Goal: Task Accomplishment & Management: Complete application form

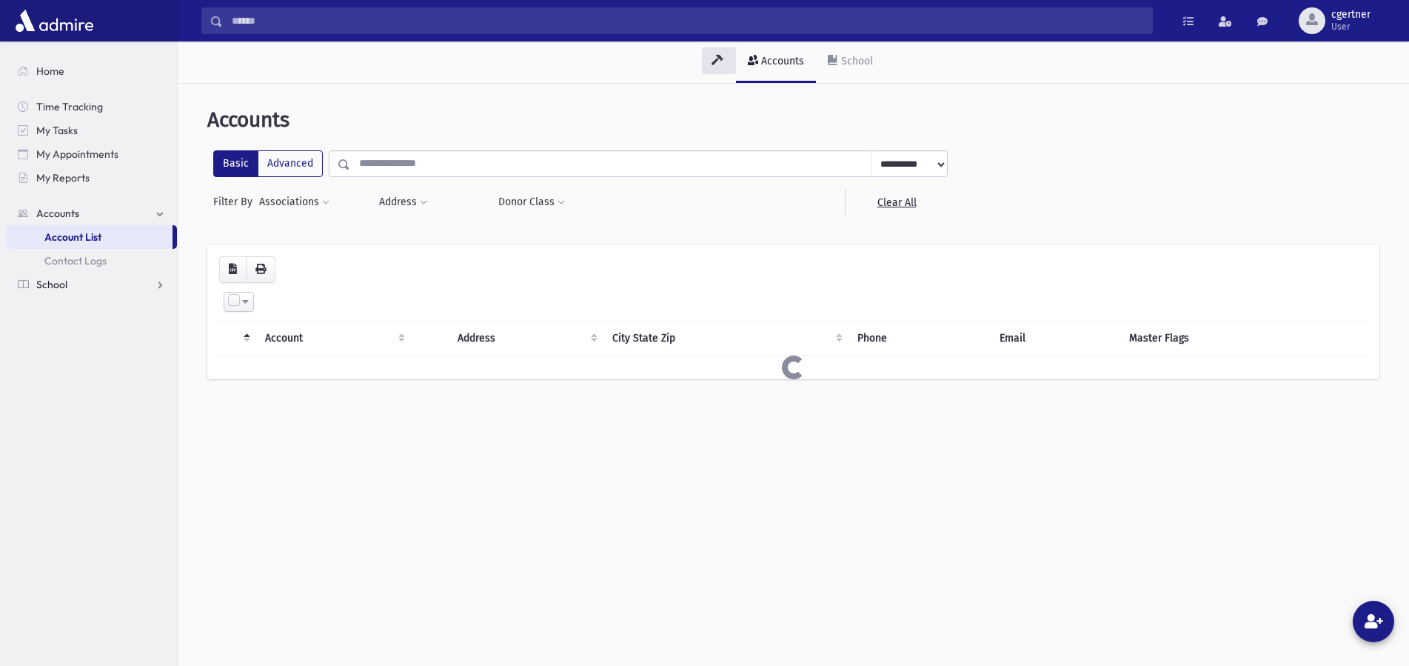
drag, startPoint x: 64, startPoint y: 278, endPoint x: 58, endPoint y: 286, distance: 9.7
click at [61, 281] on span "School" at bounding box center [51, 284] width 31 height 13
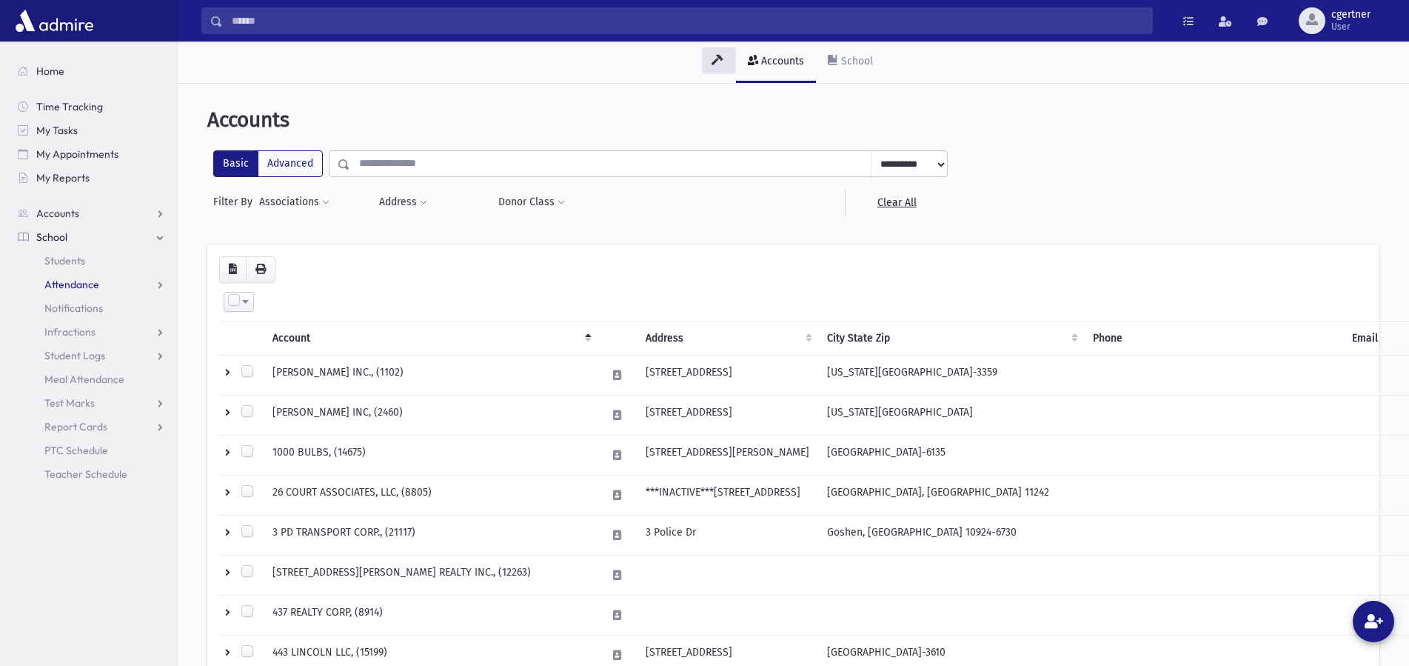
click at [57, 287] on span "Attendance" at bounding box center [71, 284] width 55 height 13
click at [58, 309] on span "Entry" at bounding box center [68, 307] width 25 height 13
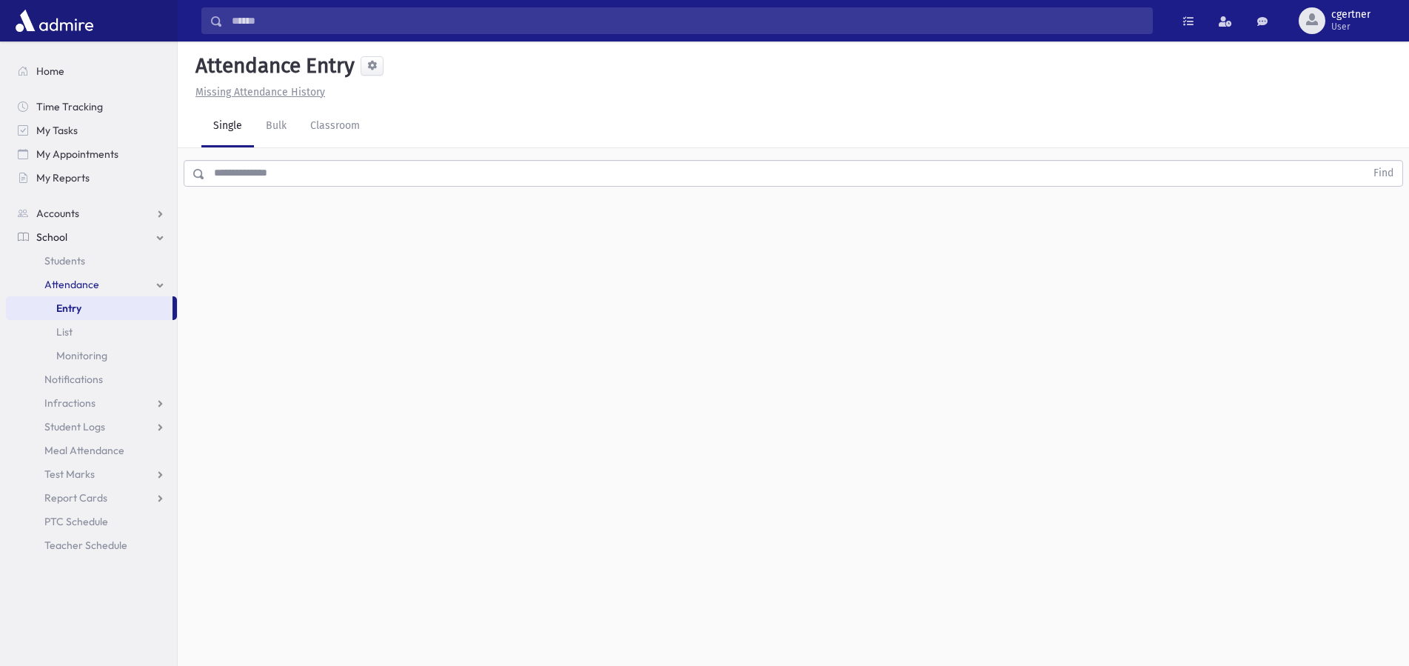
click at [275, 178] on input "text" at bounding box center [785, 173] width 1160 height 27
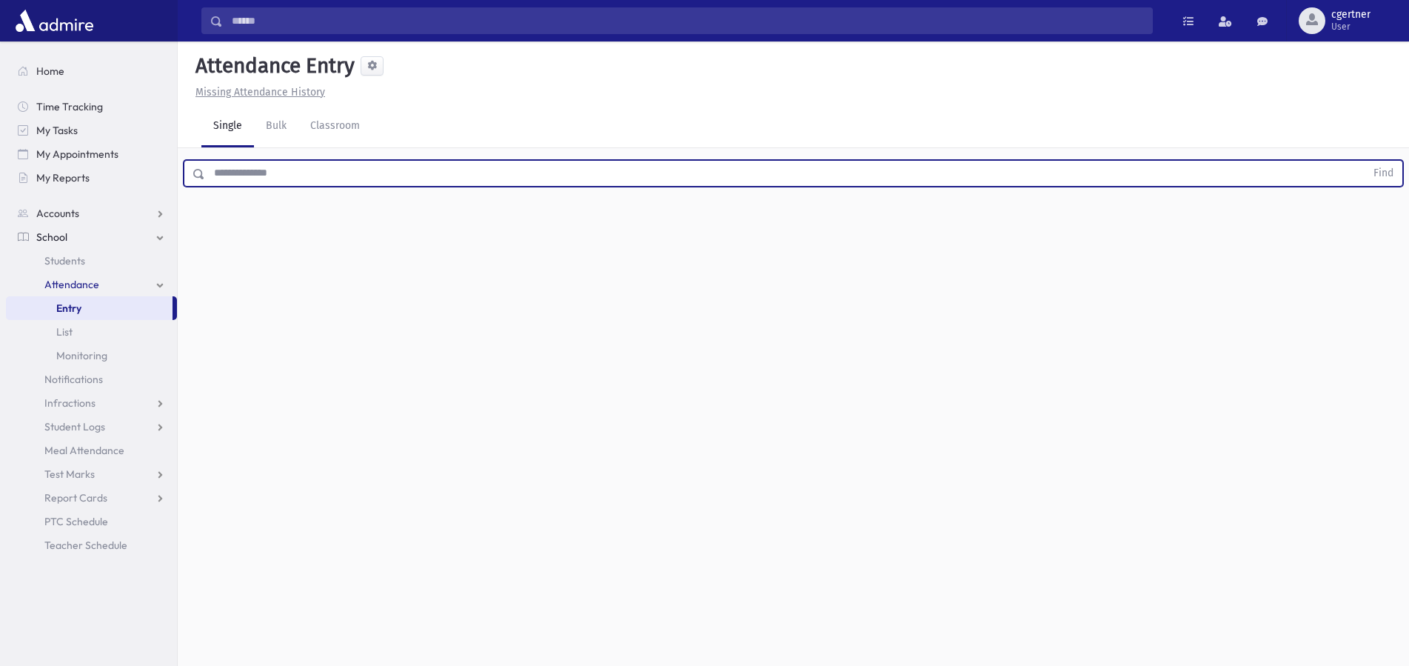
click at [290, 187] on div "Find" at bounding box center [793, 170] width 1231 height 44
click at [292, 179] on input "text" at bounding box center [785, 173] width 1160 height 27
click at [235, 181] on input "text" at bounding box center [785, 173] width 1160 height 27
click at [319, 190] on div "Find" at bounding box center [793, 170] width 1231 height 44
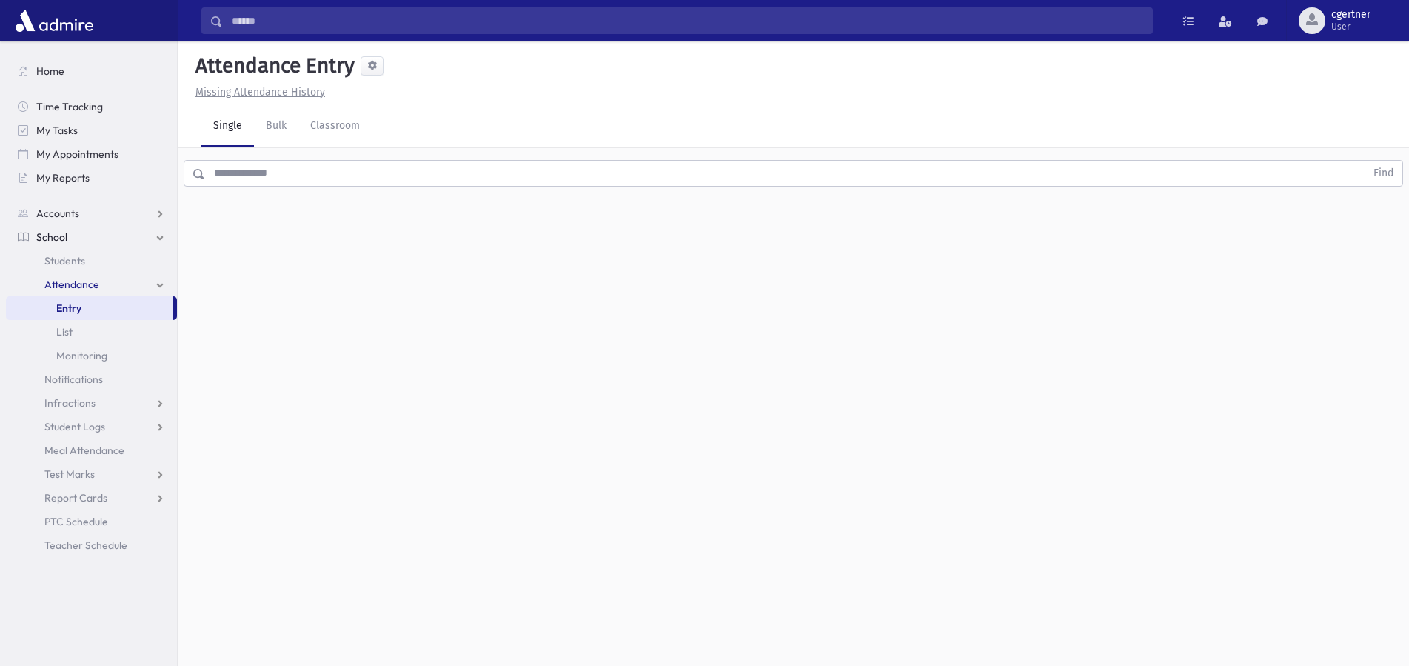
click at [287, 168] on input "text" at bounding box center [785, 173] width 1160 height 27
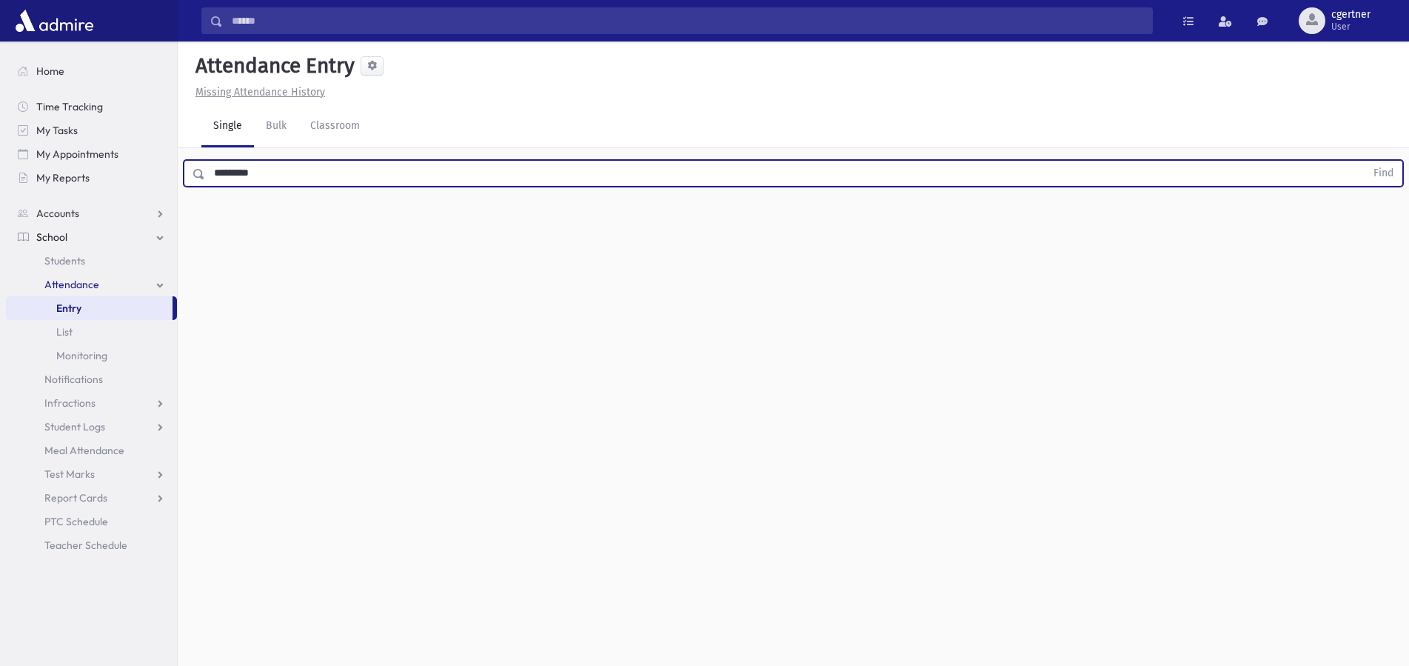
click at [1364, 161] on button "Find" at bounding box center [1383, 173] width 38 height 25
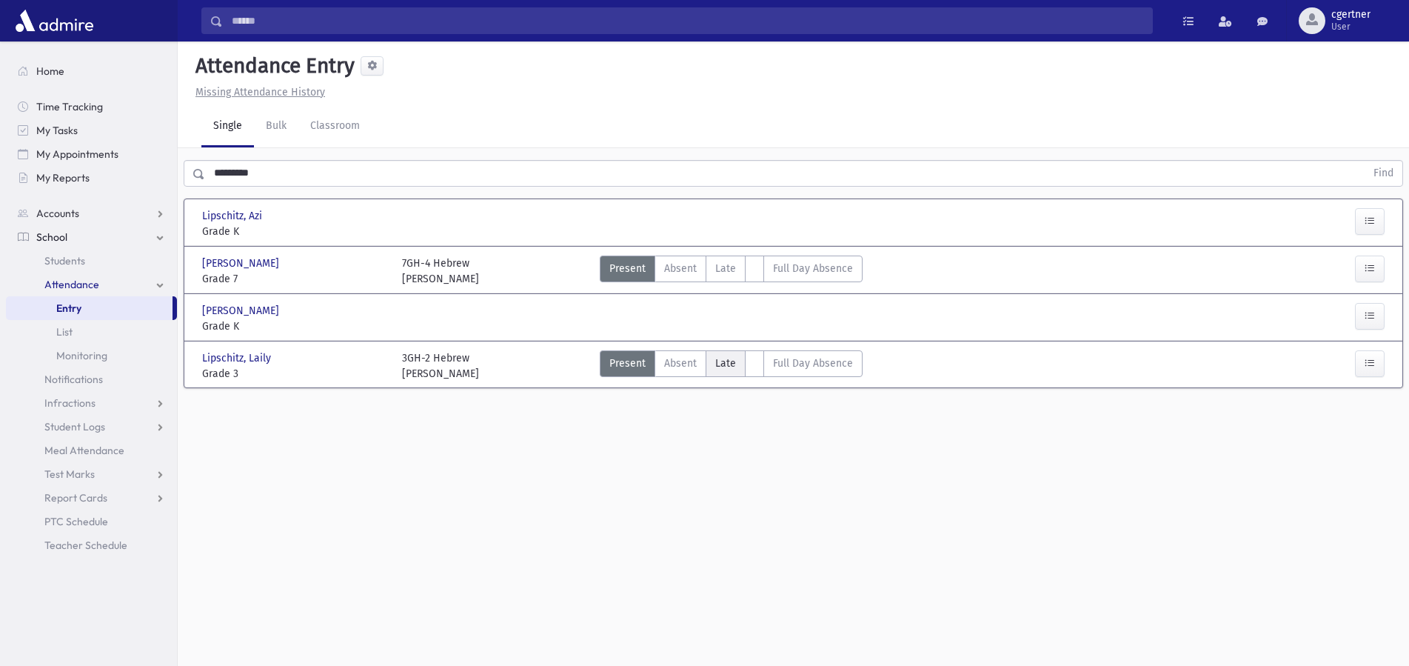
click at [725, 372] on label "Late L" at bounding box center [726, 363] width 40 height 27
click at [728, 372] on label "Late L" at bounding box center [726, 363] width 40 height 27
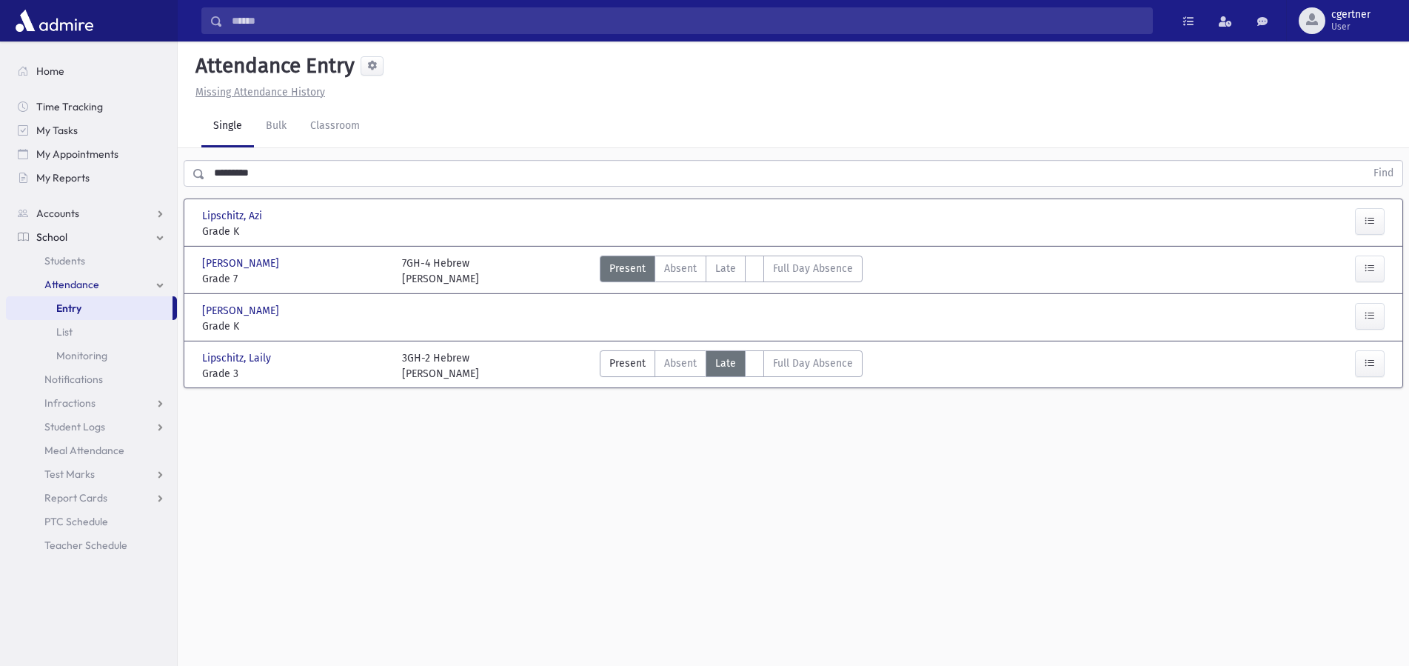
click at [728, 369] on span "Late" at bounding box center [725, 363] width 21 height 16
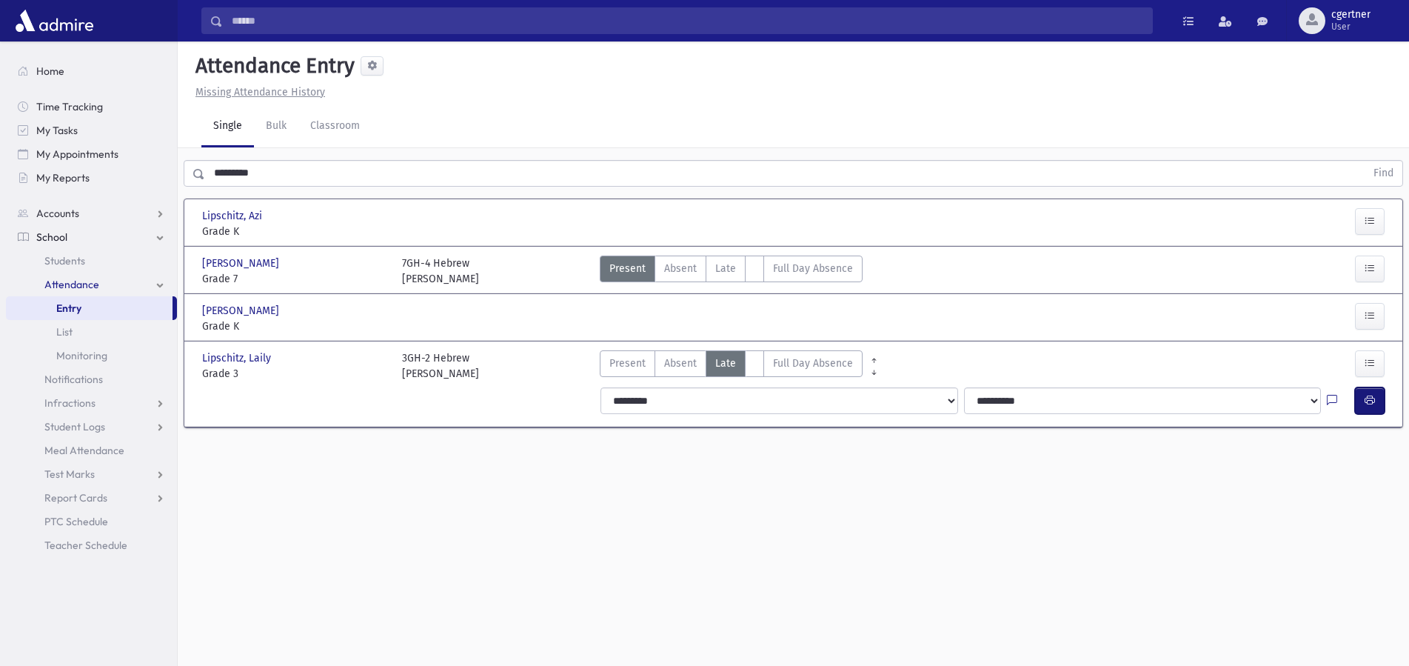
click at [1377, 393] on button "button" at bounding box center [1370, 400] width 30 height 27
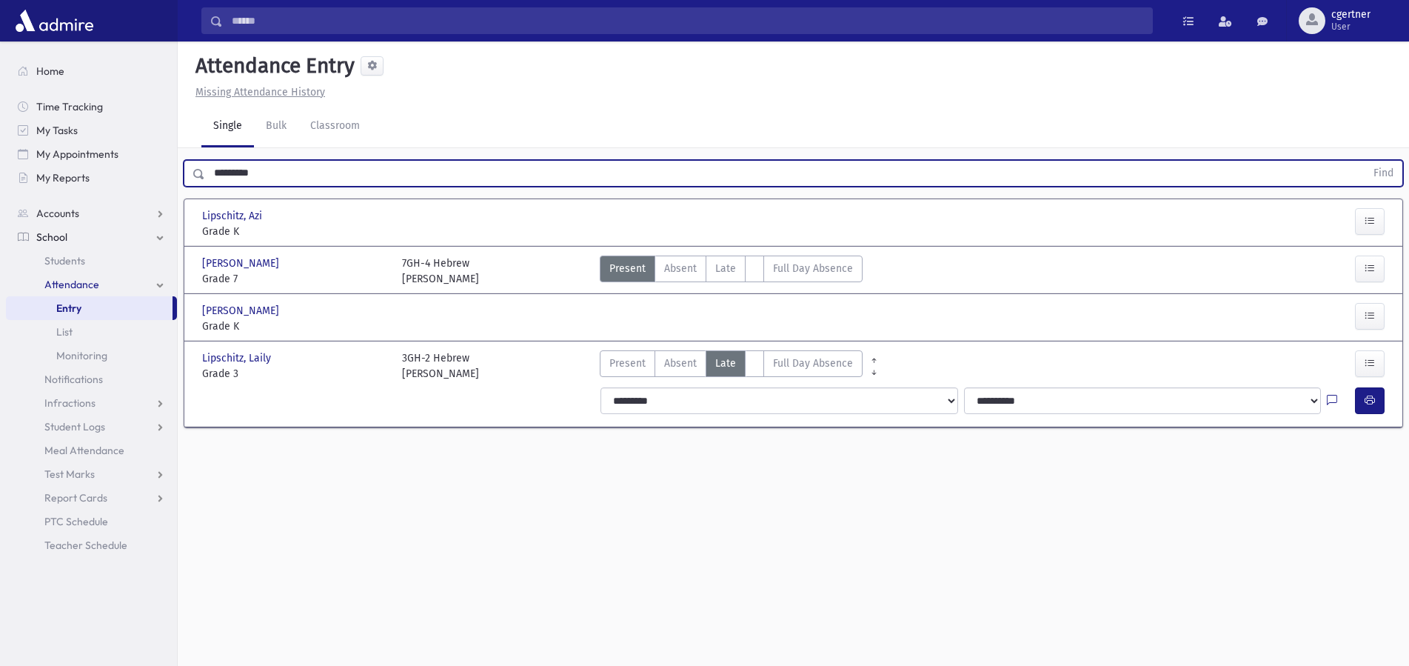
drag, startPoint x: 288, startPoint y: 176, endPoint x: 118, endPoint y: 158, distance: 171.2
click at [205, 160] on input "*********" at bounding box center [785, 173] width 1160 height 27
drag, startPoint x: 243, startPoint y: 175, endPoint x: 122, endPoint y: 168, distance: 120.9
click at [205, 168] on input "*********" at bounding box center [785, 173] width 1160 height 27
drag, startPoint x: 328, startPoint y: 174, endPoint x: 113, endPoint y: 173, distance: 215.4
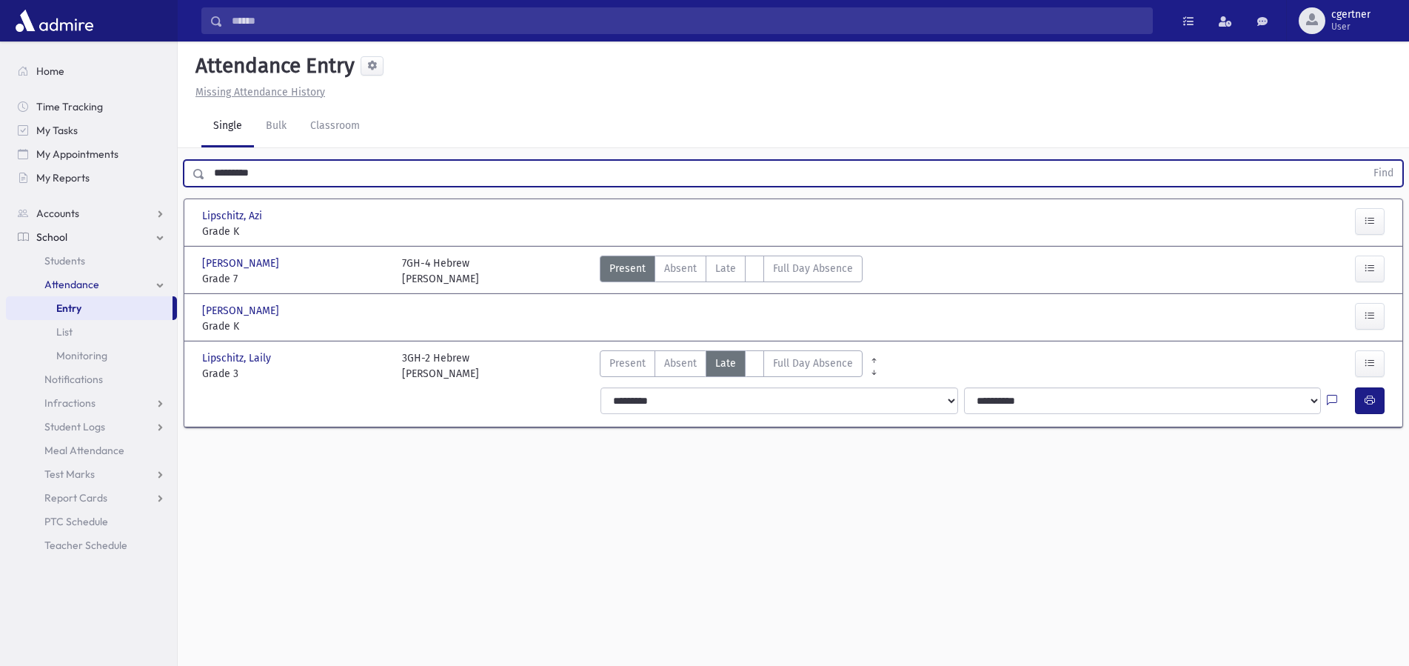
click at [205, 173] on input "*********" at bounding box center [785, 173] width 1160 height 27
drag, startPoint x: 315, startPoint y: 179, endPoint x: 0, endPoint y: 175, distance: 314.7
click at [205, 169] on input "*********" at bounding box center [785, 173] width 1160 height 27
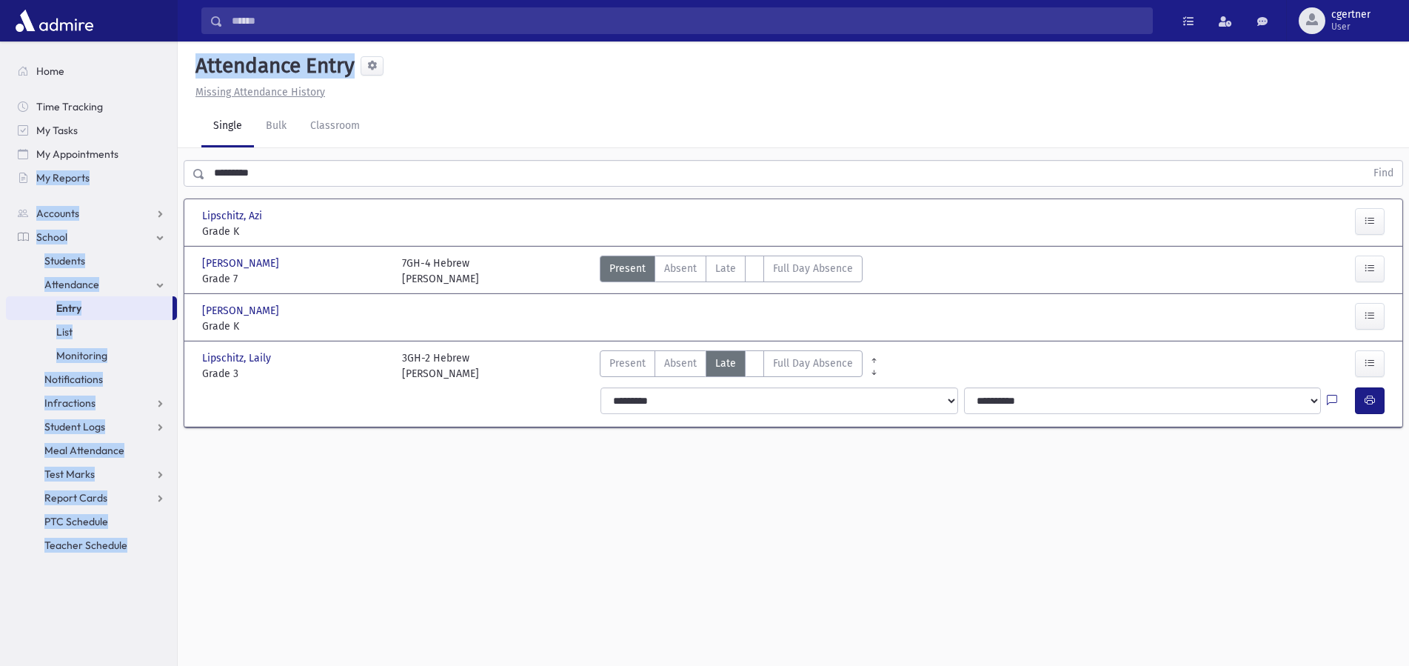
drag, startPoint x: 307, startPoint y: 202, endPoint x: 0, endPoint y: 189, distance: 307.5
click at [0, 189] on div "Search Results All Accounts" at bounding box center [704, 349] width 1409 height 699
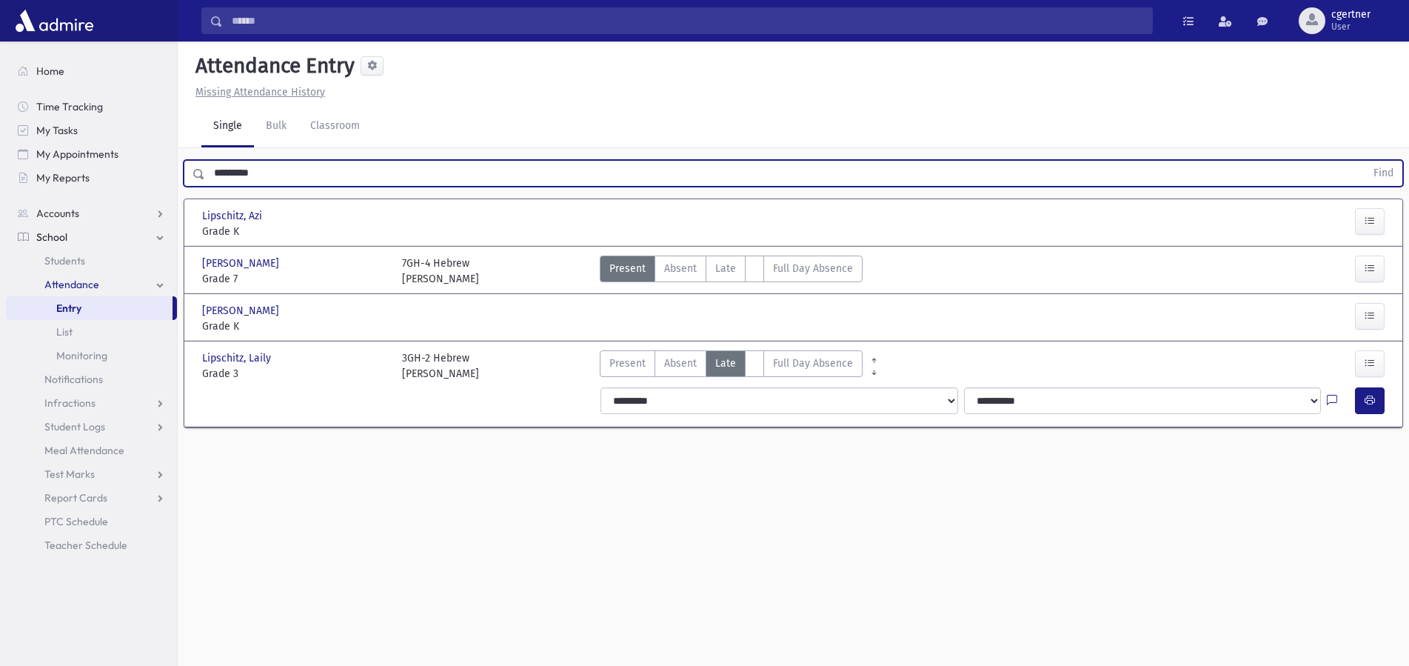
drag, startPoint x: 278, startPoint y: 173, endPoint x: 0, endPoint y: 167, distance: 278.4
click at [205, 172] on input "*********" at bounding box center [785, 173] width 1160 height 27
click at [1364, 161] on button "Find" at bounding box center [1383, 173] width 38 height 25
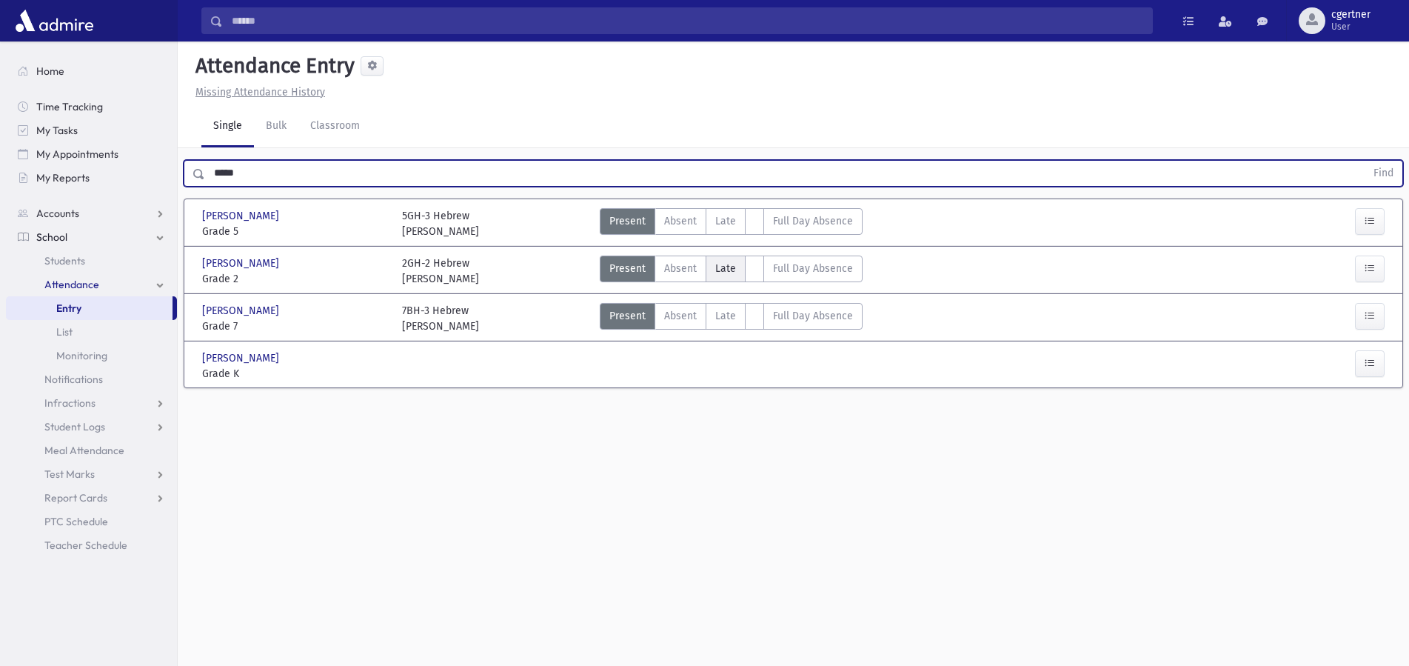
click at [717, 264] on span "Late" at bounding box center [725, 269] width 21 height 16
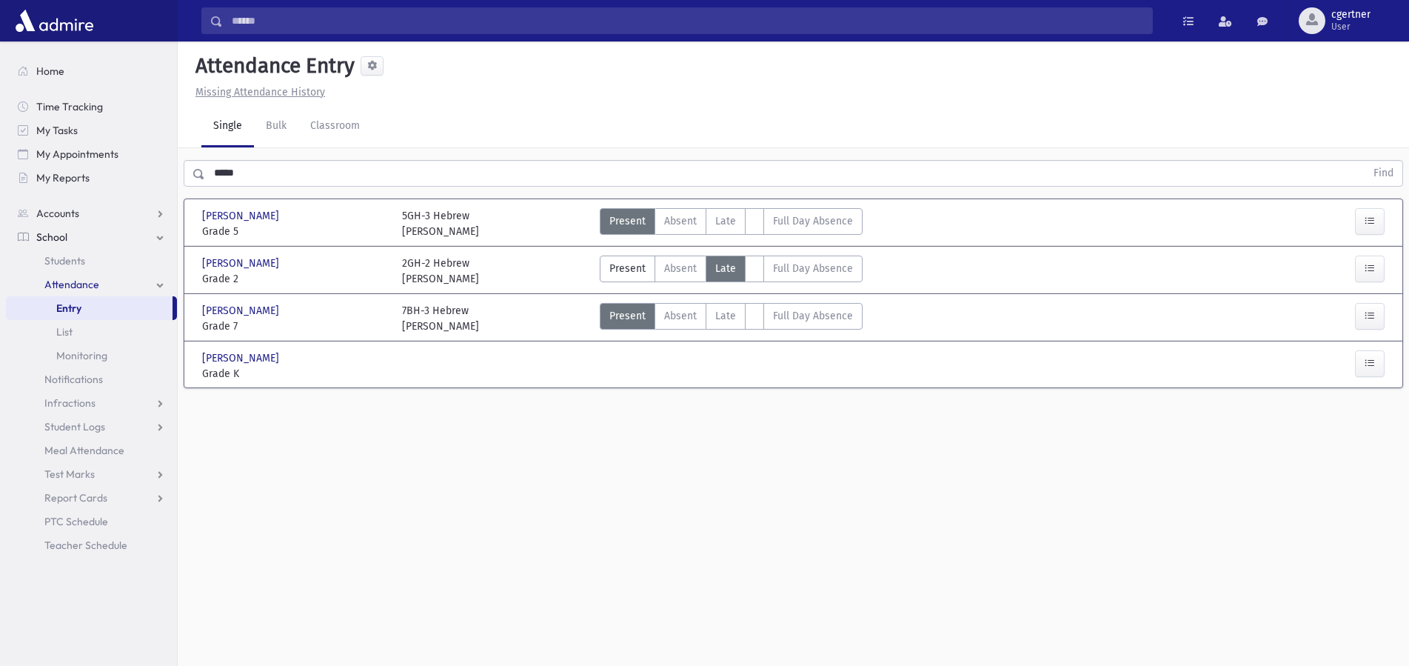
click at [717, 264] on span "Late" at bounding box center [725, 269] width 21 height 16
click at [720, 261] on span "Late" at bounding box center [725, 269] width 21 height 16
click at [725, 264] on span "Late" at bounding box center [725, 269] width 21 height 16
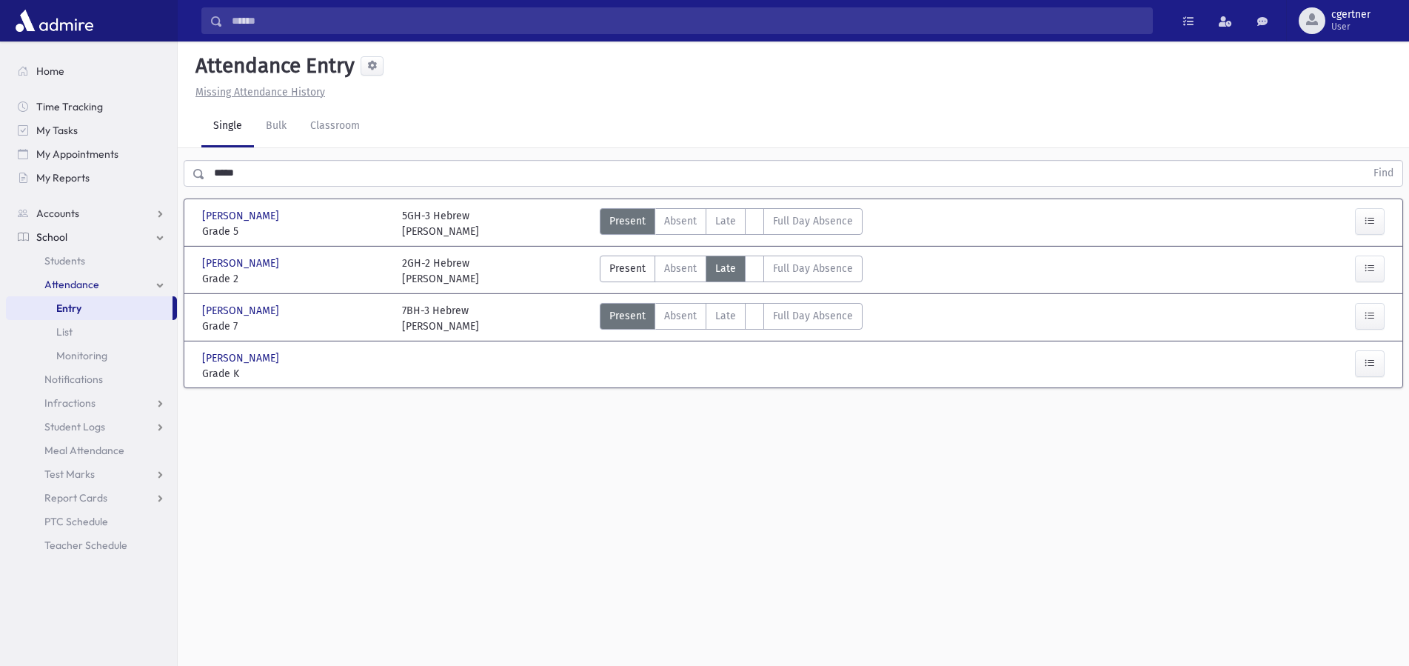
click at [726, 264] on span "Late" at bounding box center [725, 269] width 21 height 16
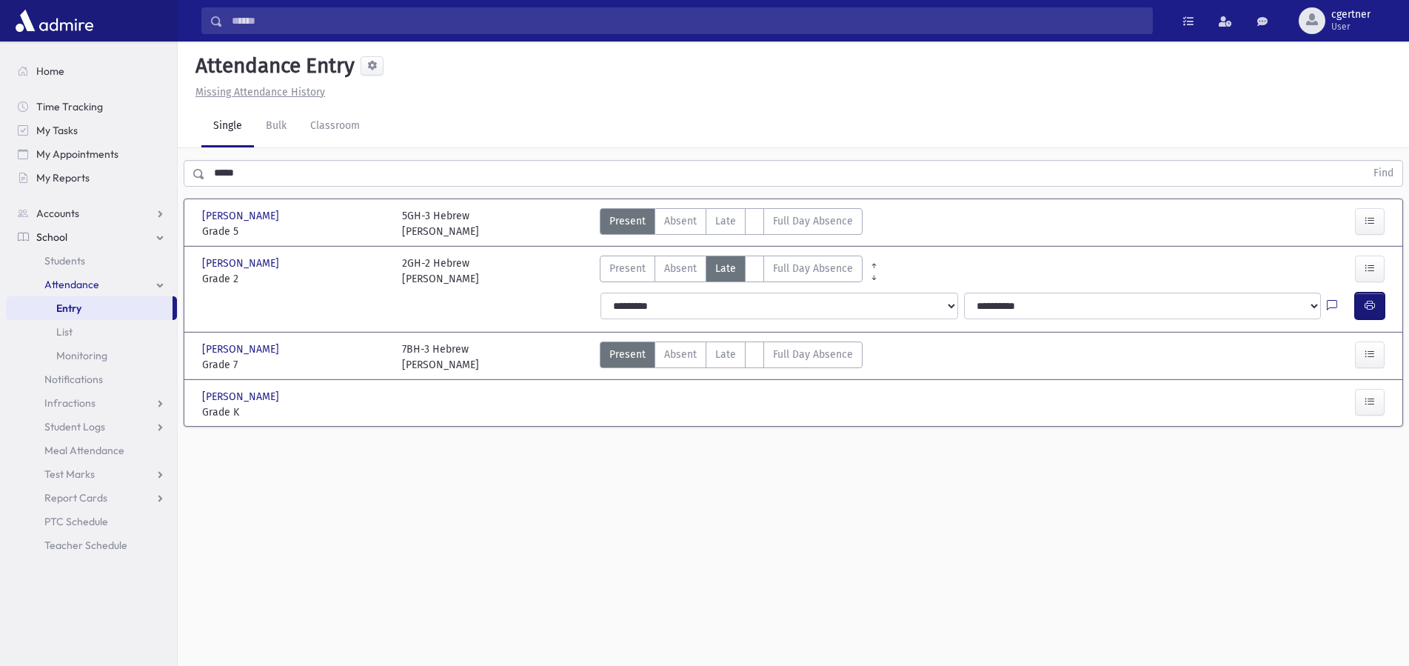
click at [1374, 307] on icon "button" at bounding box center [1369, 305] width 10 height 13
click at [1367, 301] on icon "button" at bounding box center [1369, 305] width 10 height 13
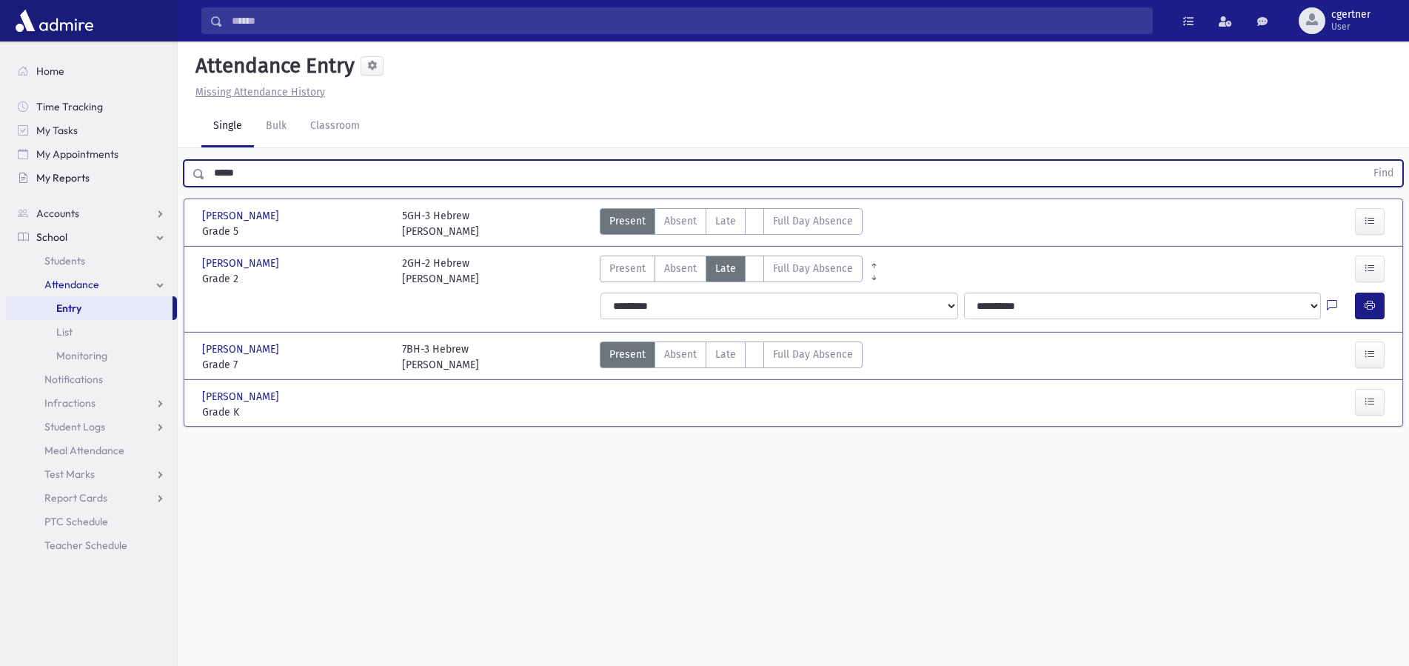
drag, startPoint x: 268, startPoint y: 175, endPoint x: 113, endPoint y: 185, distance: 155.8
click at [205, 185] on input "*****" at bounding box center [785, 173] width 1160 height 27
click at [1364, 161] on button "Find" at bounding box center [1383, 173] width 38 height 25
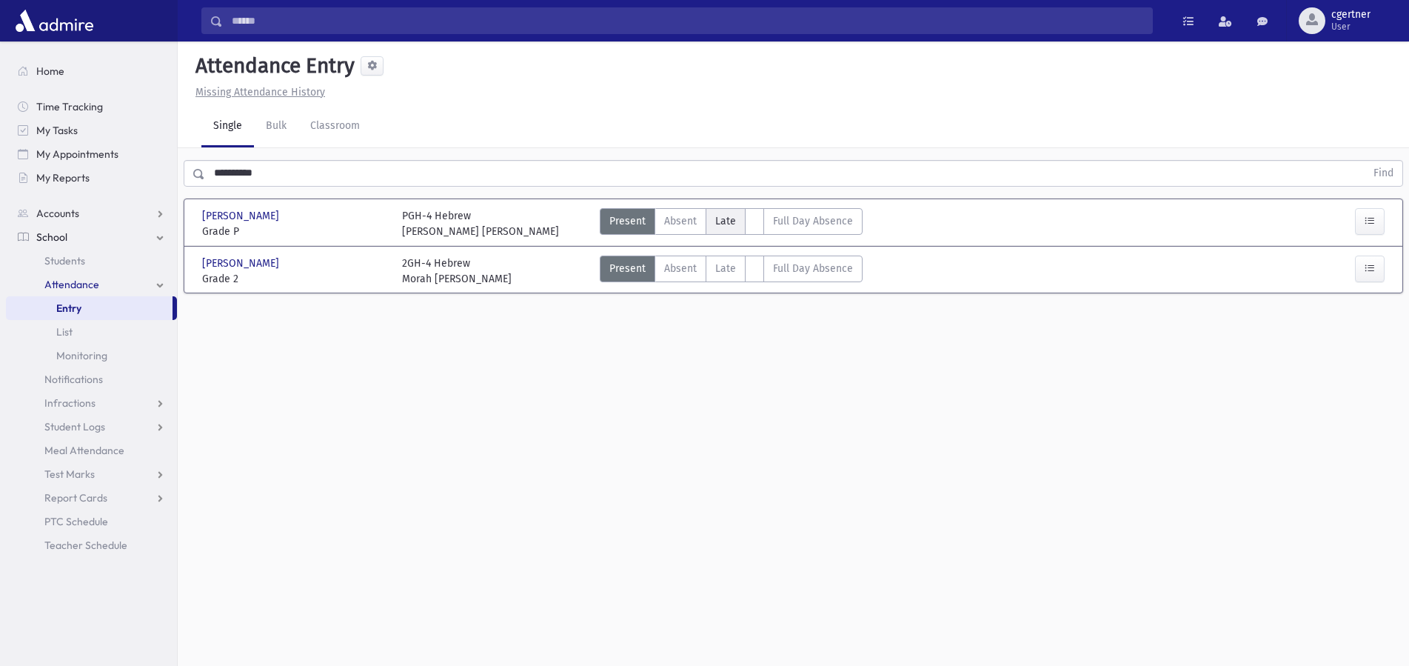
click at [723, 224] on span "Late" at bounding box center [725, 221] width 21 height 16
click at [725, 224] on span "Late" at bounding box center [725, 221] width 21 height 16
click at [727, 220] on span "Late" at bounding box center [725, 221] width 21 height 16
click at [727, 218] on span "Late" at bounding box center [725, 221] width 21 height 16
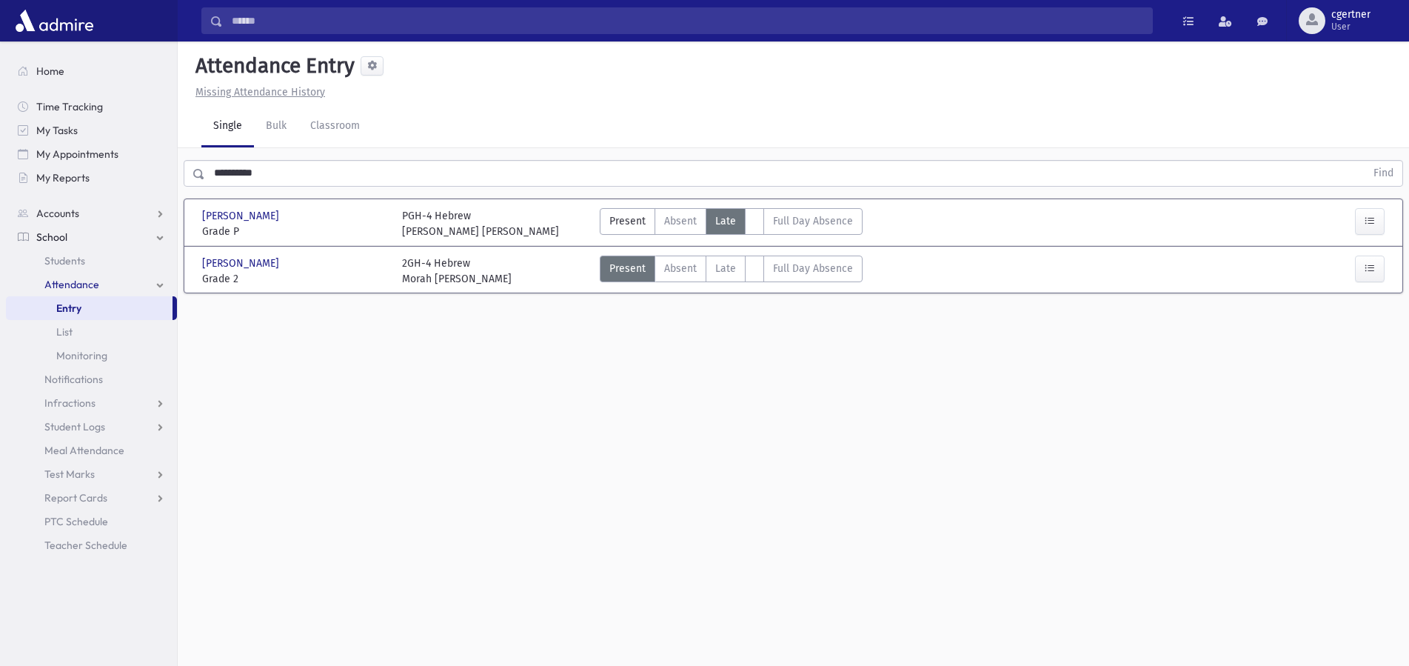
click at [727, 218] on span "Late" at bounding box center [725, 221] width 21 height 16
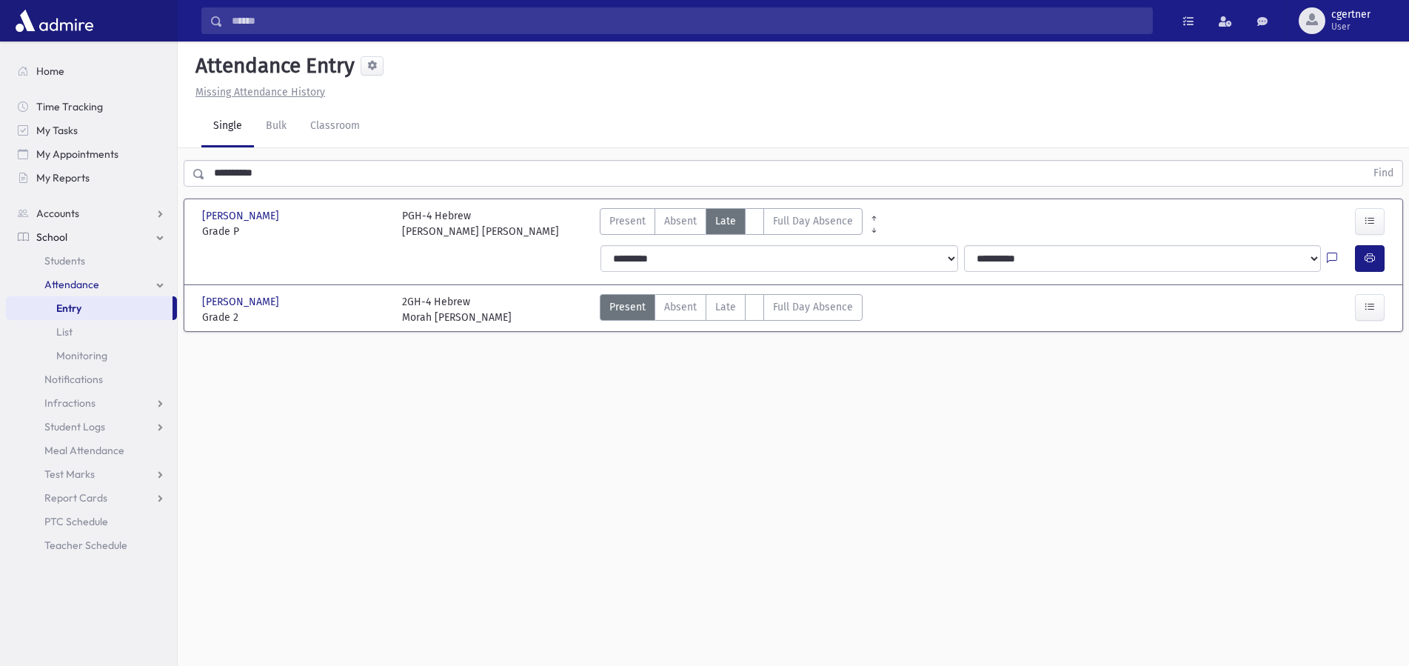
click at [718, 224] on span "Late" at bounding box center [725, 221] width 21 height 16
click at [1368, 264] on button "button" at bounding box center [1370, 258] width 30 height 27
click at [710, 303] on label "Late L" at bounding box center [726, 307] width 40 height 27
click at [712, 301] on label "Late L" at bounding box center [726, 307] width 40 height 27
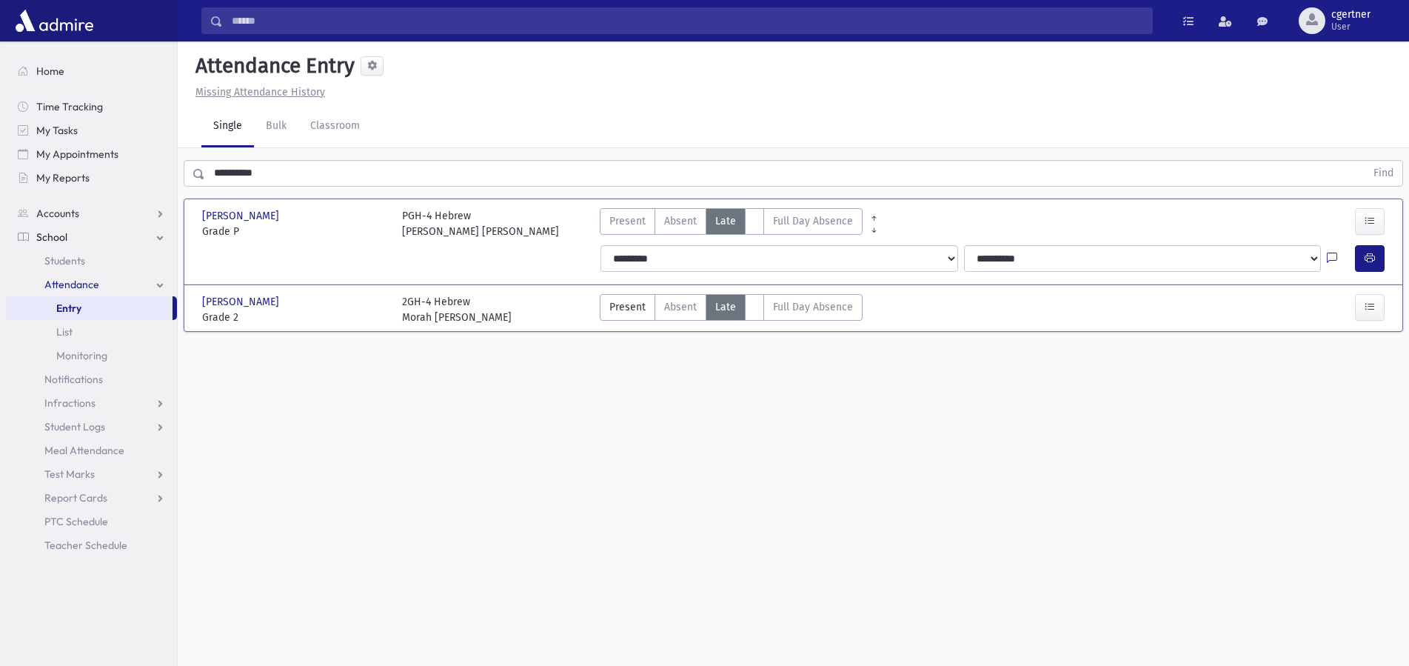
click at [712, 301] on label "Late L" at bounding box center [726, 307] width 40 height 27
click at [1389, 346] on div "**********" at bounding box center [995, 344] width 806 height 38
click at [1367, 346] on icon "button" at bounding box center [1369, 344] width 10 height 13
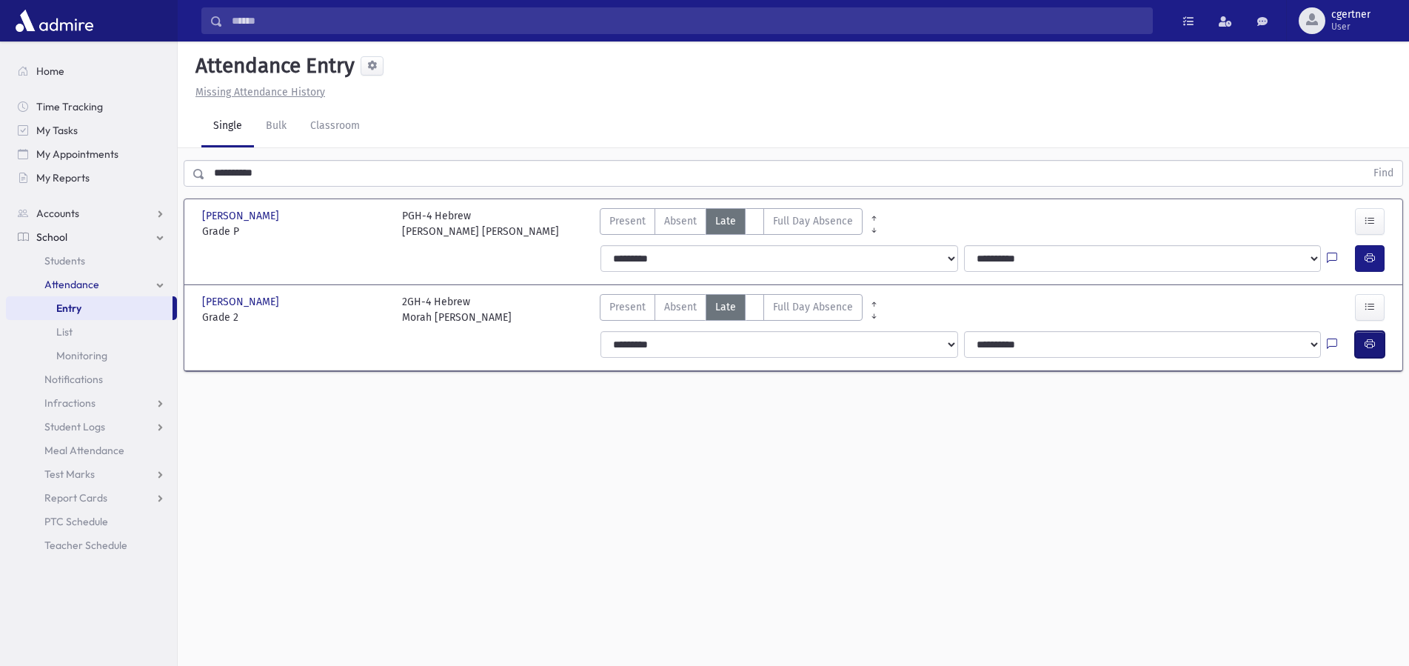
click at [1367, 341] on icon "button" at bounding box center [1369, 344] width 10 height 13
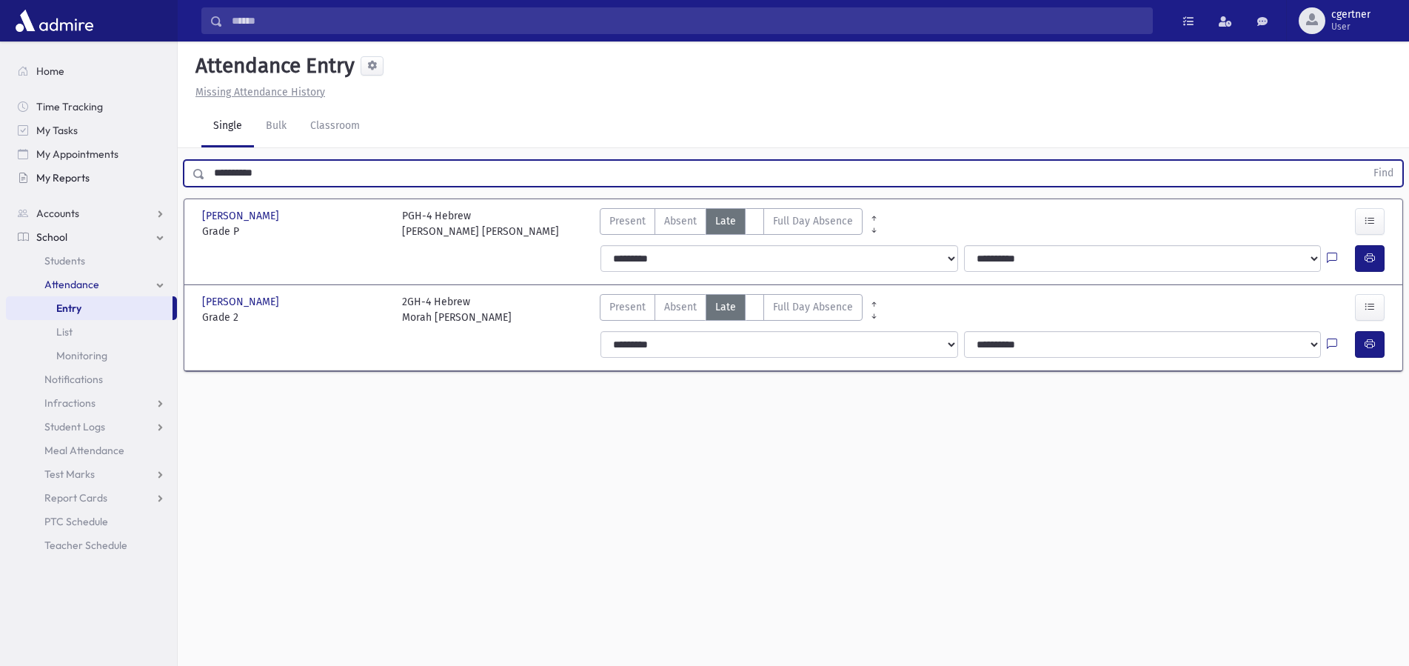
drag, startPoint x: 267, startPoint y: 174, endPoint x: 13, endPoint y: 178, distance: 253.2
click at [205, 181] on input "**********" at bounding box center [785, 173] width 1160 height 27
click at [1364, 161] on button "Find" at bounding box center [1383, 173] width 38 height 25
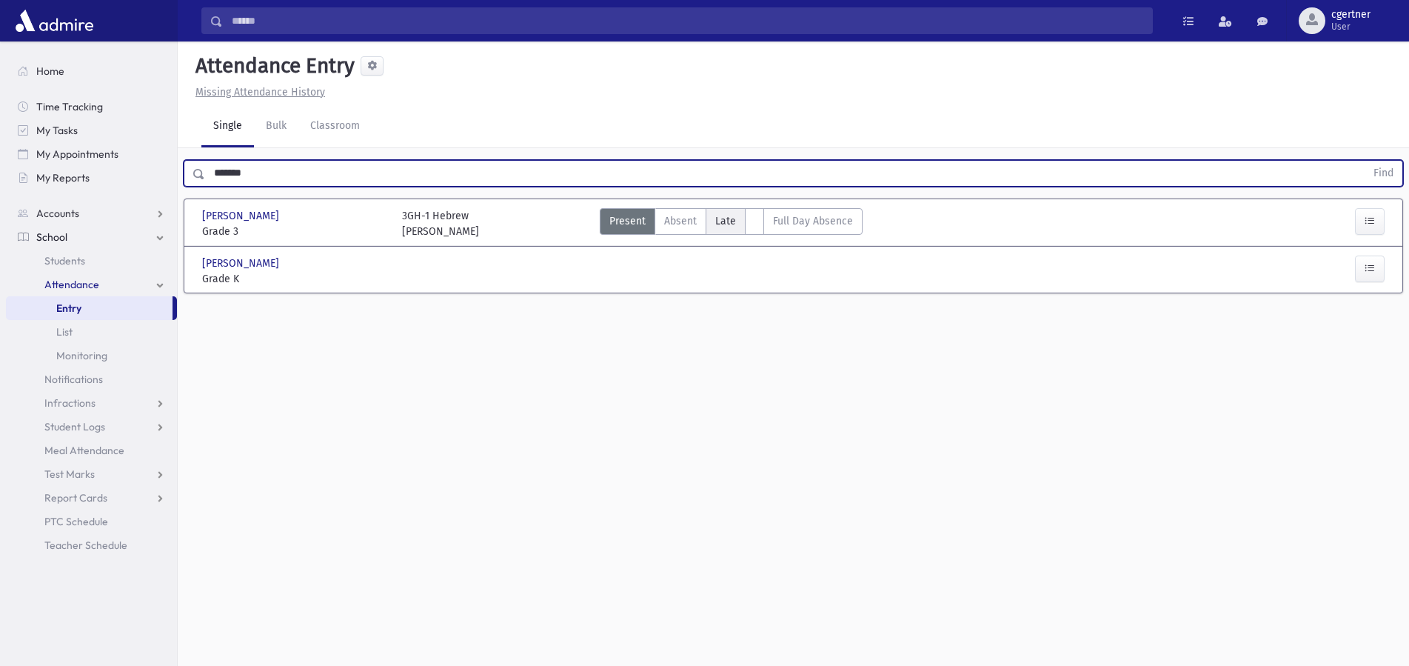
click at [720, 217] on span "Late" at bounding box center [725, 221] width 21 height 16
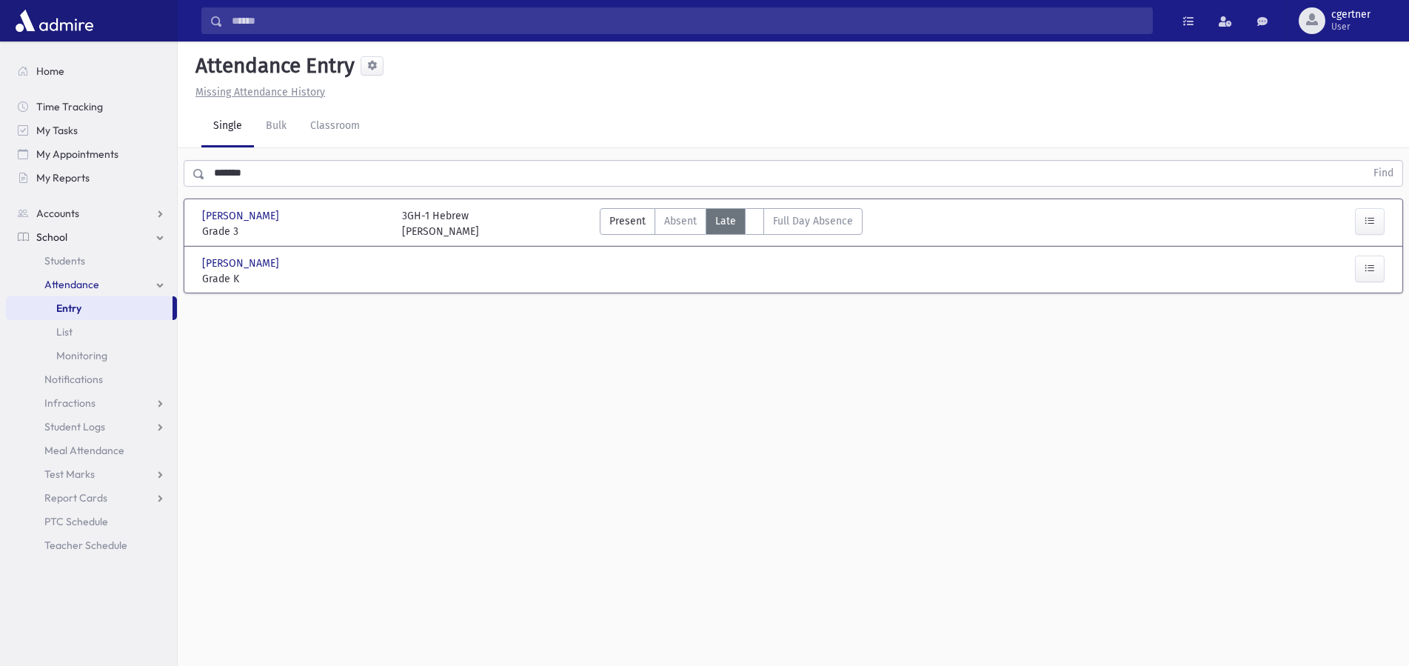
click at [720, 217] on span "Late" at bounding box center [725, 221] width 21 height 16
click at [718, 212] on label "Late L" at bounding box center [726, 221] width 40 height 27
click at [1364, 255] on button "button" at bounding box center [1370, 258] width 30 height 27
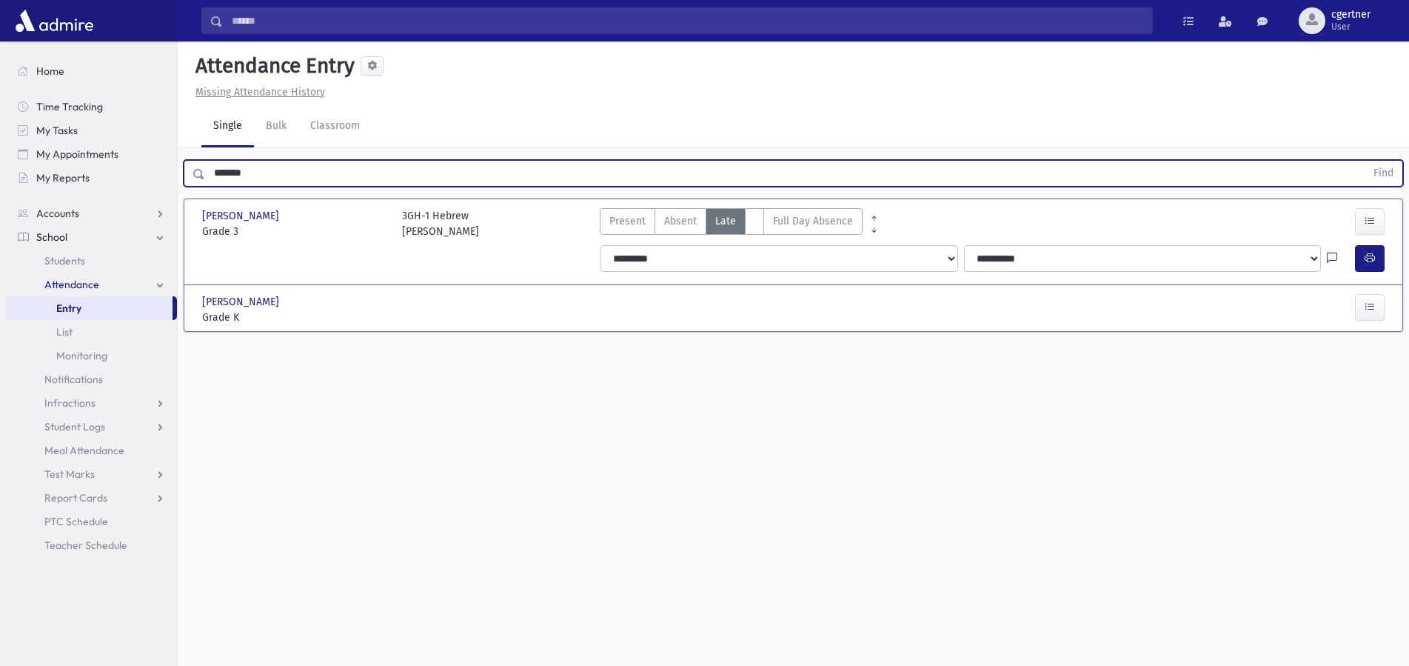
drag, startPoint x: 84, startPoint y: 176, endPoint x: 12, endPoint y: 179, distance: 72.6
click at [205, 179] on input "*******" at bounding box center [785, 173] width 1160 height 27
click at [1364, 161] on button "Find" at bounding box center [1383, 173] width 38 height 25
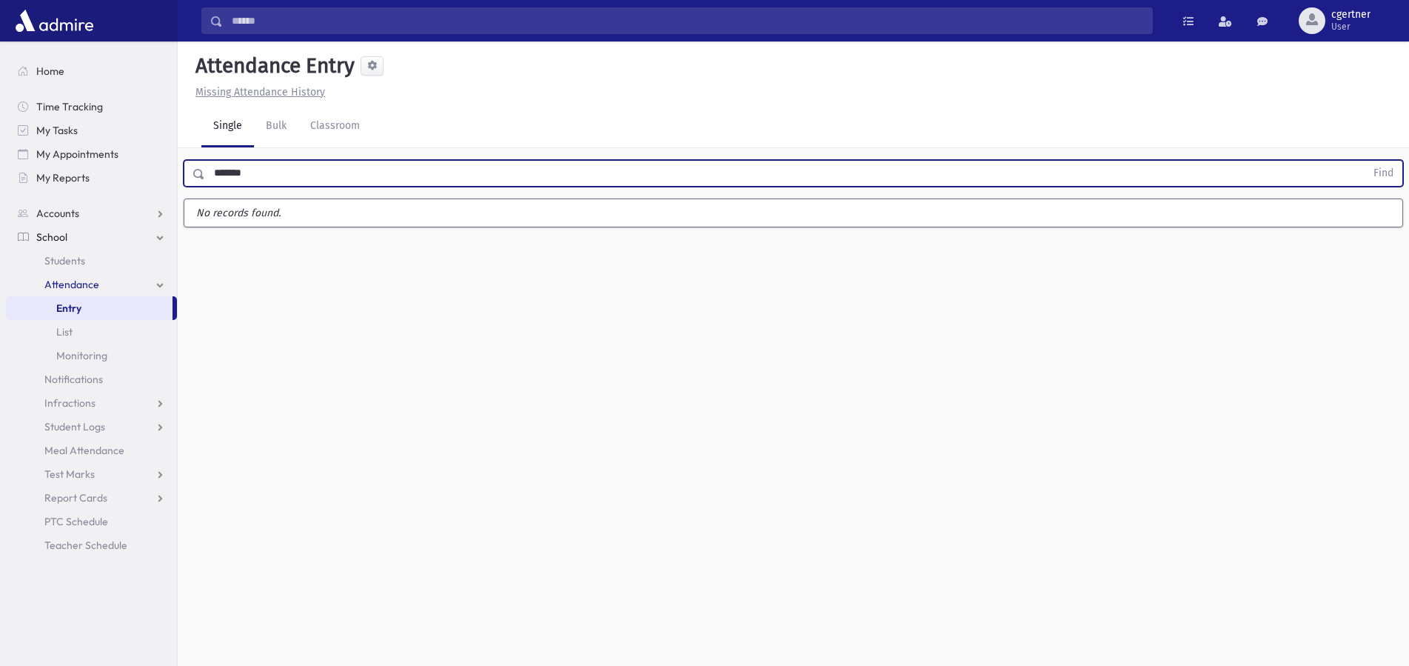
drag, startPoint x: 278, startPoint y: 171, endPoint x: 215, endPoint y: 216, distance: 77.5
click at [206, 184] on input "*******" at bounding box center [785, 173] width 1160 height 27
click at [1364, 161] on button "Find" at bounding box center [1383, 173] width 38 height 25
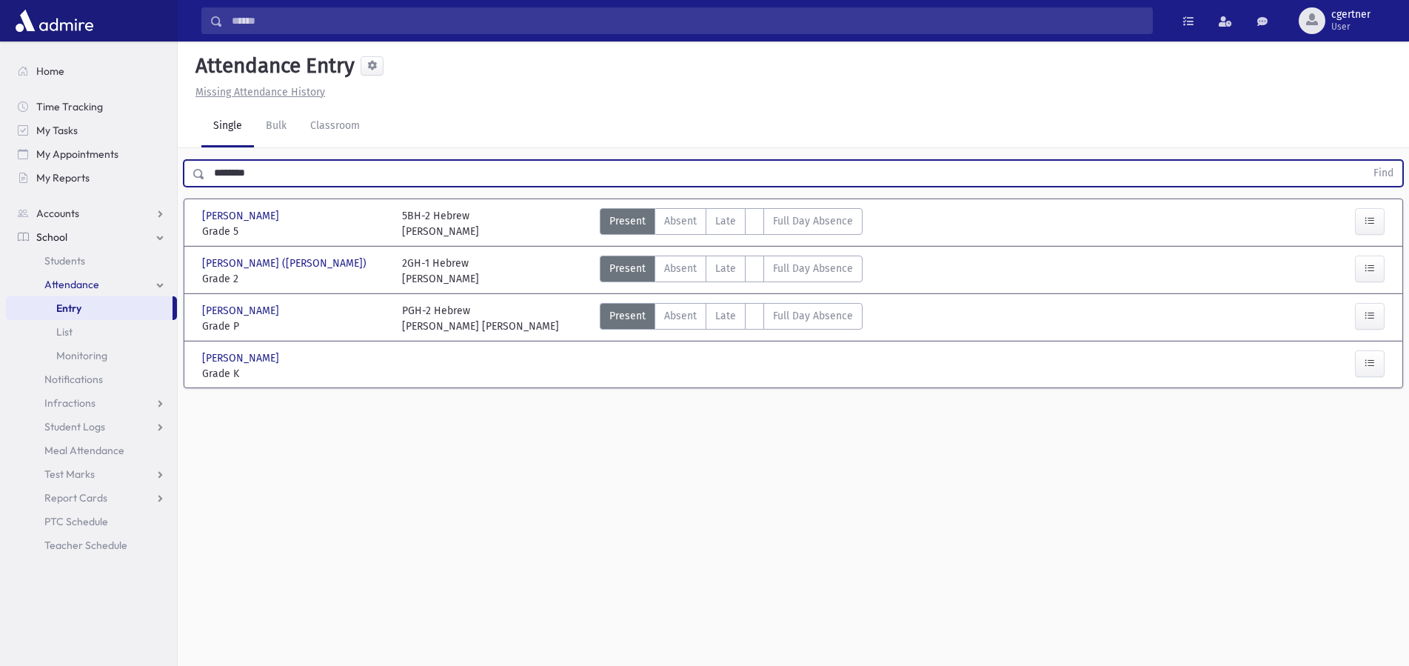
drag, startPoint x: 217, startPoint y: 173, endPoint x: 0, endPoint y: 184, distance: 217.2
click at [205, 183] on input "********" at bounding box center [785, 173] width 1160 height 27
click at [1364, 161] on button "Find" at bounding box center [1383, 173] width 38 height 25
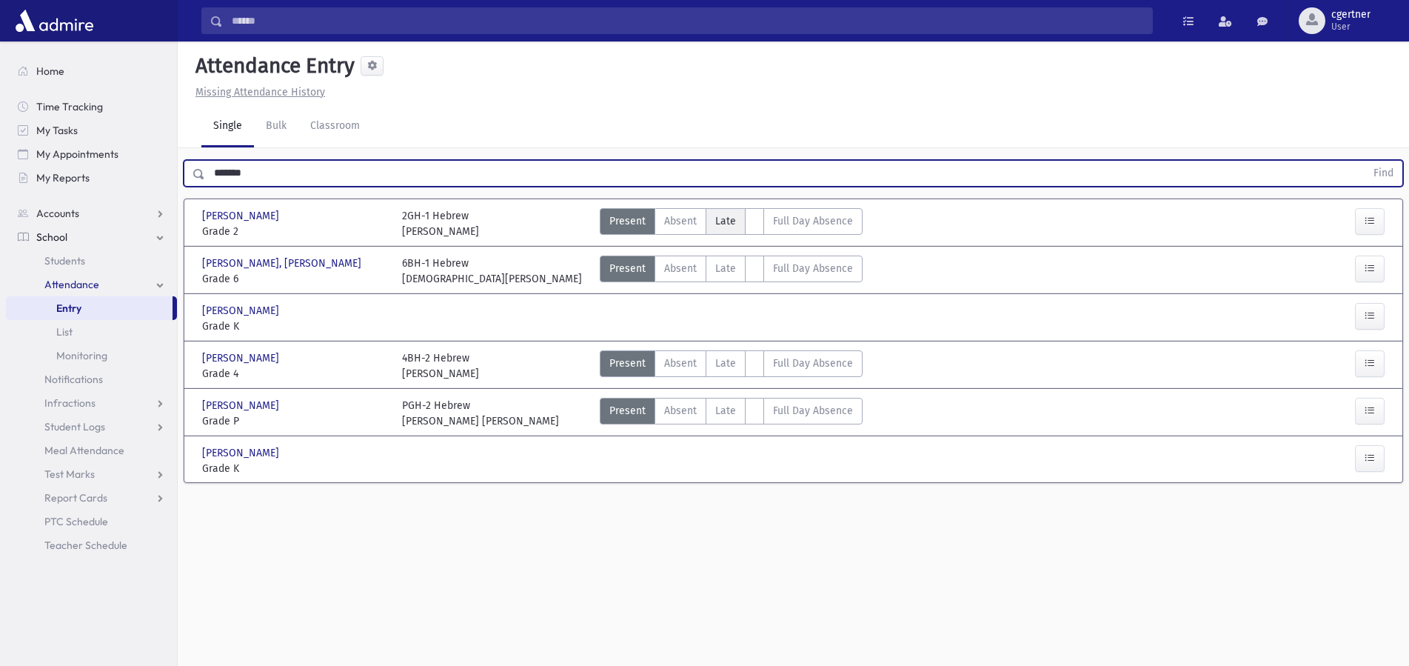
click at [720, 216] on span "Late" at bounding box center [725, 221] width 21 height 16
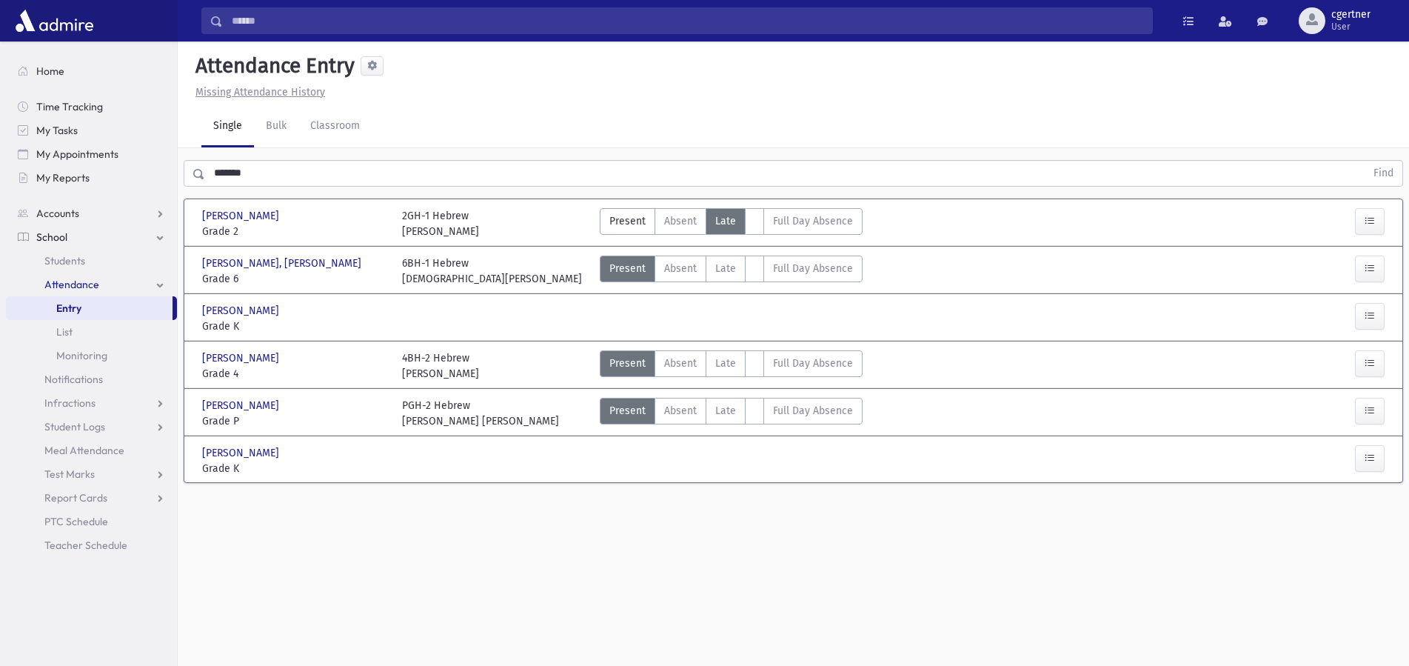
click at [720, 216] on span "Late" at bounding box center [725, 221] width 21 height 16
click at [720, 225] on span "Late" at bounding box center [725, 221] width 21 height 16
click at [720, 224] on span "Late" at bounding box center [725, 221] width 21 height 16
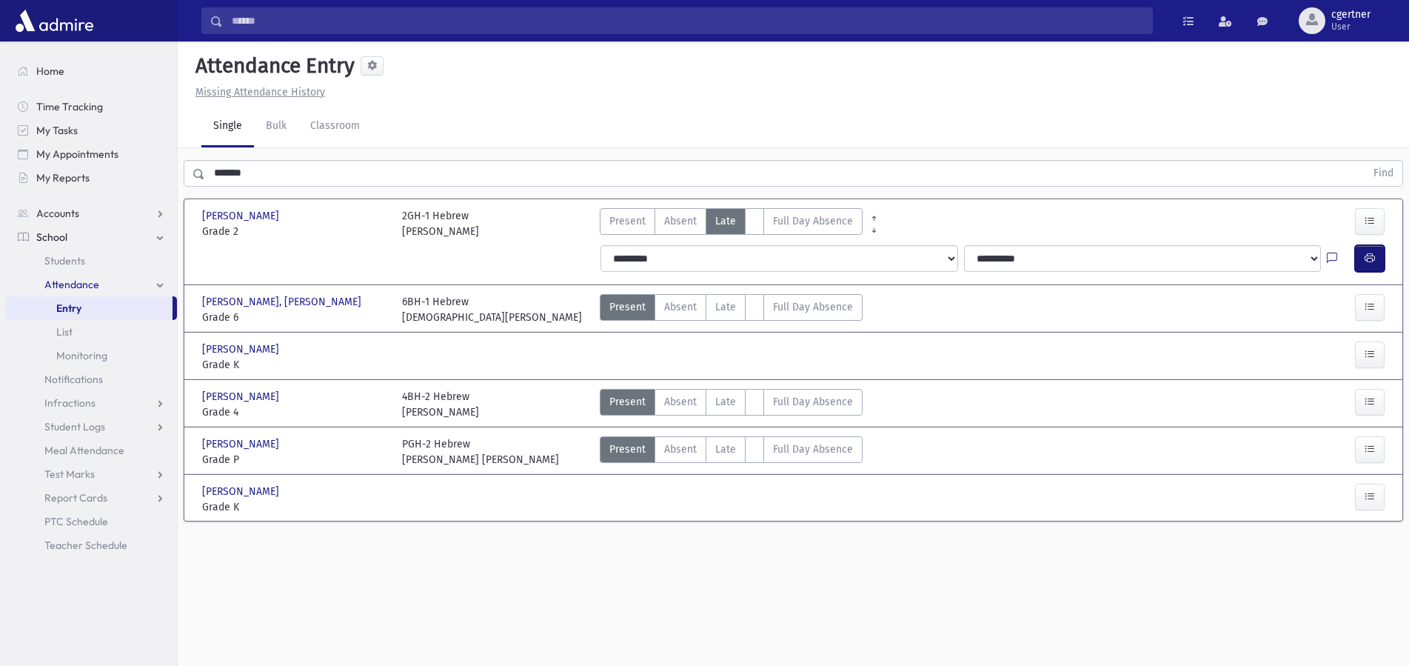
click at [1368, 258] on icon "button" at bounding box center [1369, 258] width 10 height 13
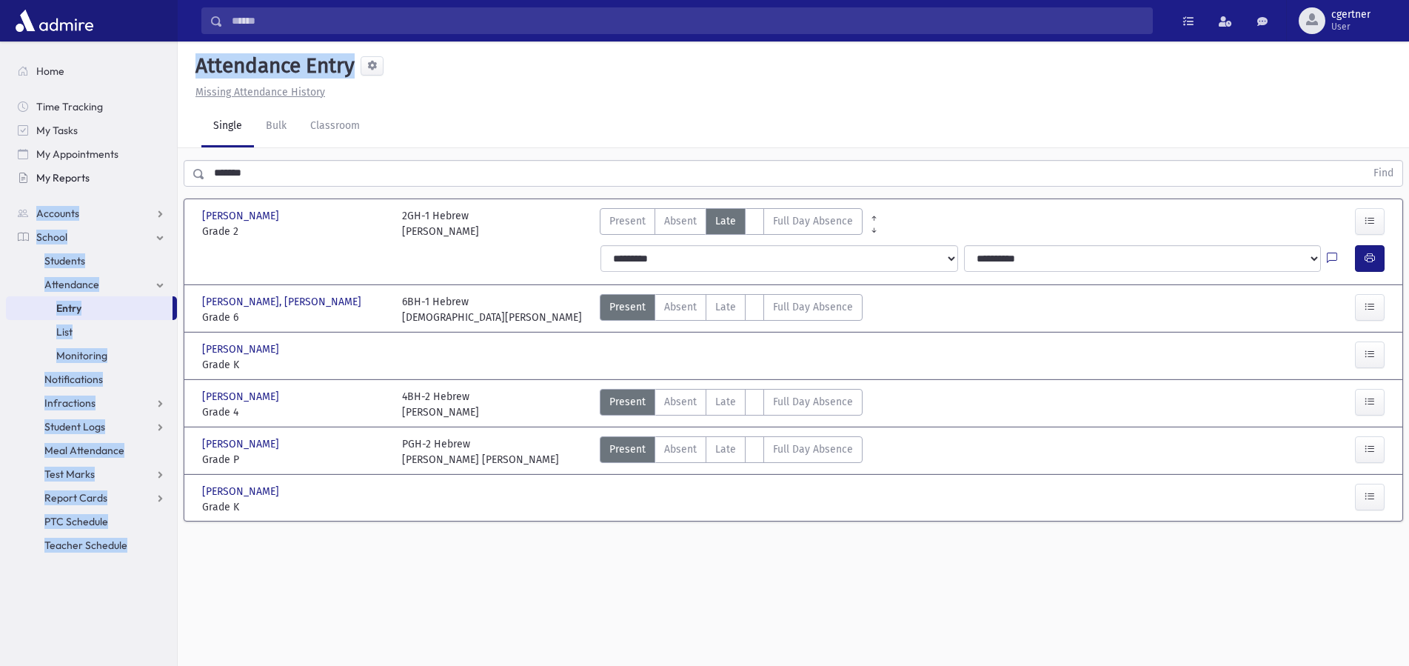
drag, startPoint x: 293, startPoint y: 150, endPoint x: 161, endPoint y: 184, distance: 137.0
click at [161, 187] on div "Search Results All Accounts" at bounding box center [704, 349] width 1409 height 699
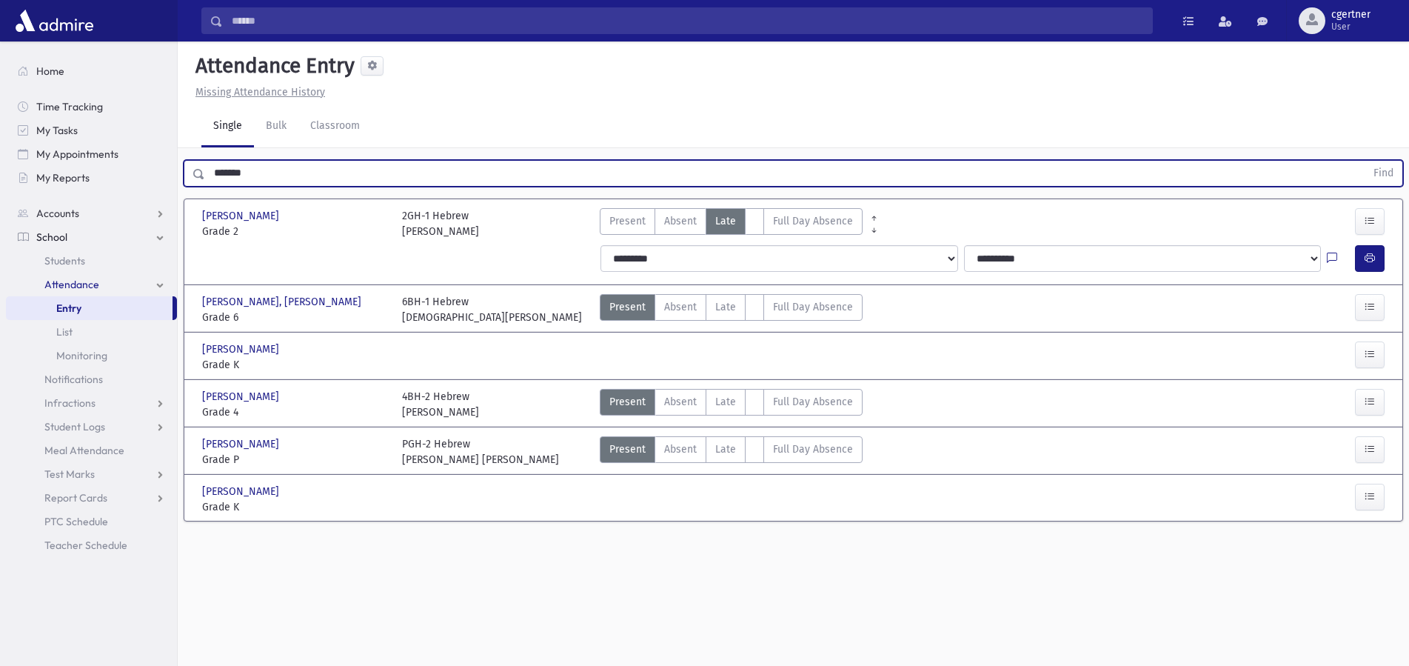
drag, startPoint x: 258, startPoint y: 175, endPoint x: 0, endPoint y: 151, distance: 258.7
click at [205, 160] on input "*******" at bounding box center [785, 173] width 1160 height 27
click at [1364, 161] on button "Find" at bounding box center [1383, 173] width 38 height 25
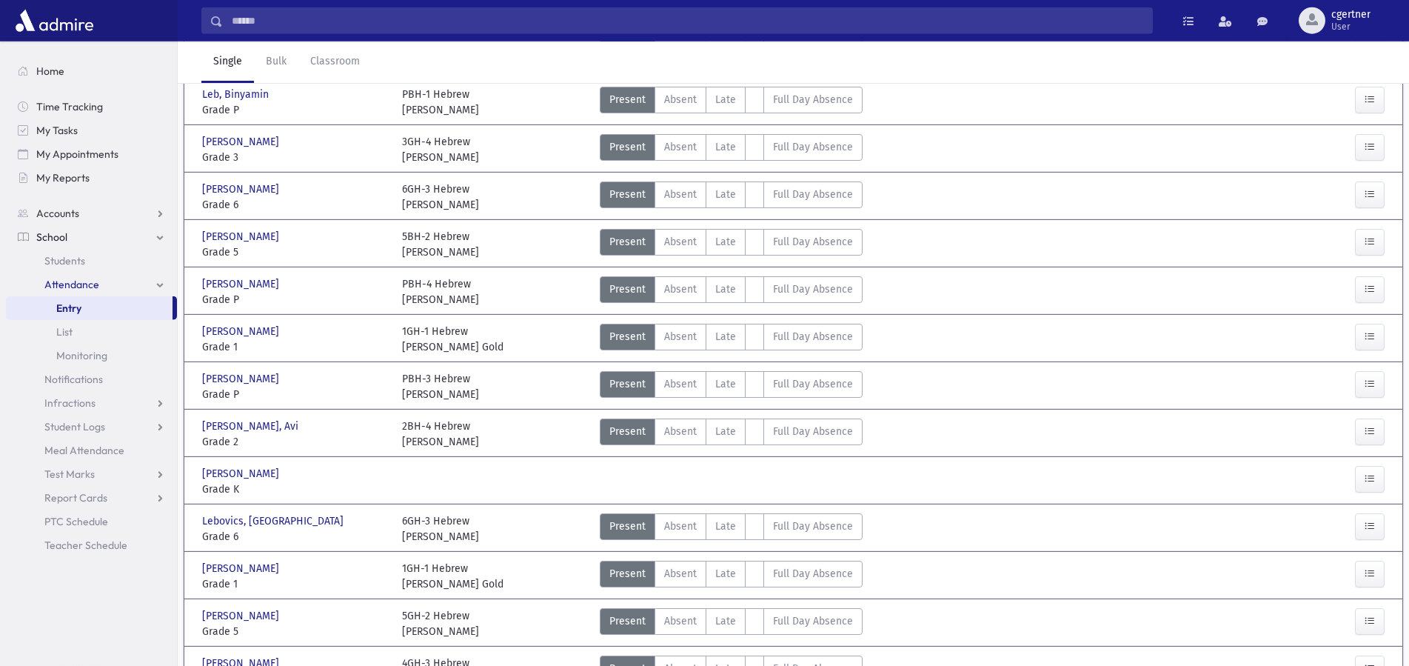
scroll to position [227, 0]
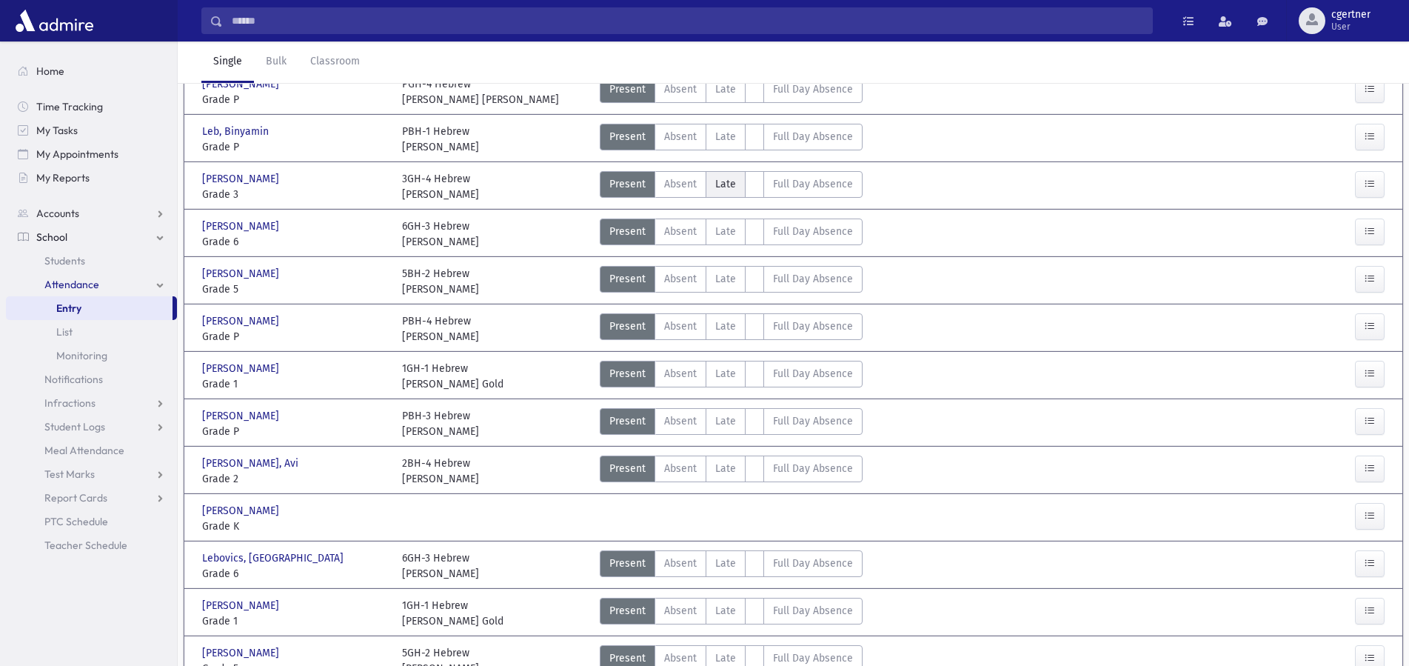
click at [722, 181] on span "Late" at bounding box center [725, 184] width 21 height 16
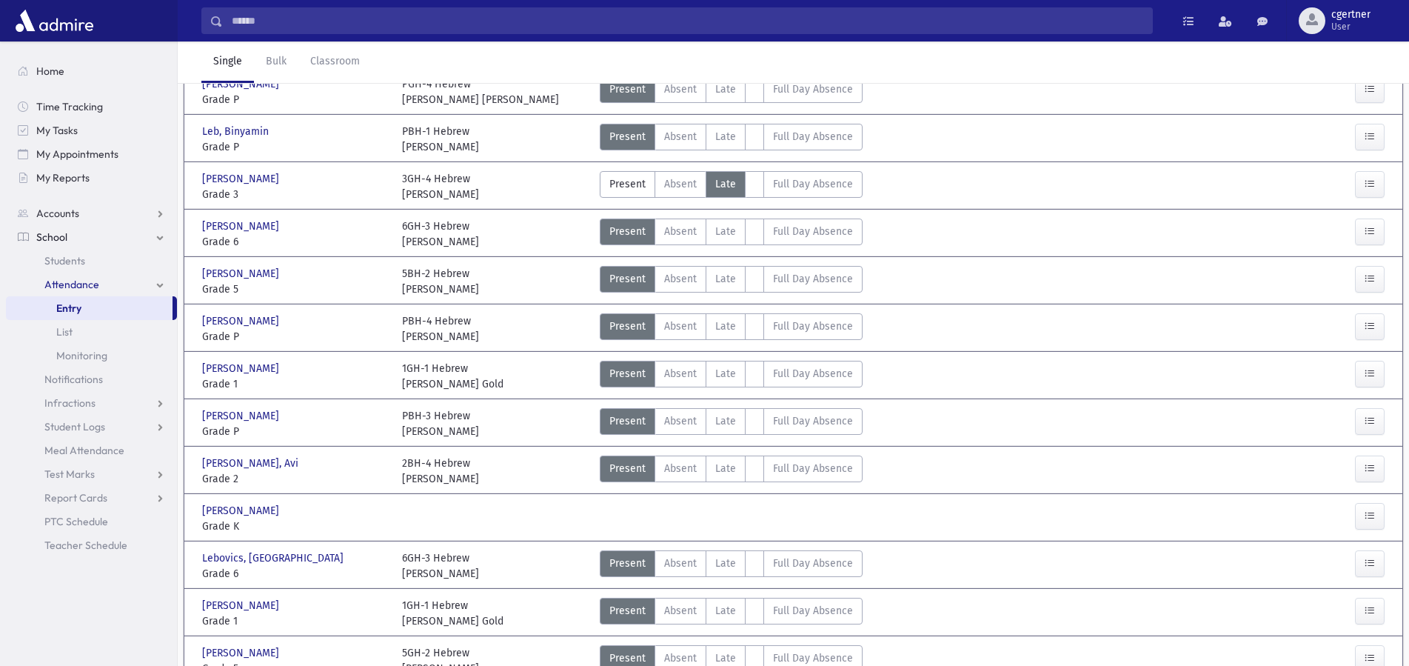
click at [722, 181] on span "Late" at bounding box center [725, 184] width 21 height 16
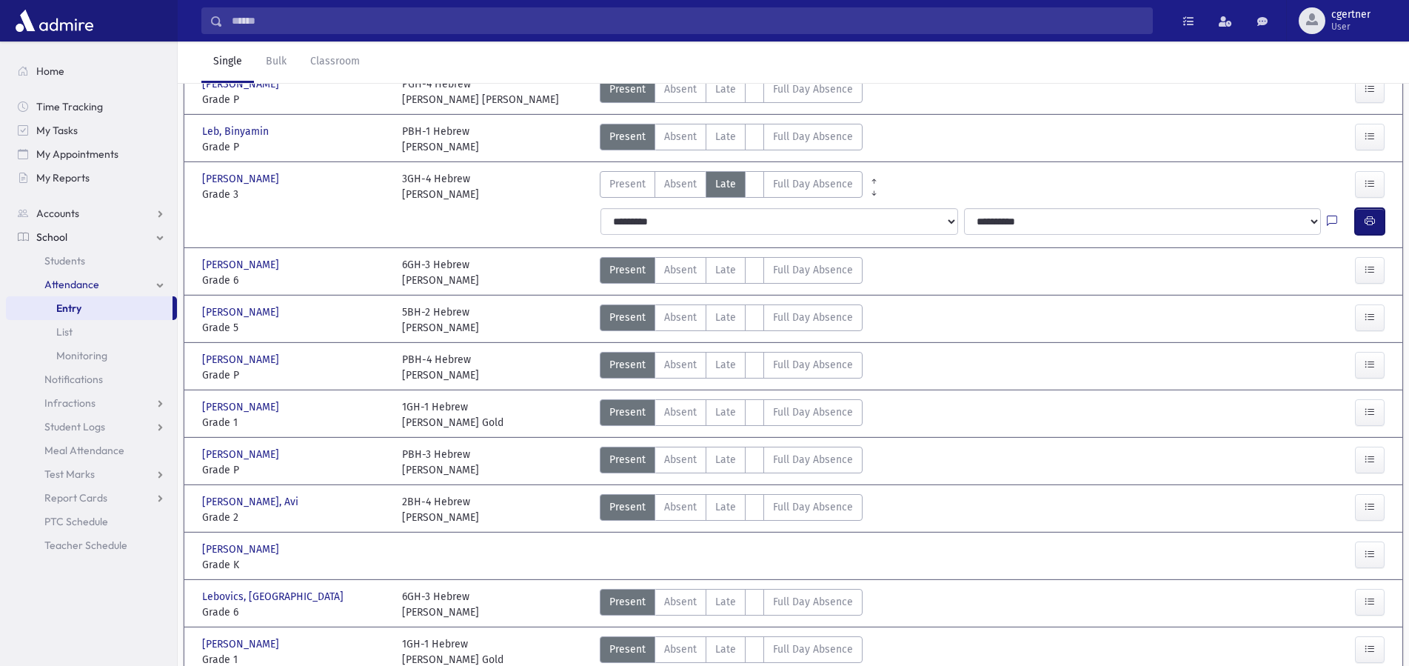
click at [1375, 224] on button "button" at bounding box center [1370, 221] width 30 height 27
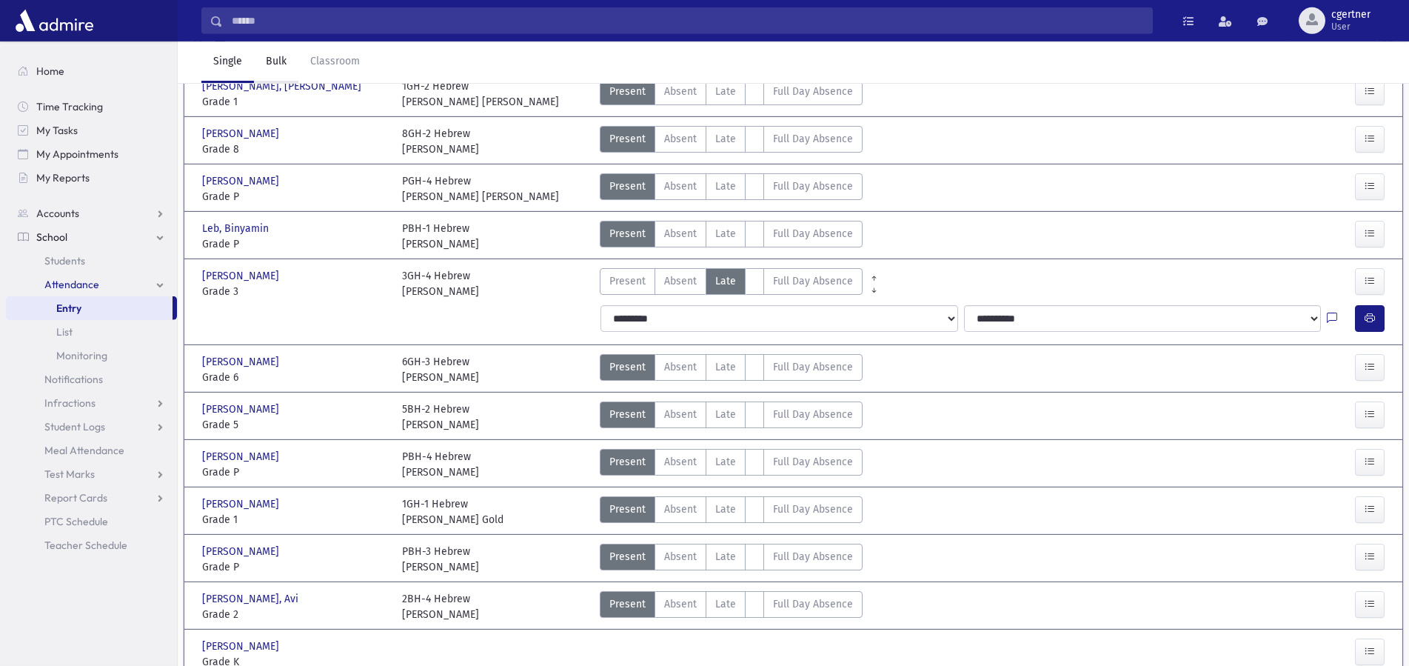
scroll to position [0, 0]
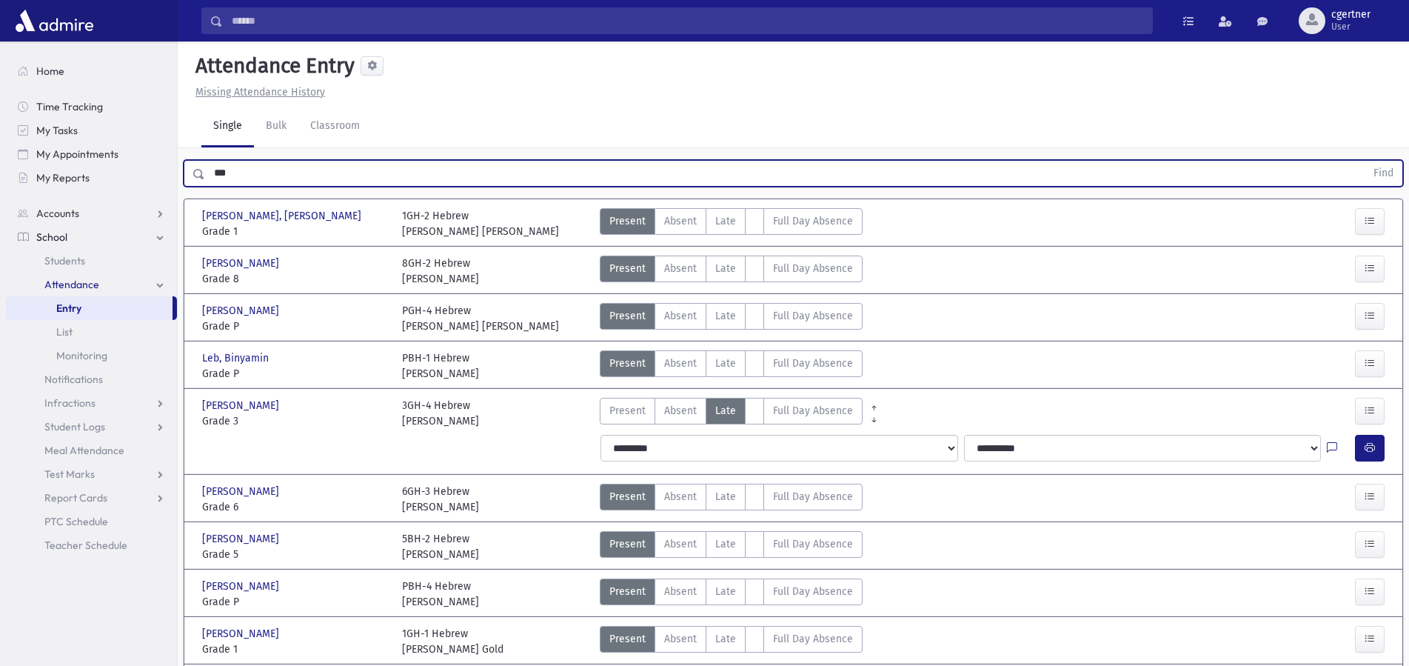
drag, startPoint x: 248, startPoint y: 170, endPoint x: 0, endPoint y: 148, distance: 248.9
click at [205, 160] on input "***" at bounding box center [785, 173] width 1160 height 27
click at [1364, 161] on button "Find" at bounding box center [1383, 173] width 38 height 25
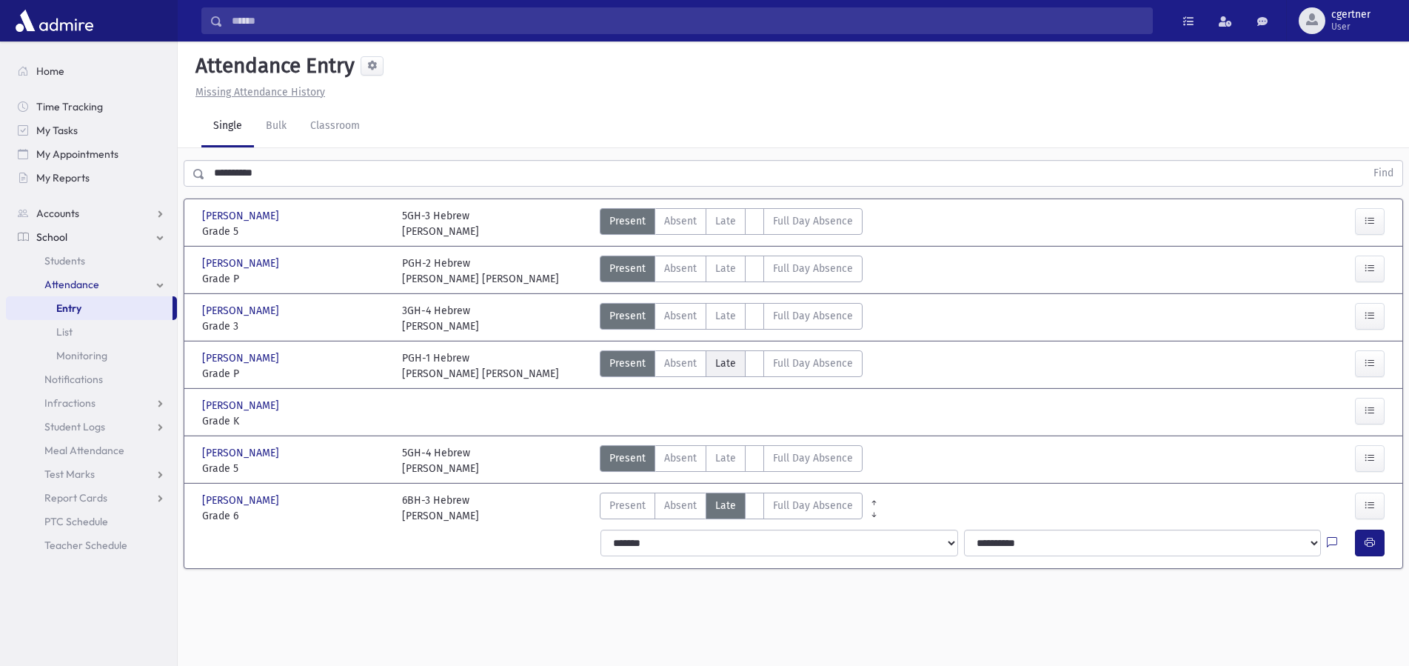
click at [724, 366] on span "Late" at bounding box center [725, 363] width 21 height 16
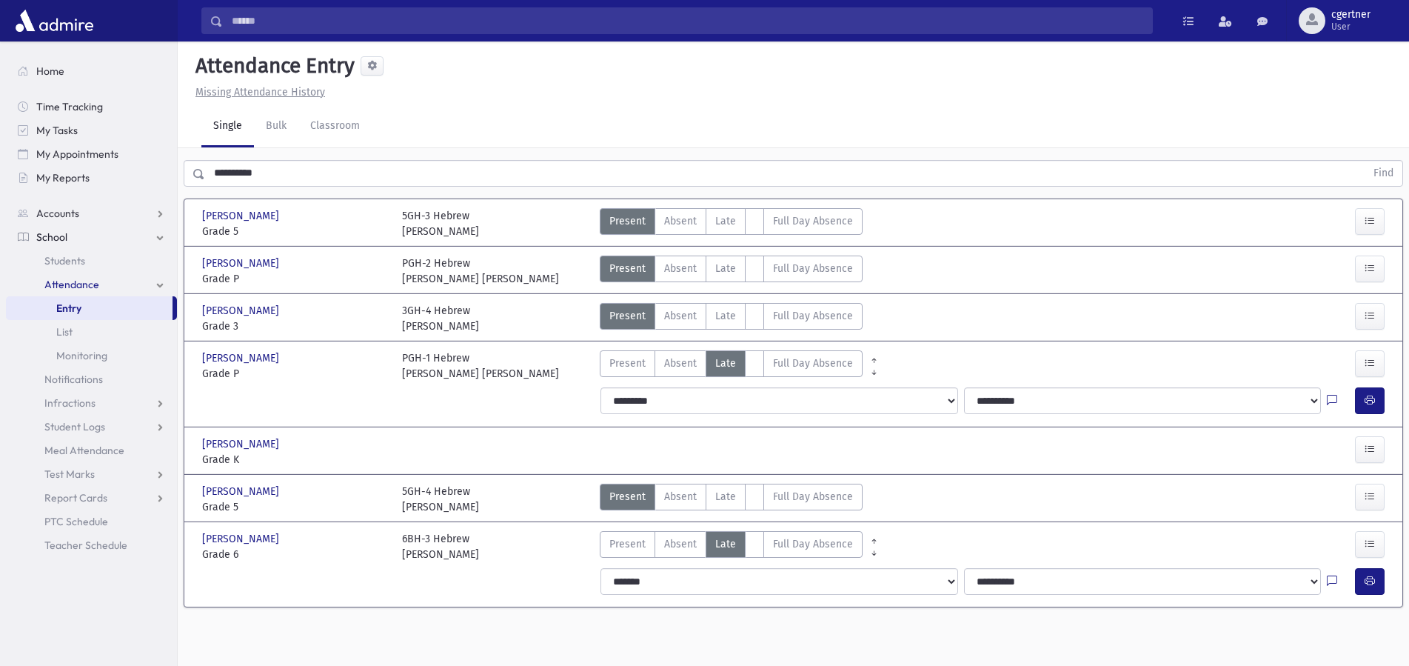
click at [722, 366] on span "Late" at bounding box center [725, 363] width 21 height 16
click at [1363, 399] on button "button" at bounding box center [1370, 400] width 30 height 27
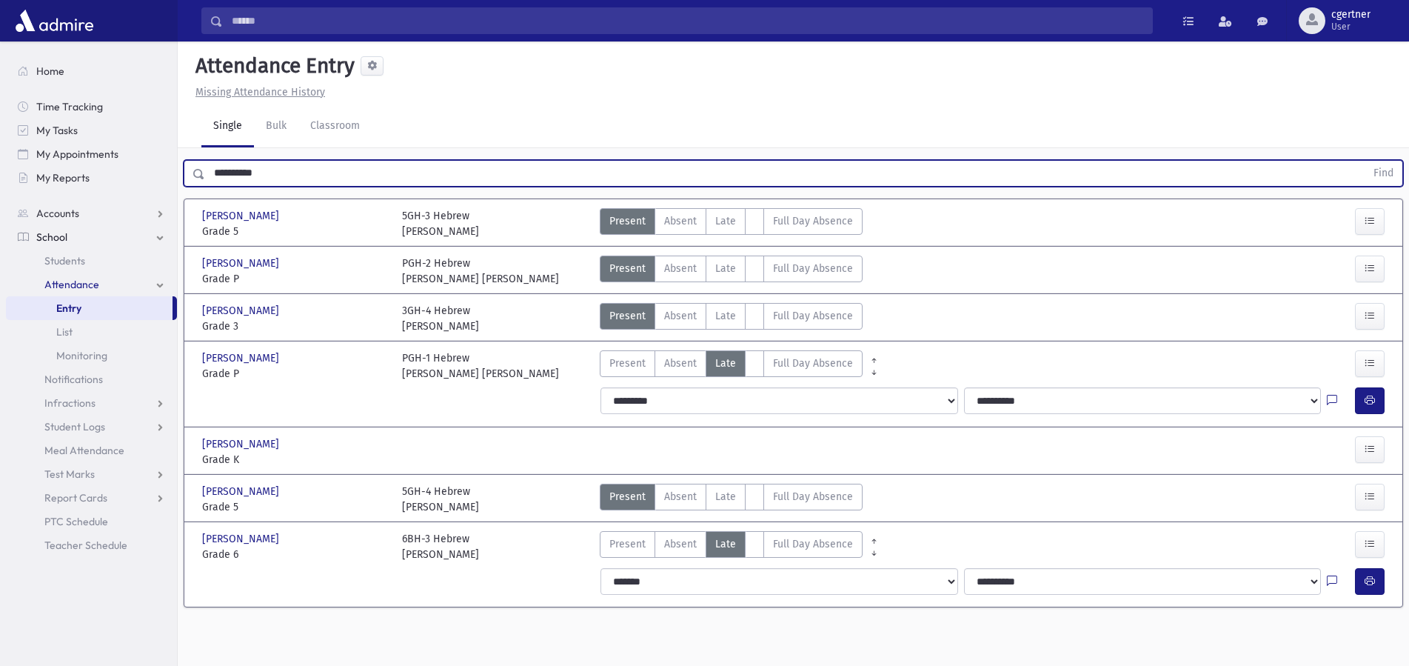
drag, startPoint x: 307, startPoint y: 182, endPoint x: 7, endPoint y: 186, distance: 299.9
click at [205, 186] on input "**********" at bounding box center [785, 173] width 1160 height 27
click at [1364, 161] on button "Find" at bounding box center [1383, 173] width 38 height 25
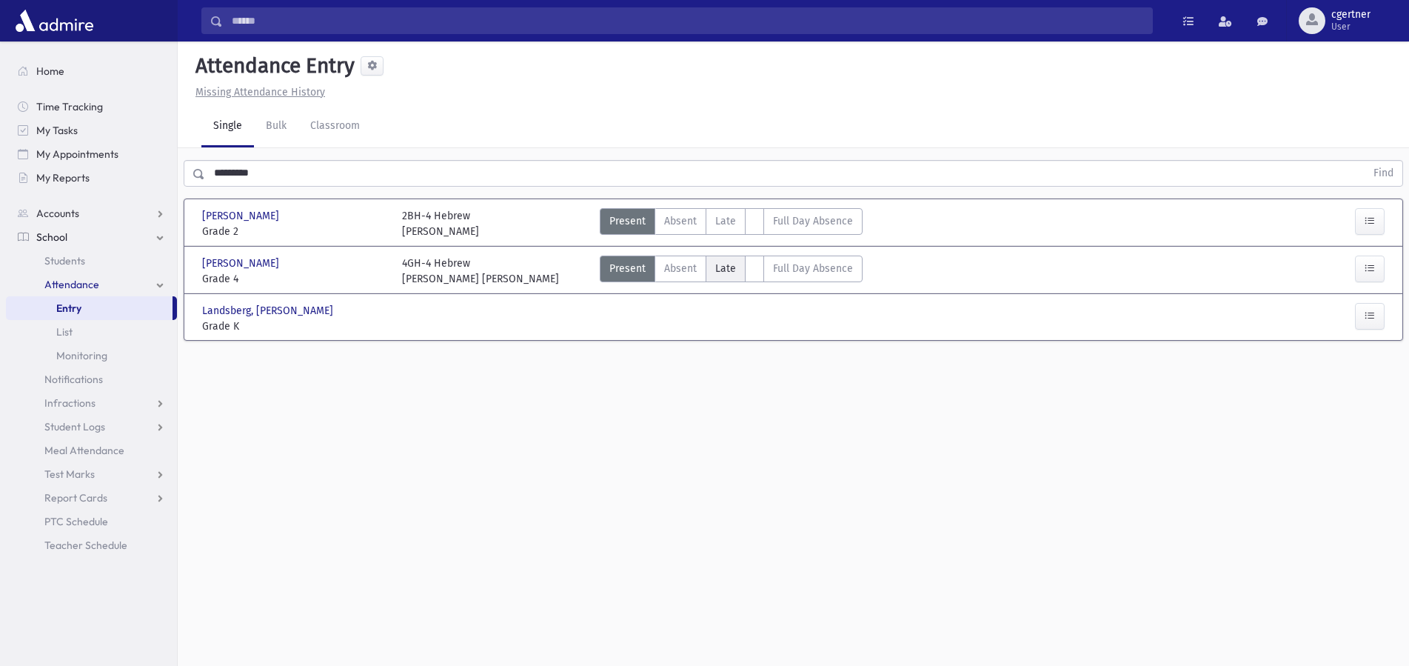
drag, startPoint x: 743, startPoint y: 269, endPoint x: 727, endPoint y: 256, distance: 20.6
click at [741, 269] on label "Late L" at bounding box center [726, 268] width 40 height 27
click at [727, 256] on label "Late L" at bounding box center [726, 268] width 40 height 27
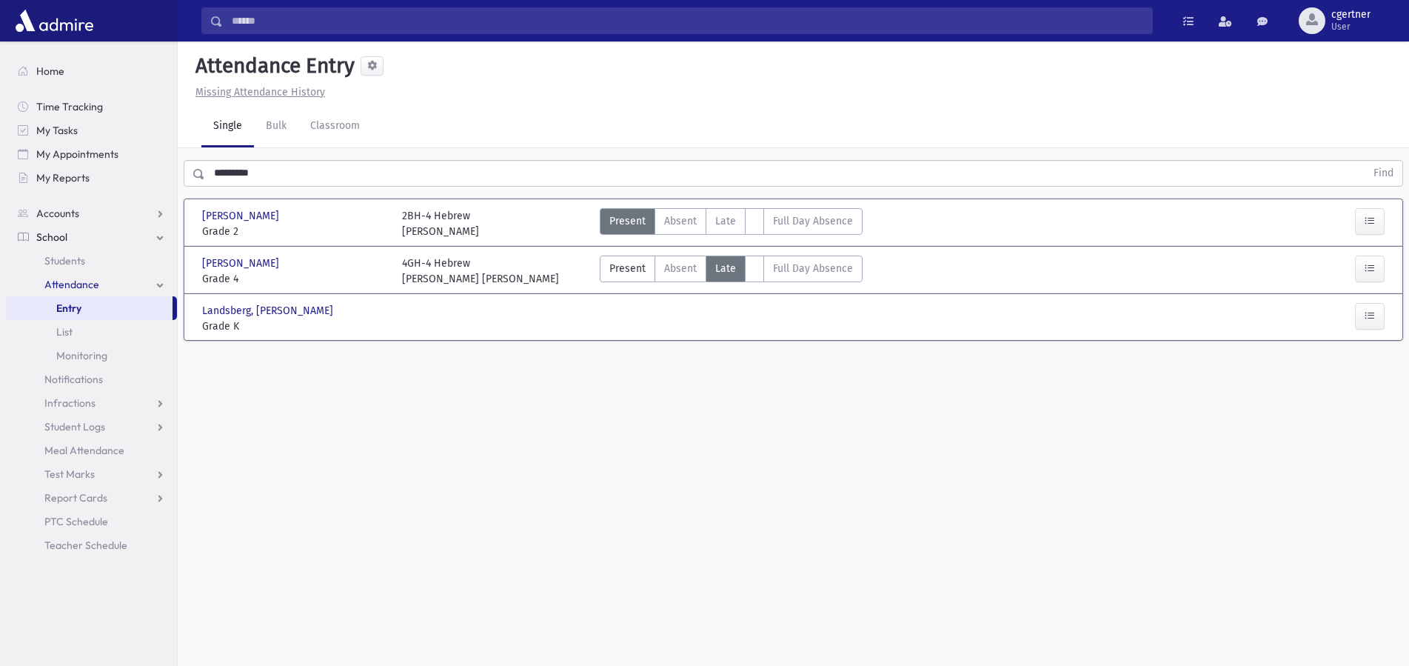
click at [727, 255] on div "[PERSON_NAME] [PERSON_NAME][GEOGRAPHIC_DATA] Grade 4 Grade 4 4GH-4 Hebrew [PERS…" at bounding box center [793, 269] width 1209 height 34
click at [727, 254] on div "[PERSON_NAME] [PERSON_NAME][GEOGRAPHIC_DATA] Grade 4 Grade 4 4GH-4 Hebrew [PERS…" at bounding box center [793, 269] width 1209 height 34
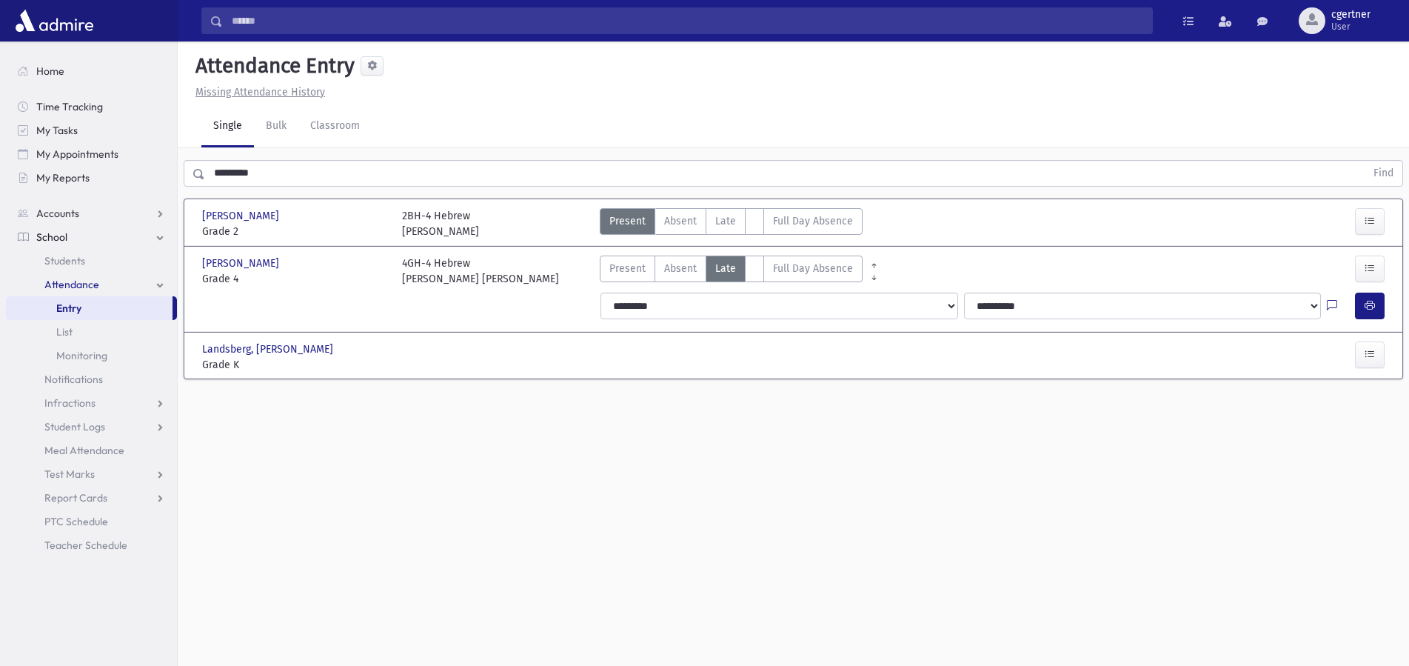
click at [743, 264] on label "Late L" at bounding box center [726, 268] width 40 height 27
click at [1379, 308] on button "button" at bounding box center [1370, 305] width 30 height 27
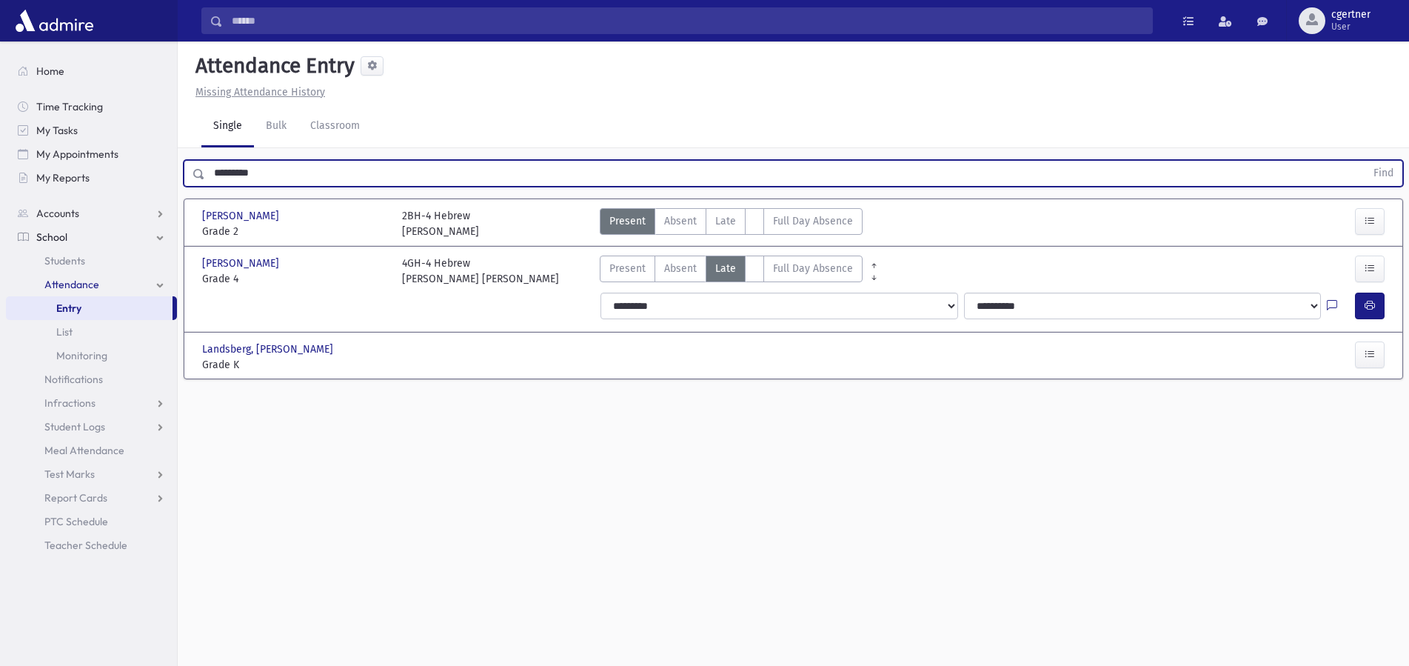
drag, startPoint x: 279, startPoint y: 167, endPoint x: 113, endPoint y: 186, distance: 167.7
click at [205, 186] on input "*********" at bounding box center [785, 173] width 1160 height 27
drag, startPoint x: 282, startPoint y: 178, endPoint x: 164, endPoint y: 181, distance: 117.7
click at [205, 181] on input "*********" at bounding box center [785, 173] width 1160 height 27
click at [1364, 161] on button "Find" at bounding box center [1383, 173] width 38 height 25
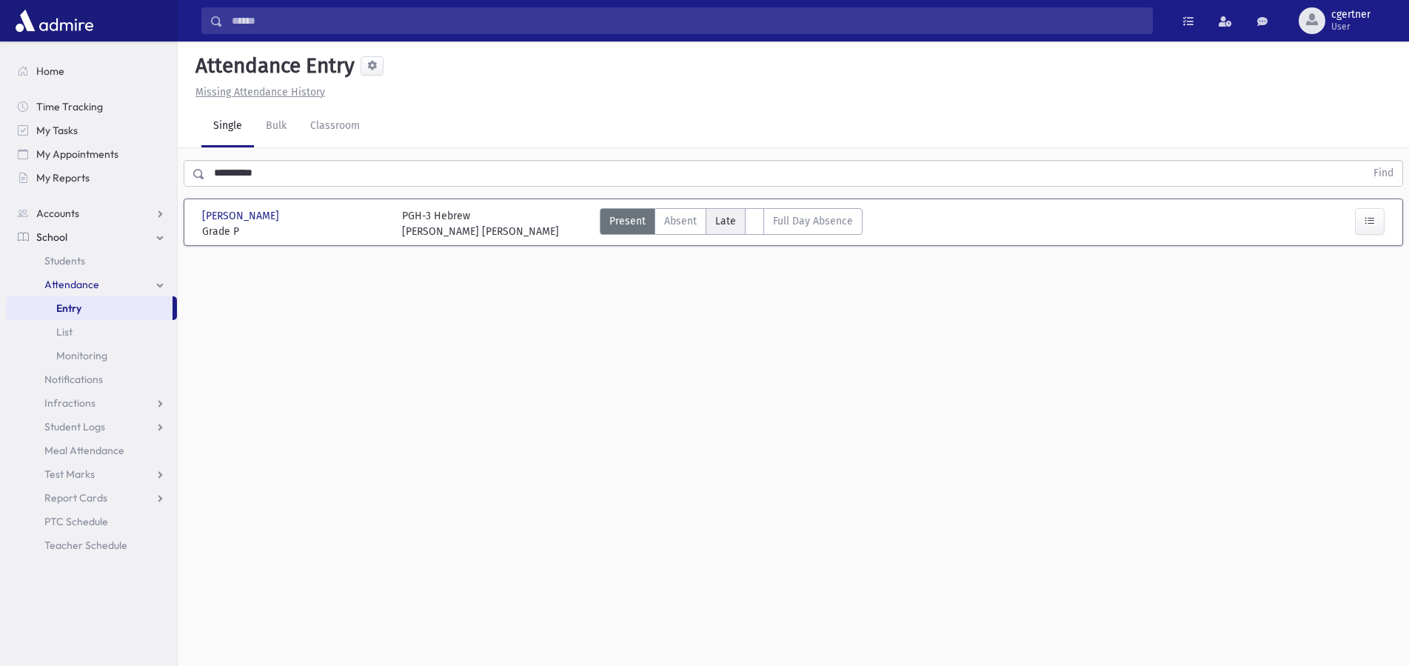
click at [710, 211] on label "Late L" at bounding box center [726, 221] width 40 height 27
click at [717, 218] on span "Late" at bounding box center [725, 221] width 21 height 16
click at [720, 217] on span "Late" at bounding box center [725, 221] width 21 height 16
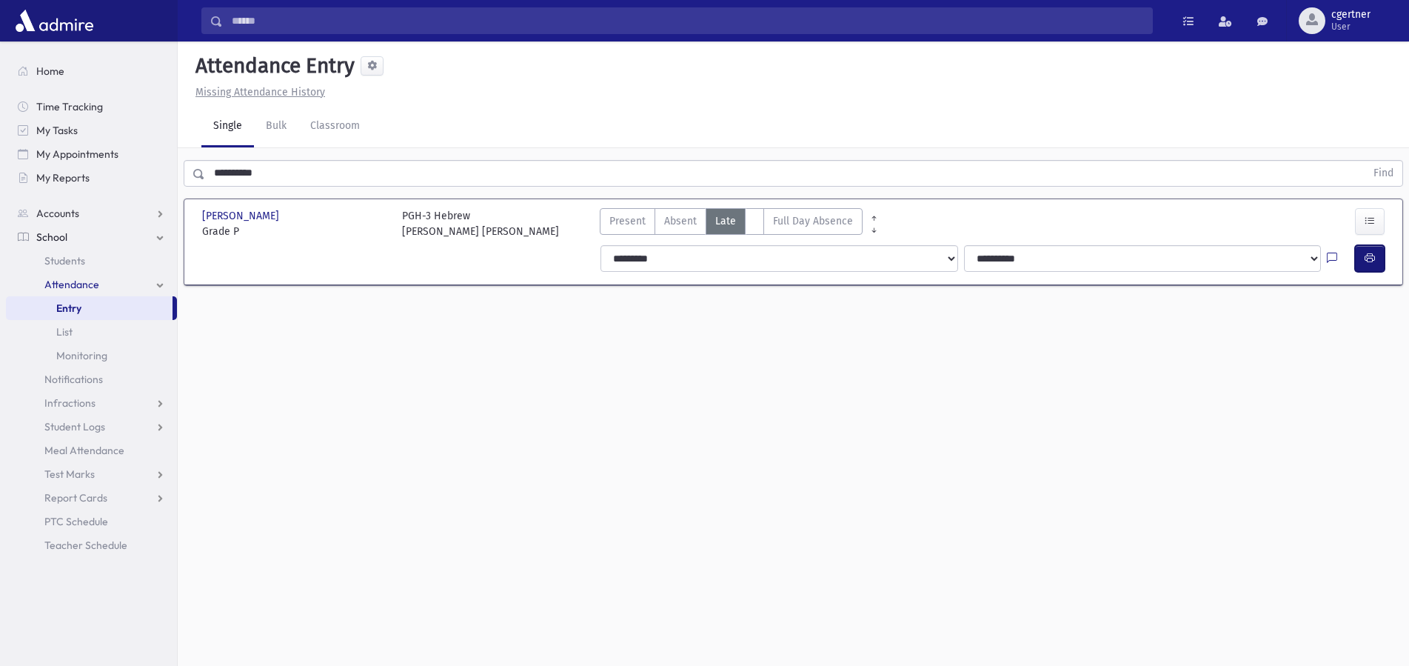
click at [1363, 251] on button "button" at bounding box center [1370, 258] width 30 height 27
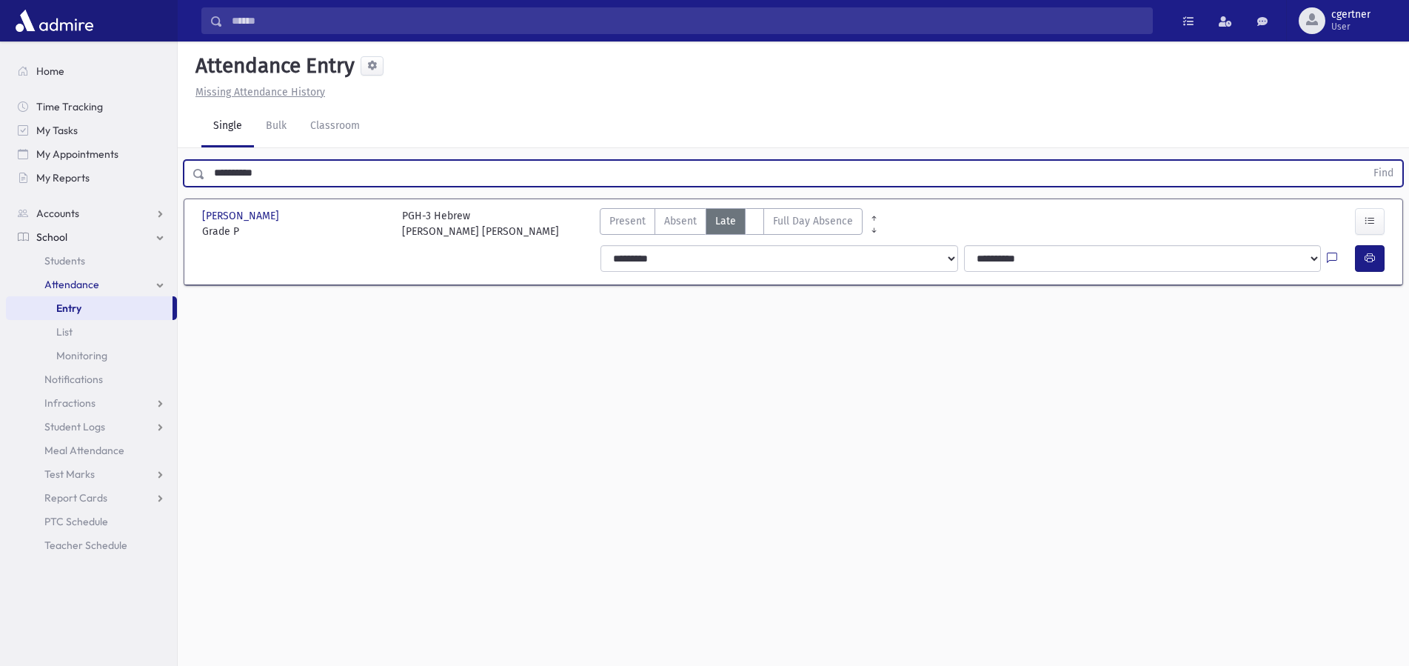
drag, startPoint x: 312, startPoint y: 184, endPoint x: 0, endPoint y: 192, distance: 311.8
click at [205, 187] on input "**********" at bounding box center [785, 173] width 1160 height 27
click at [1364, 161] on button "Find" at bounding box center [1383, 173] width 38 height 25
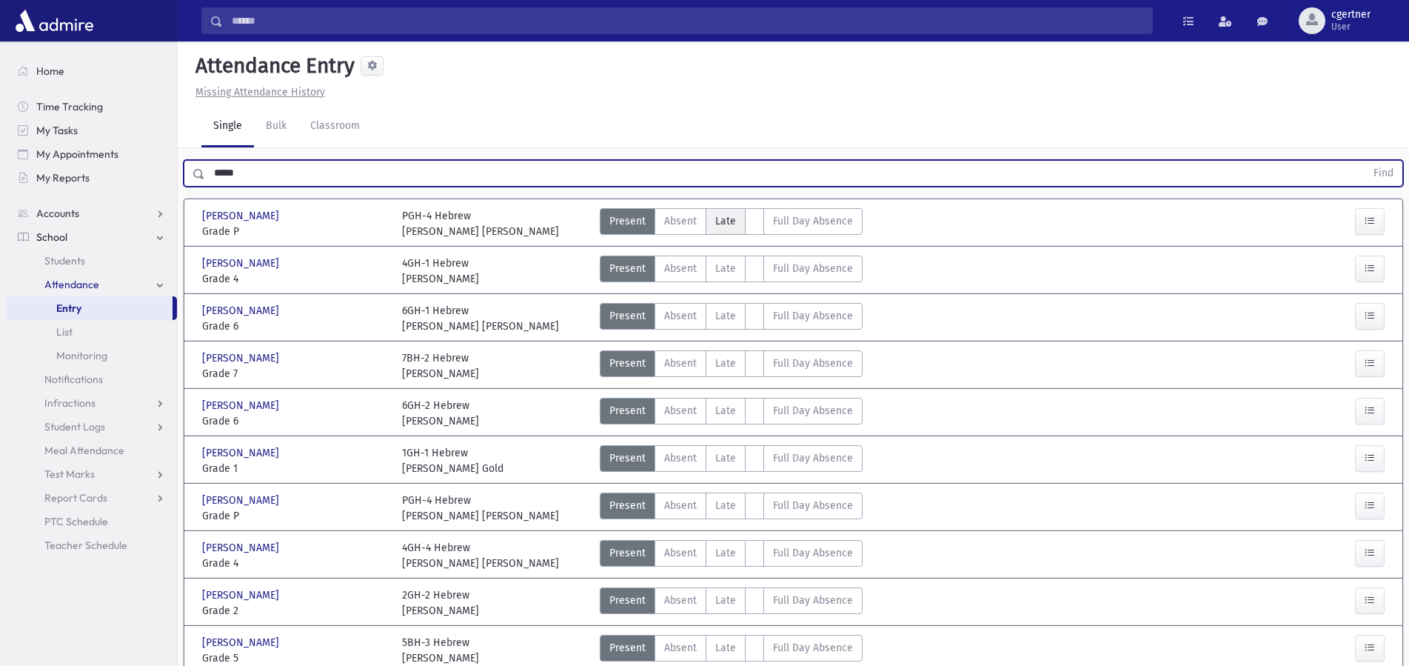
click at [712, 216] on label "Late L" at bounding box center [726, 221] width 40 height 27
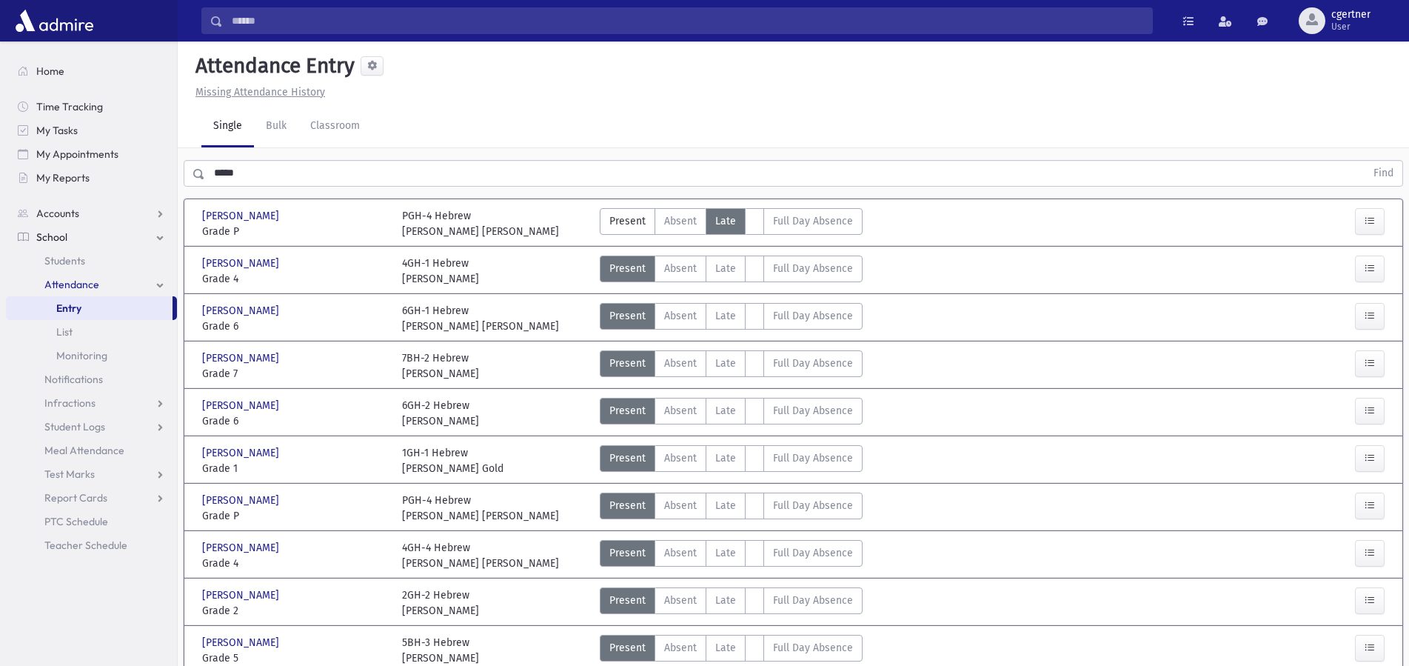
click at [712, 216] on label "Late L" at bounding box center [726, 221] width 40 height 27
click at [713, 216] on label "Late L" at bounding box center [726, 221] width 40 height 27
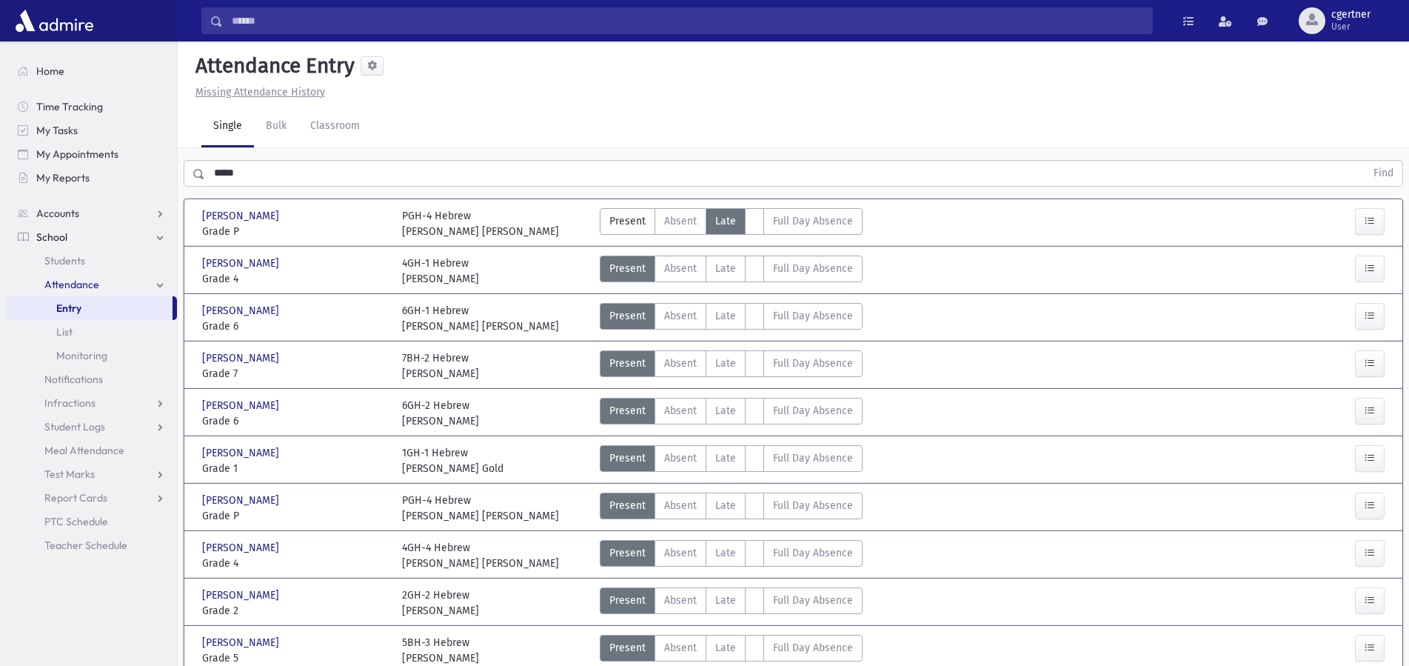
click at [713, 216] on label "Late L" at bounding box center [726, 221] width 40 height 27
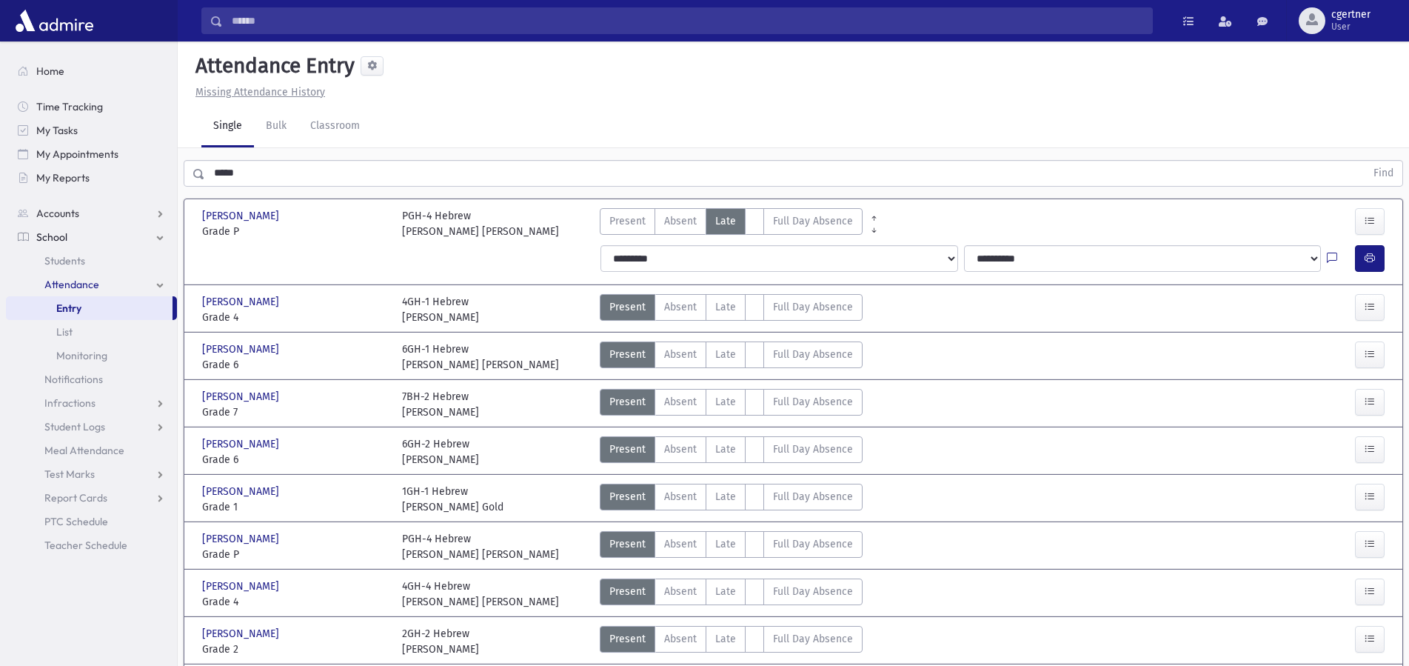
click at [724, 218] on span "Late" at bounding box center [725, 221] width 21 height 16
click at [1370, 261] on icon "button" at bounding box center [1369, 258] width 10 height 13
click at [1373, 256] on icon "button" at bounding box center [1369, 258] width 10 height 13
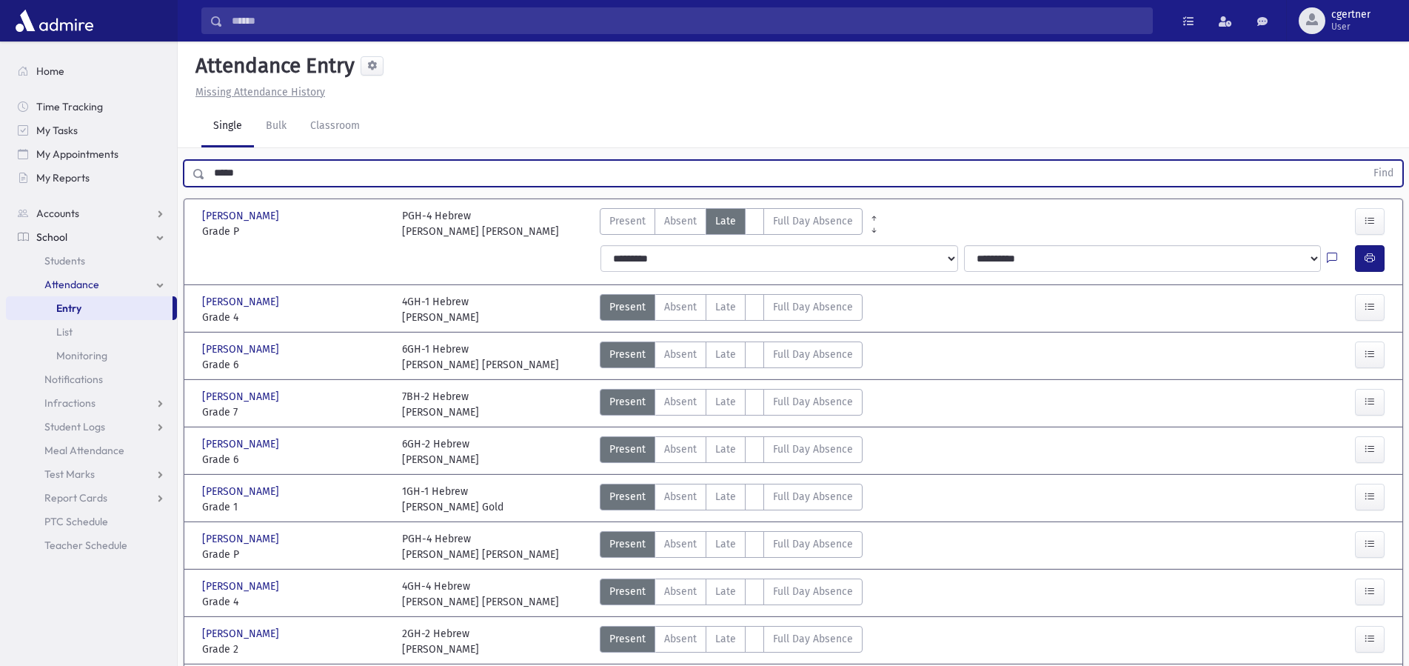
drag, startPoint x: 304, startPoint y: 171, endPoint x: 0, endPoint y: 140, distance: 305.1
click at [205, 160] on input "*****" at bounding box center [785, 173] width 1160 height 27
click at [1364, 161] on button "Find" at bounding box center [1383, 173] width 38 height 25
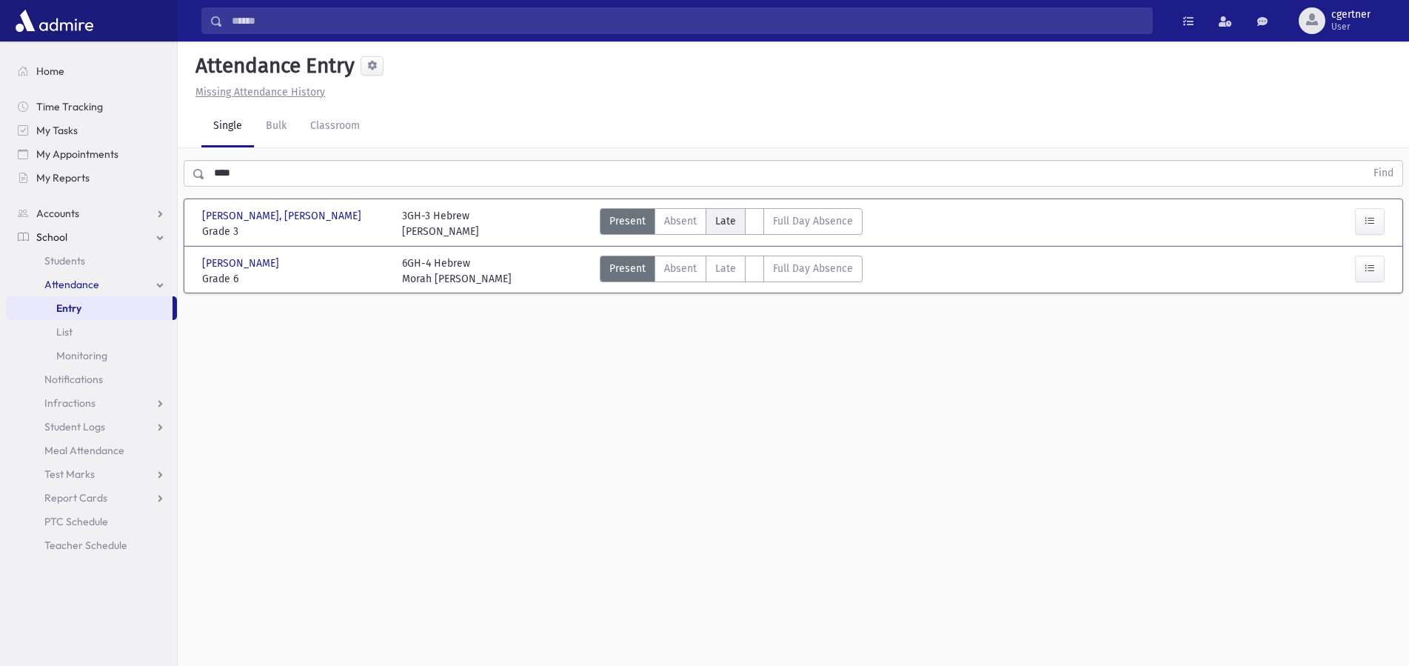
click at [717, 223] on span "Late" at bounding box center [725, 221] width 21 height 16
click at [717, 221] on span "Late" at bounding box center [725, 221] width 21 height 16
click at [718, 220] on span "Late" at bounding box center [725, 221] width 21 height 16
click at [718, 218] on span "Late" at bounding box center [725, 221] width 21 height 16
click at [718, 217] on span "Late" at bounding box center [725, 221] width 21 height 16
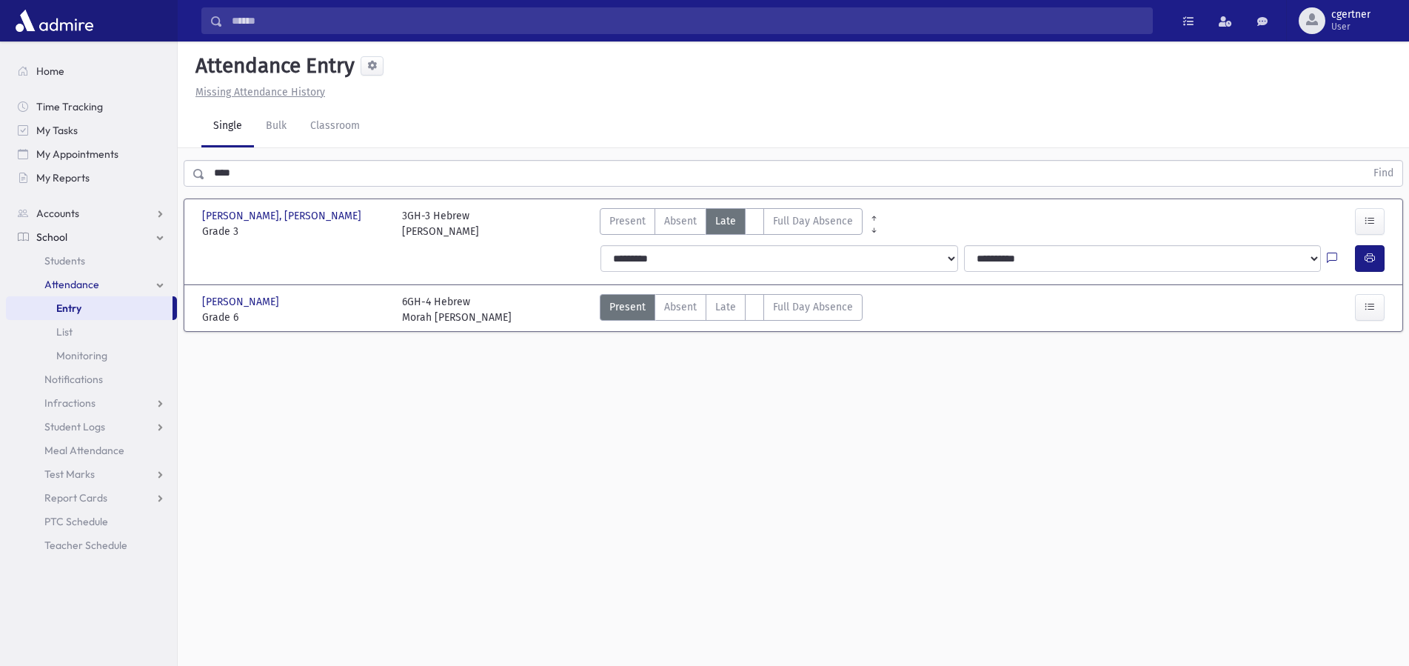
click at [719, 222] on span "Late" at bounding box center [725, 221] width 21 height 16
click at [1373, 252] on icon "button" at bounding box center [1369, 258] width 10 height 13
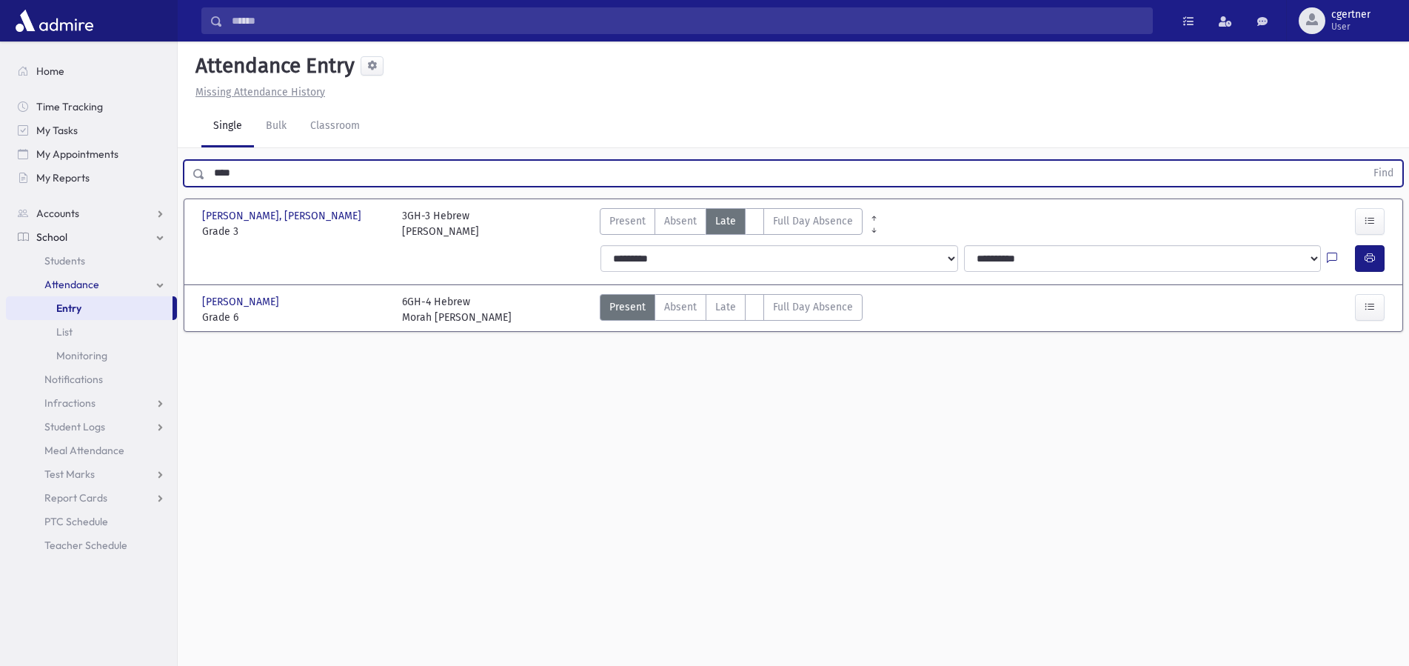
drag, startPoint x: 251, startPoint y: 173, endPoint x: 27, endPoint y: 171, distance: 224.3
click at [205, 171] on input "****" at bounding box center [785, 173] width 1160 height 27
drag, startPoint x: 278, startPoint y: 171, endPoint x: 0, endPoint y: 190, distance: 278.3
click at [205, 187] on input "****" at bounding box center [785, 173] width 1160 height 27
click at [1364, 161] on button "Find" at bounding box center [1383, 173] width 38 height 25
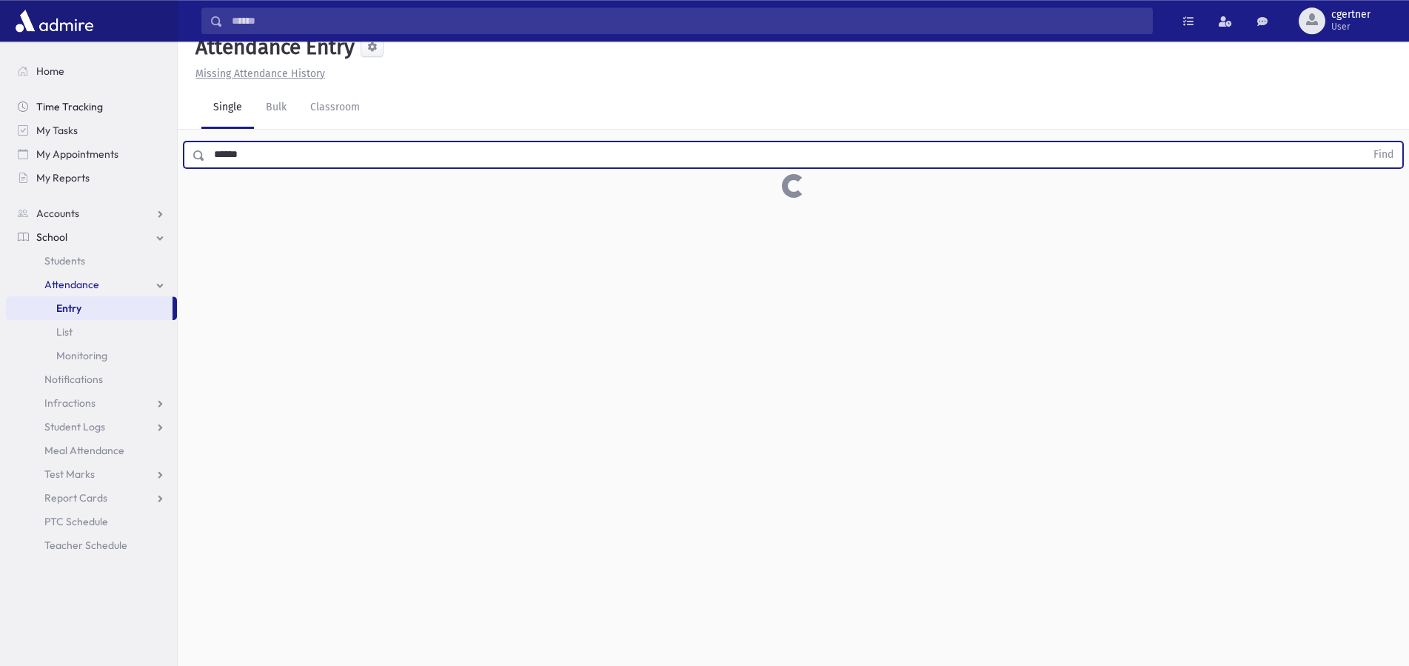
scroll to position [33, 0]
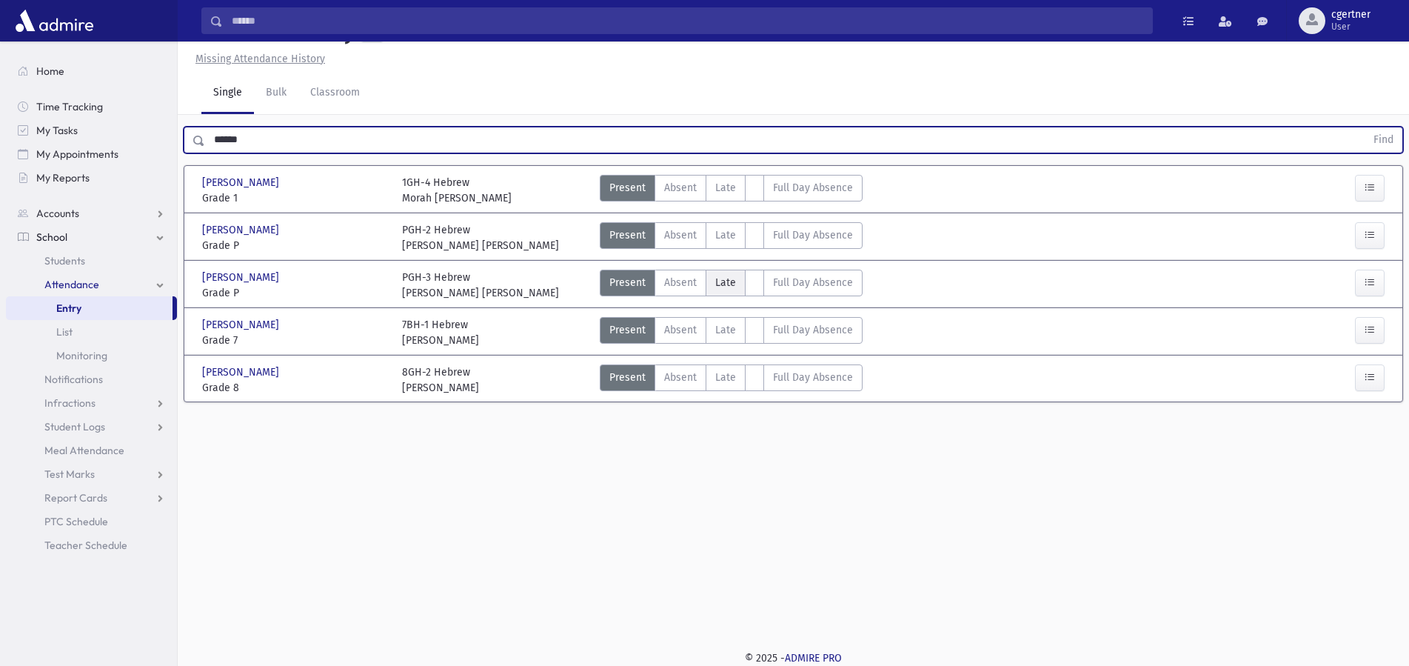
click at [723, 289] on span "Late" at bounding box center [725, 283] width 21 height 16
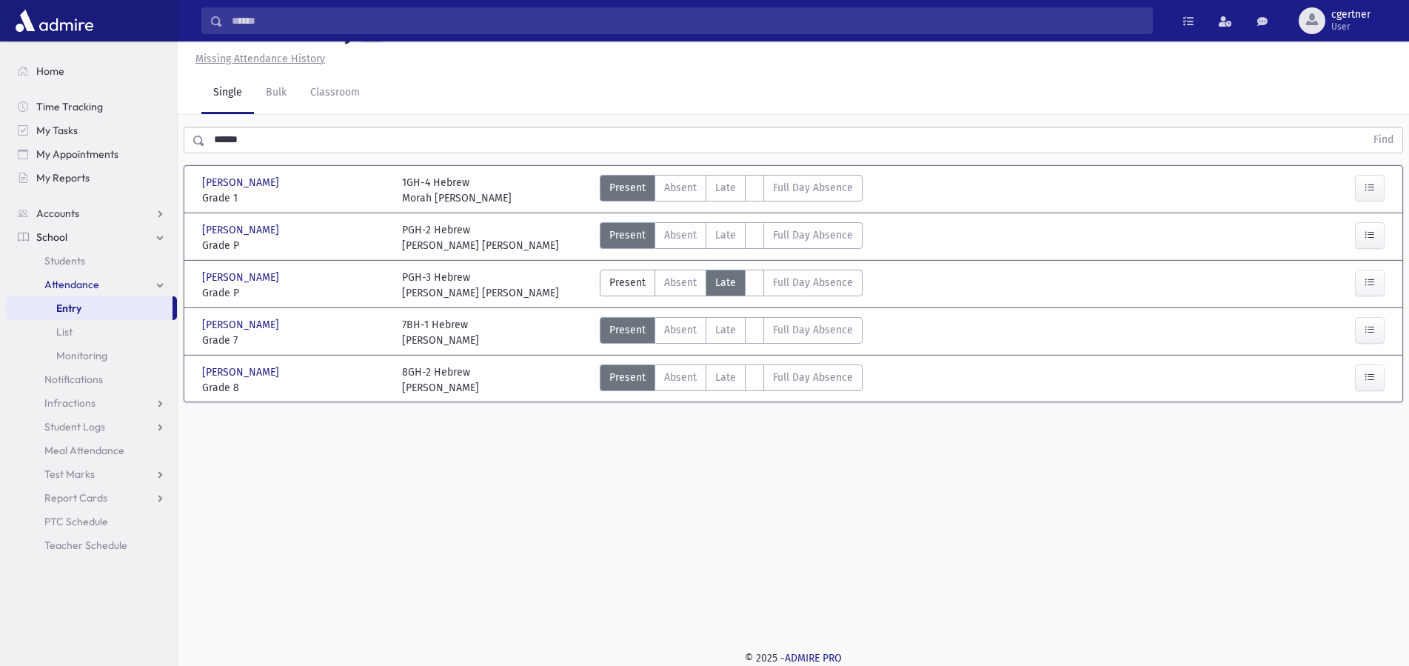
click at [723, 289] on span "Late" at bounding box center [725, 283] width 21 height 16
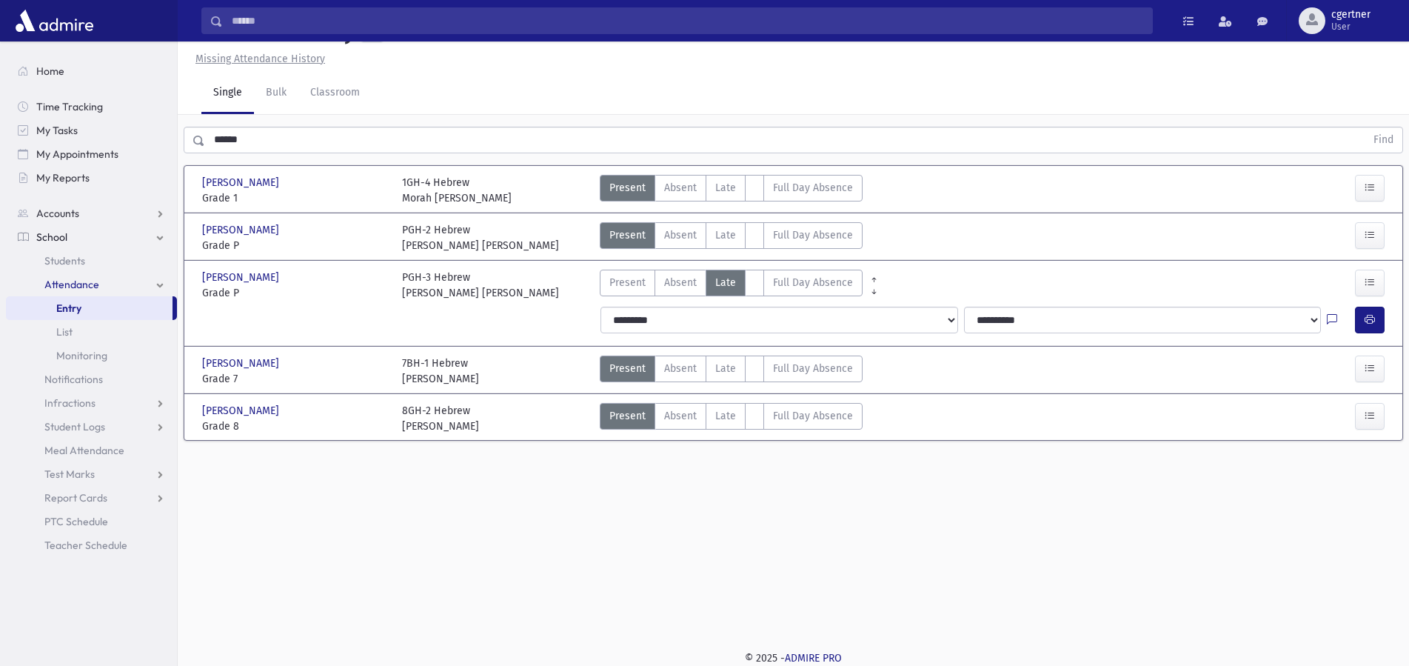
click at [723, 284] on span "Late" at bounding box center [725, 283] width 21 height 16
click at [1361, 319] on button "button" at bounding box center [1370, 320] width 30 height 27
click at [723, 187] on span "Late" at bounding box center [725, 188] width 21 height 16
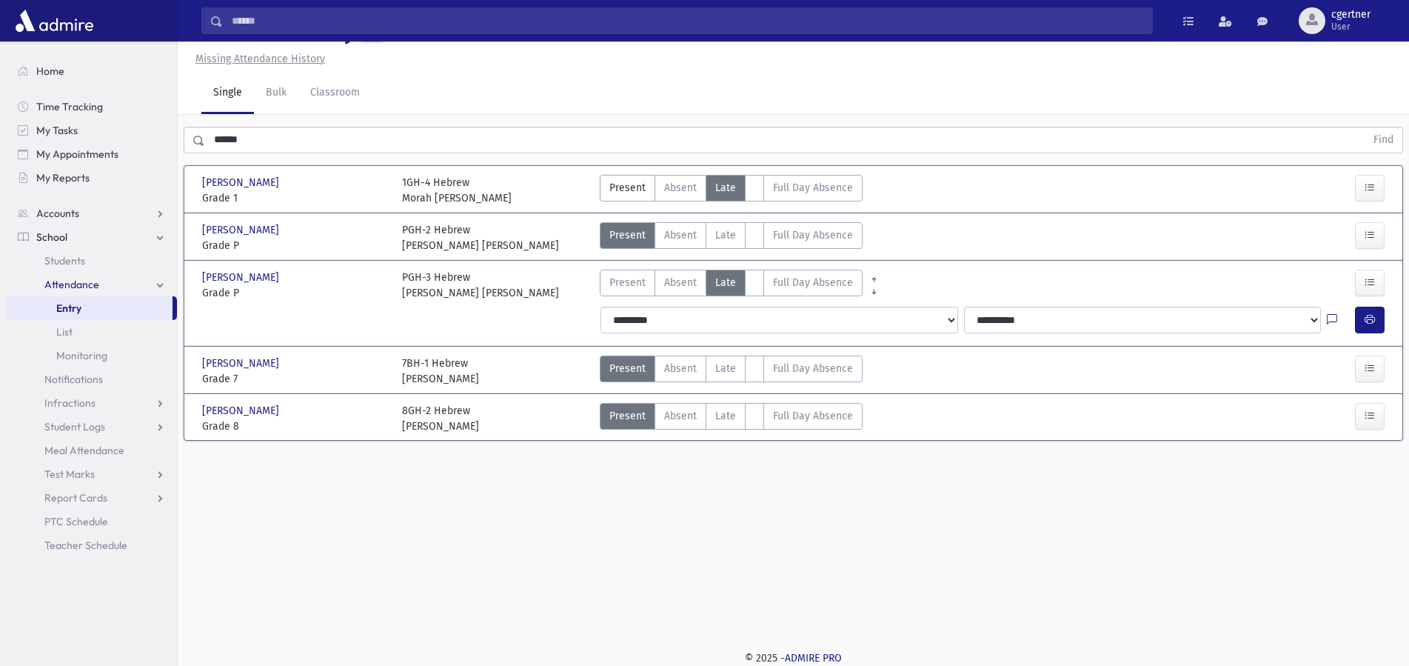
click at [723, 187] on span "Late" at bounding box center [725, 188] width 21 height 16
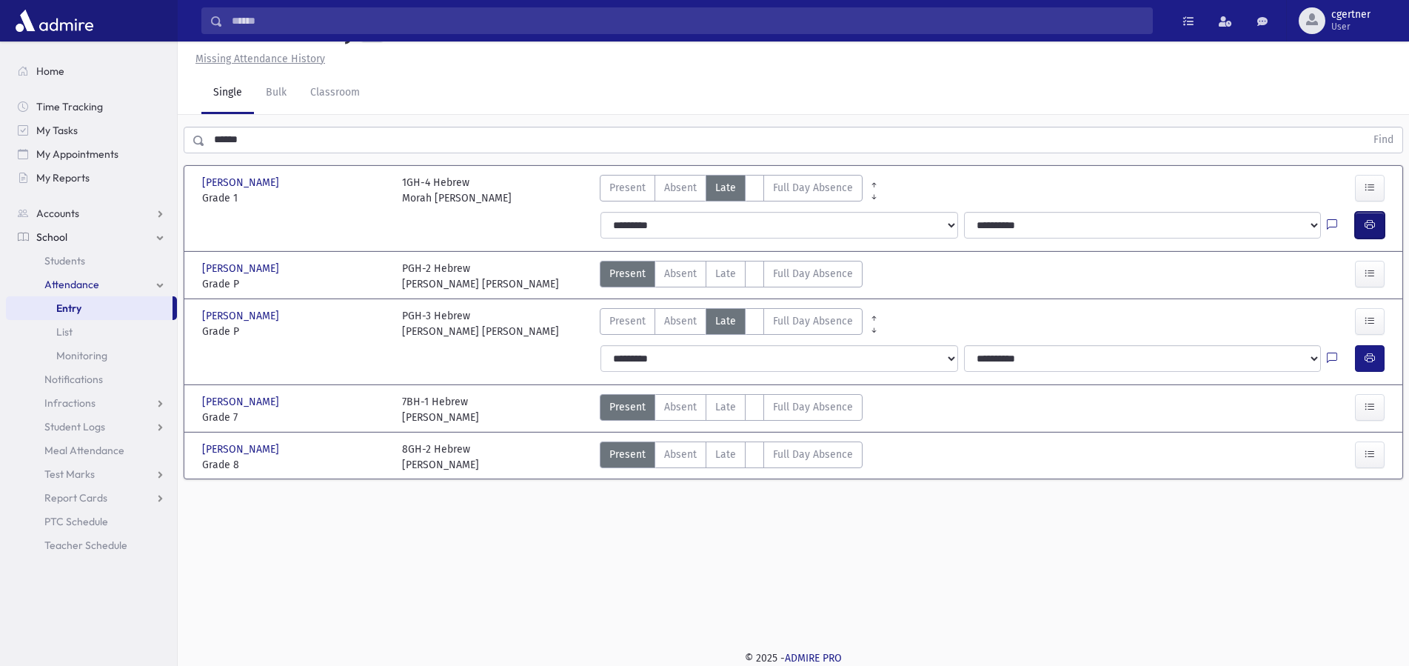
click at [1367, 224] on icon "button" at bounding box center [1369, 224] width 10 height 13
click at [1359, 230] on button "button" at bounding box center [1370, 225] width 30 height 27
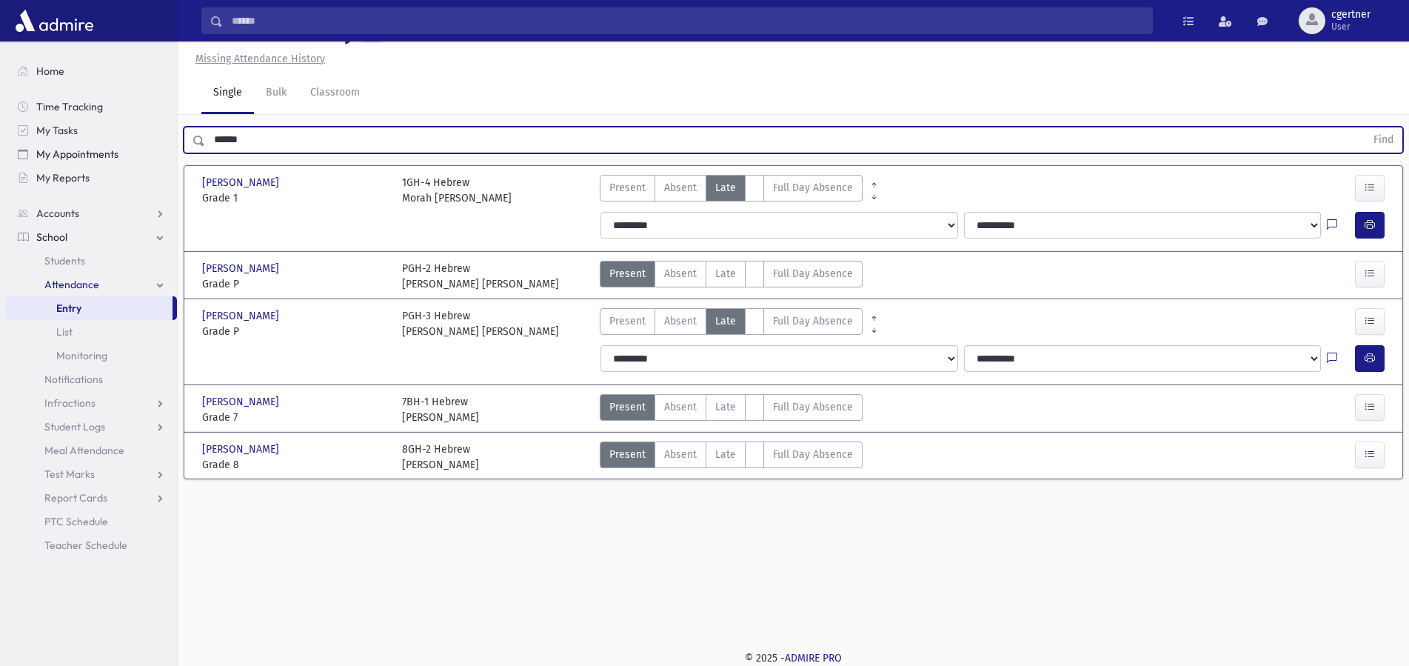
drag, startPoint x: 255, startPoint y: 138, endPoint x: 98, endPoint y: 150, distance: 156.6
click at [205, 150] on input "******" at bounding box center [785, 140] width 1160 height 27
click at [1364, 127] on button "Find" at bounding box center [1383, 139] width 38 height 25
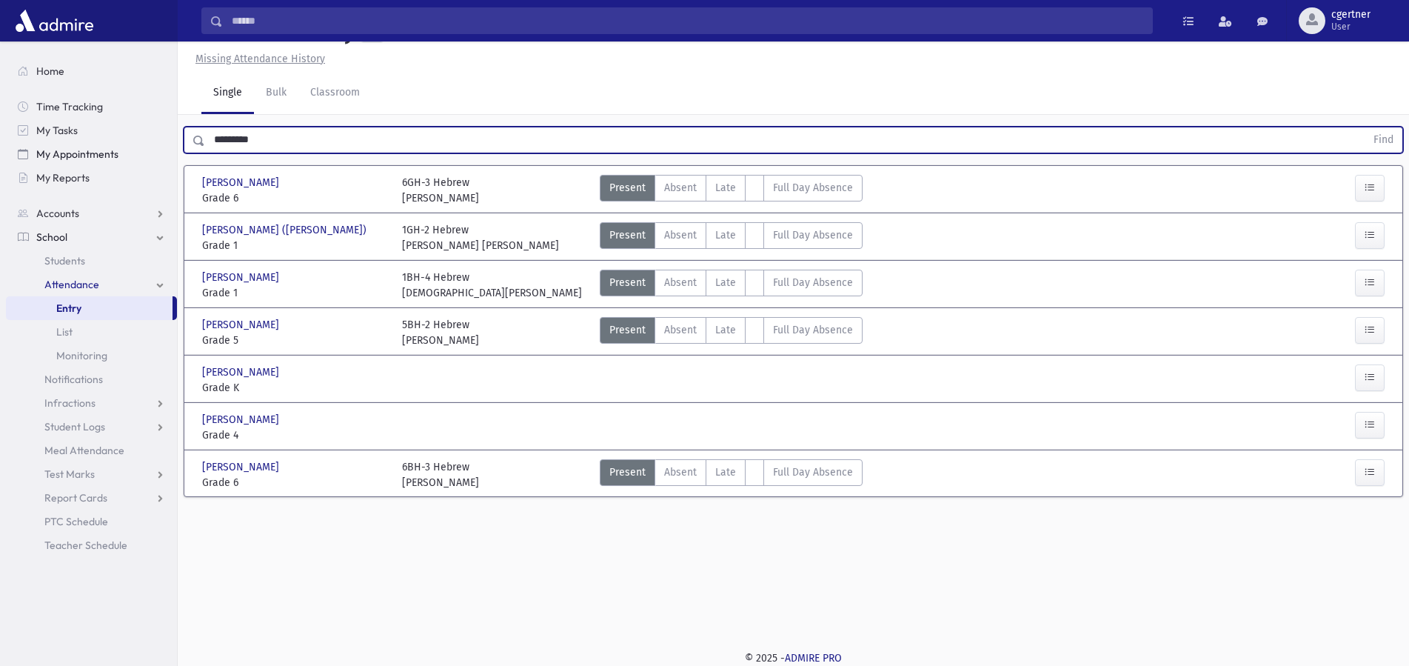
drag, startPoint x: 293, startPoint y: 141, endPoint x: 81, endPoint y: 143, distance: 211.7
click at [205, 142] on input "*********" at bounding box center [785, 140] width 1160 height 27
click at [1364, 127] on button "Find" at bounding box center [1383, 139] width 38 height 25
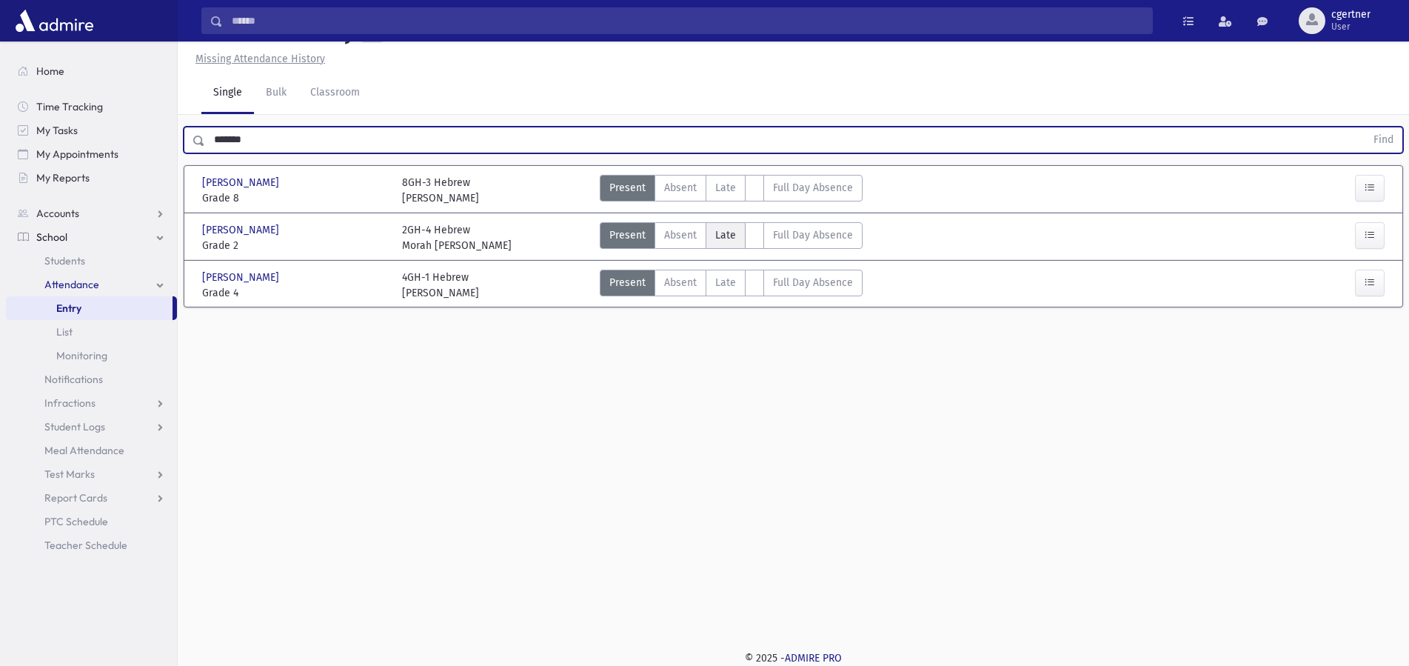
click at [717, 232] on span "Late" at bounding box center [725, 235] width 21 height 16
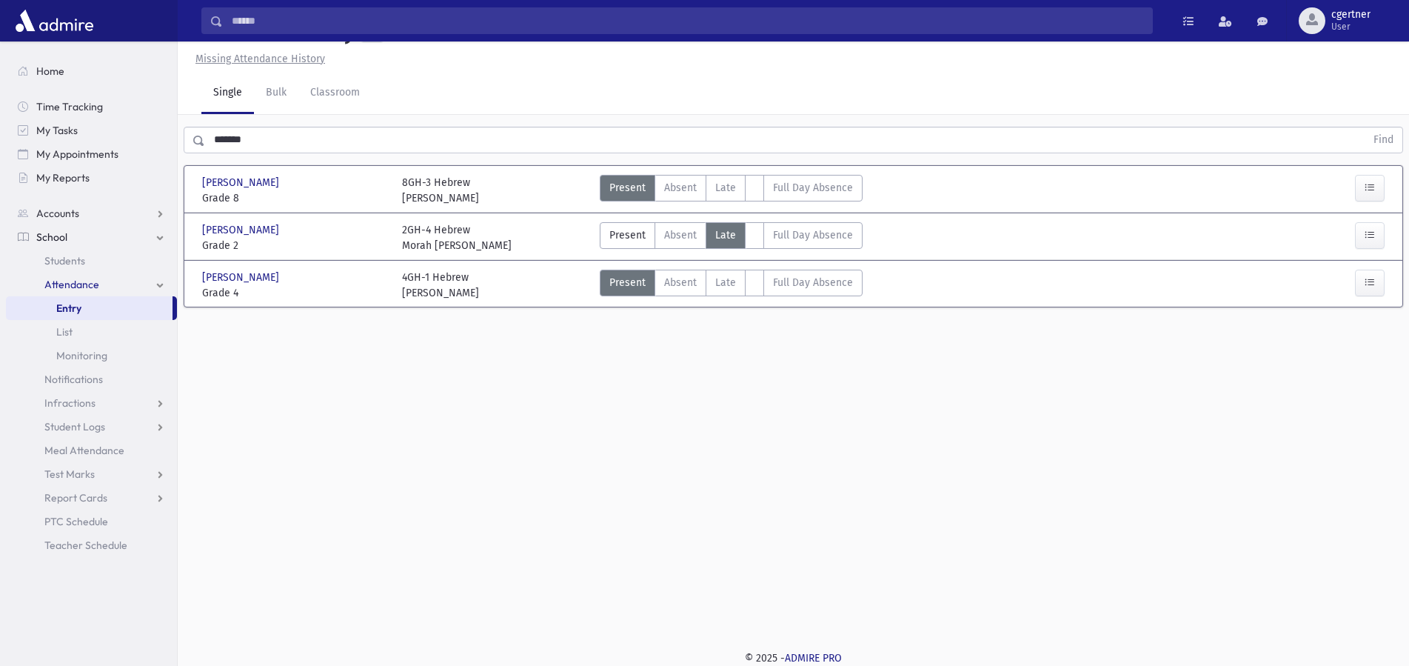
click at [717, 232] on span "Late" at bounding box center [725, 235] width 21 height 16
click at [719, 232] on span "Late" at bounding box center [725, 235] width 21 height 16
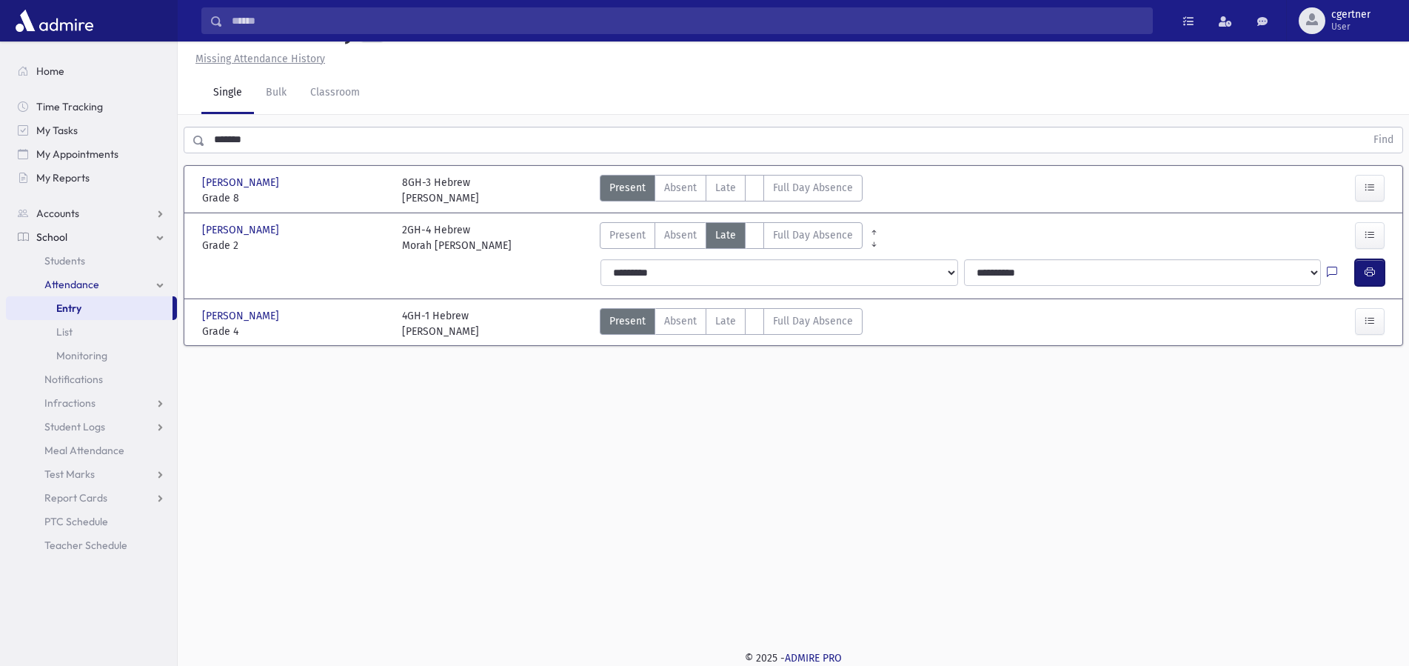
click at [1367, 261] on button "button" at bounding box center [1370, 272] width 30 height 27
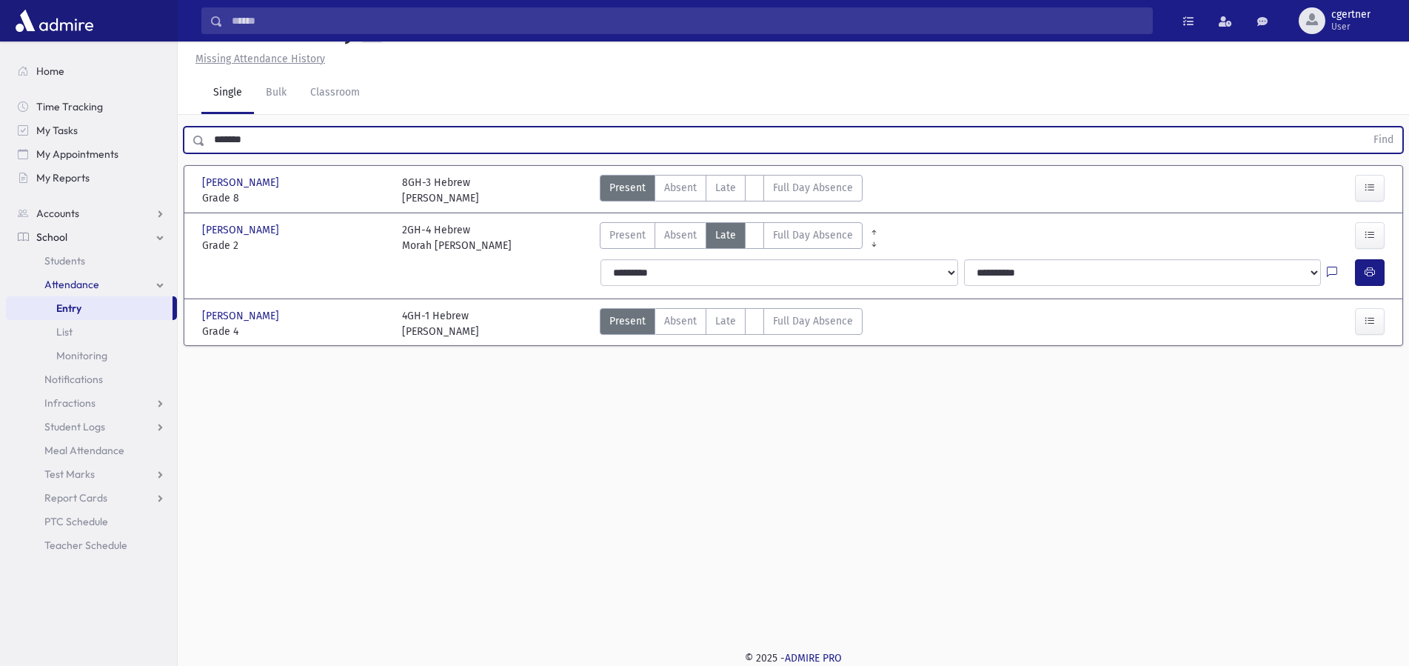
drag, startPoint x: 265, startPoint y: 136, endPoint x: 0, endPoint y: 148, distance: 265.3
click at [205, 148] on input "*******" at bounding box center [785, 140] width 1160 height 27
type input "******"
click at [1364, 127] on button "Find" at bounding box center [1383, 139] width 38 height 25
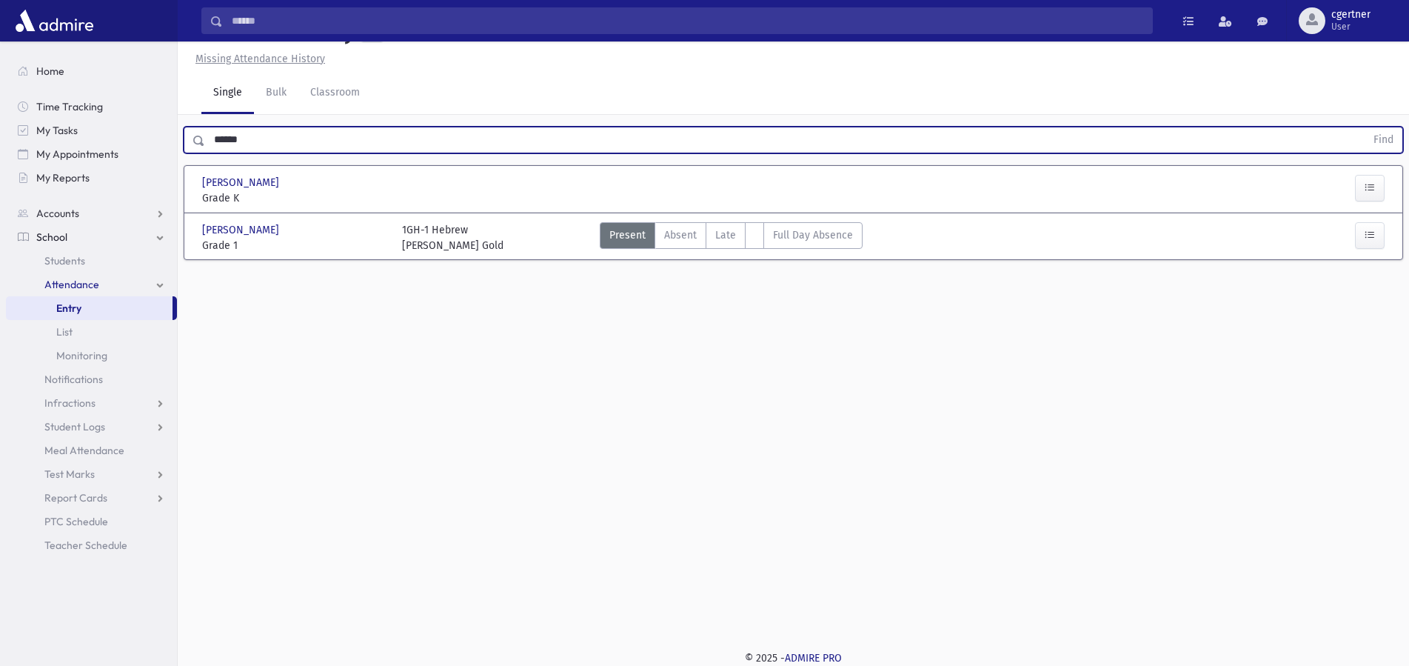
click at [1361, 215] on div "[PERSON_NAME] [PERSON_NAME] Grade 1 Grade 1 1GH-1 Hebrew [PERSON_NAME] Gold Pre…" at bounding box center [793, 236] width 1194 height 46
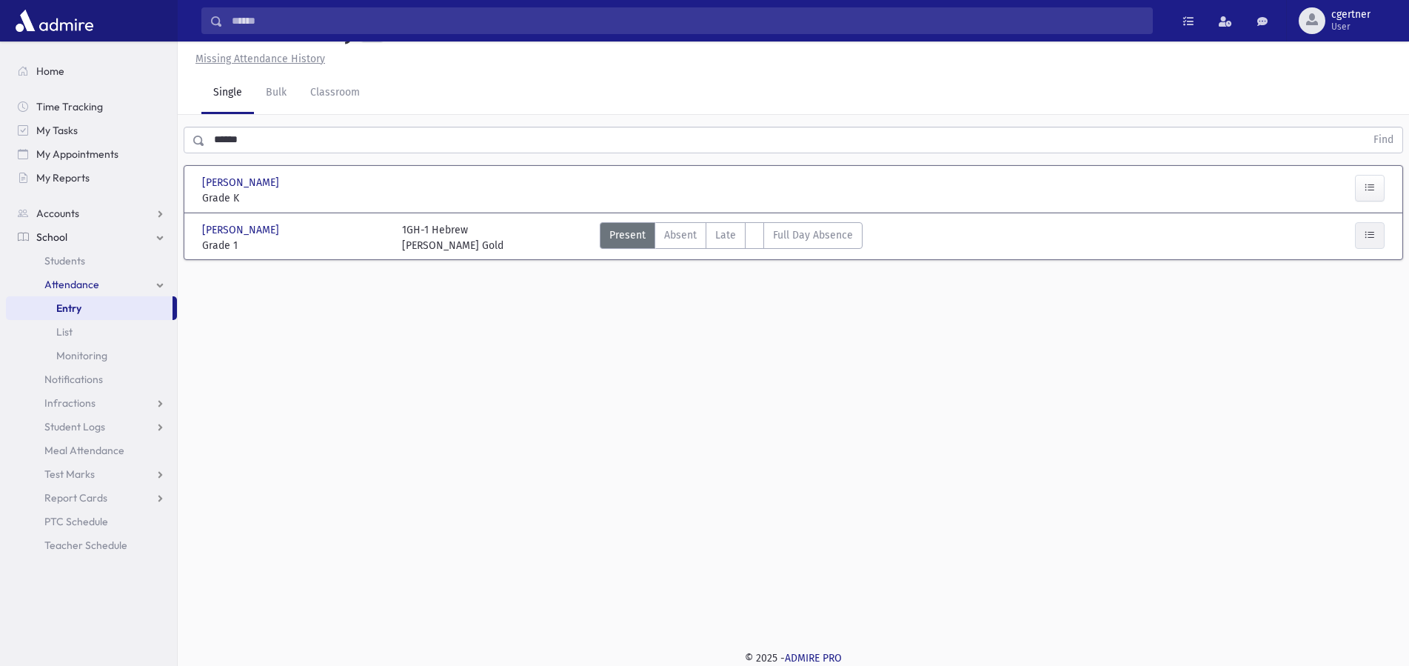
click at [1368, 223] on div "[PERSON_NAME] [PERSON_NAME] Grade 1 Grade 1 1GH-1 Hebrew [PERSON_NAME] Gold Pre…" at bounding box center [793, 236] width 1209 height 34
click at [1367, 227] on button "button" at bounding box center [1370, 235] width 30 height 27
